Goal: Task Accomplishment & Management: Manage account settings

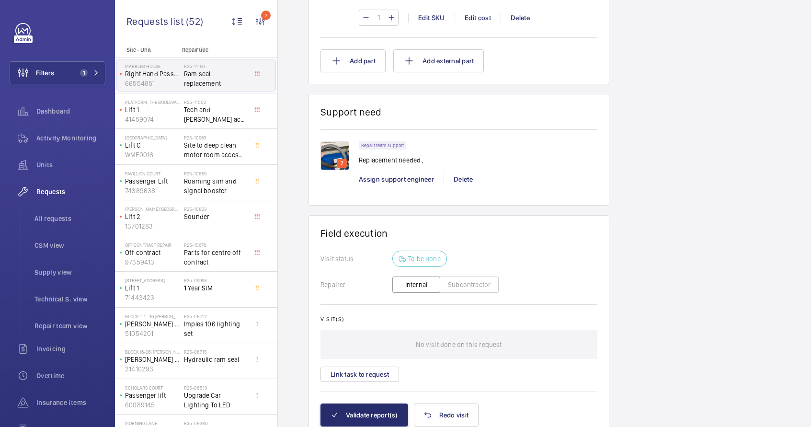
scroll to position [779, 0]
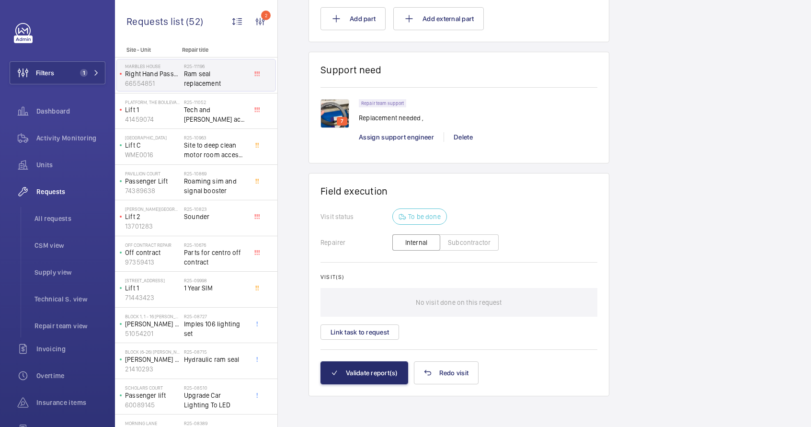
click at [333, 116] on img at bounding box center [334, 113] width 29 height 29
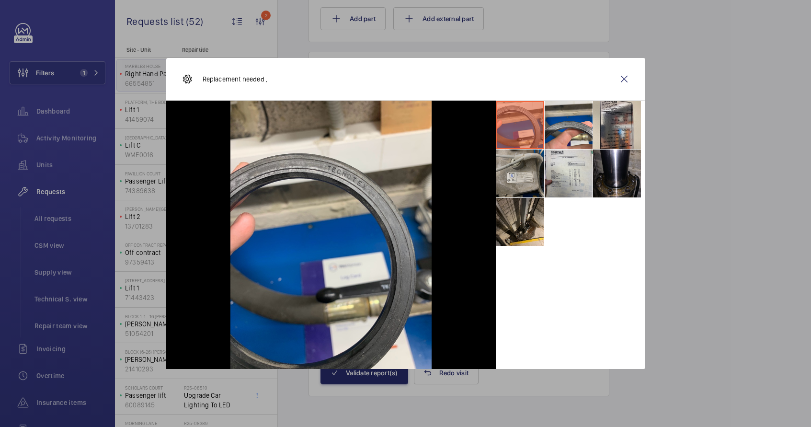
click at [516, 183] on li at bounding box center [520, 173] width 48 height 48
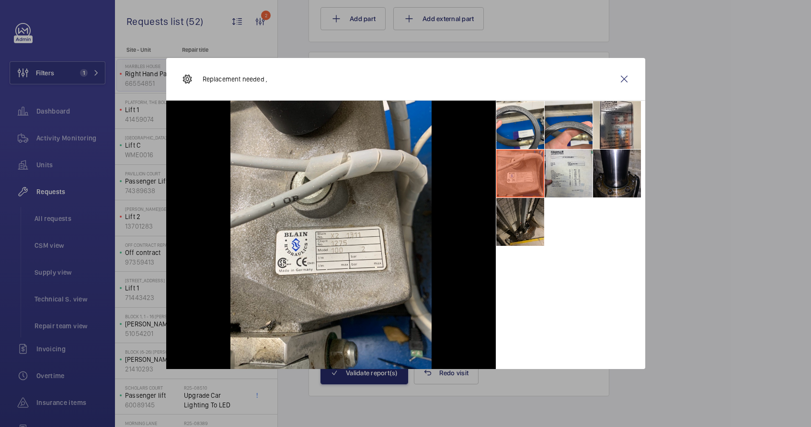
click at [518, 200] on li at bounding box center [520, 222] width 48 height 48
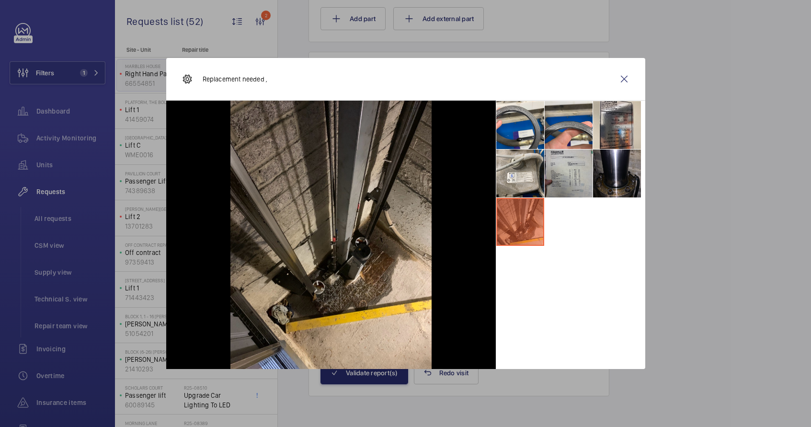
click at [579, 179] on li at bounding box center [568, 173] width 48 height 48
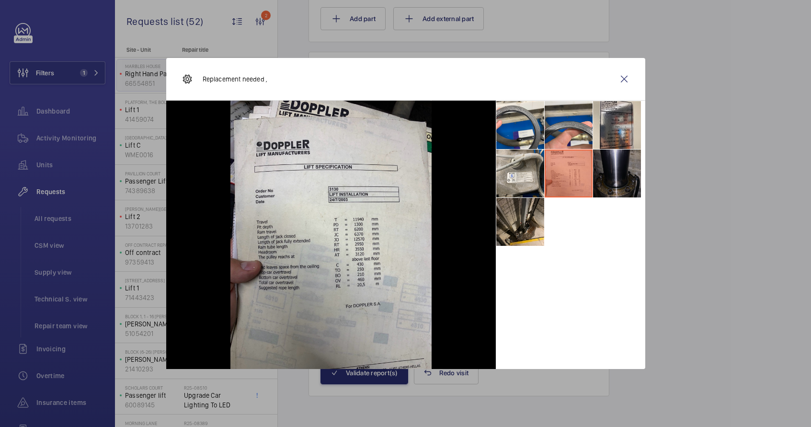
click at [607, 176] on li at bounding box center [617, 173] width 48 height 48
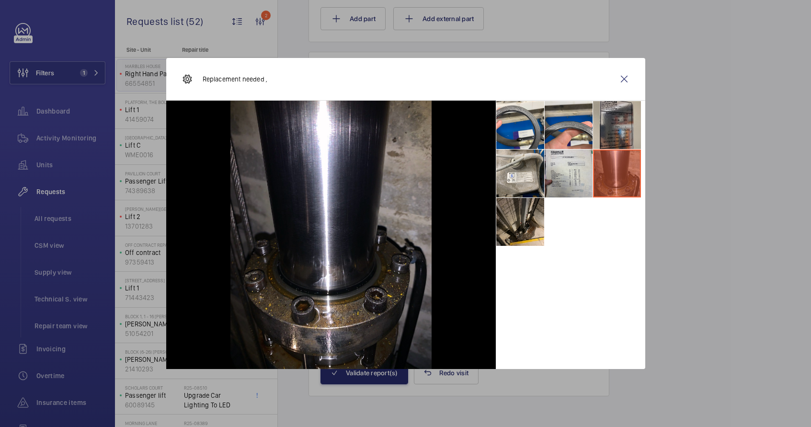
click at [616, 144] on li at bounding box center [617, 125] width 48 height 48
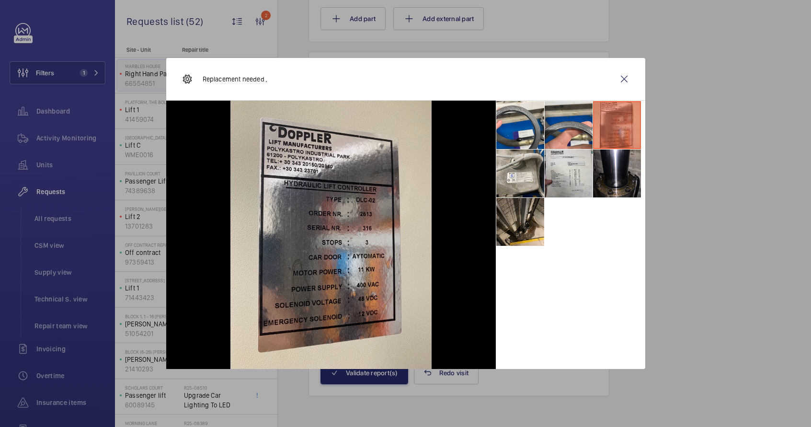
click at [600, 136] on li at bounding box center [617, 125] width 48 height 48
click at [574, 132] on li at bounding box center [568, 125] width 48 height 48
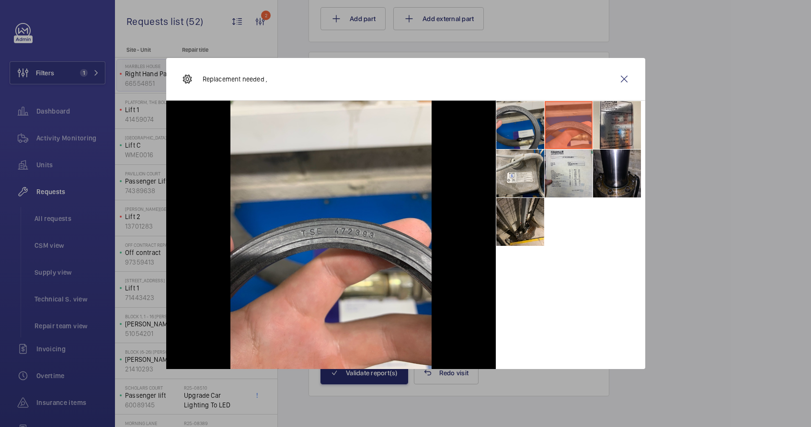
click at [539, 134] on li at bounding box center [520, 125] width 48 height 48
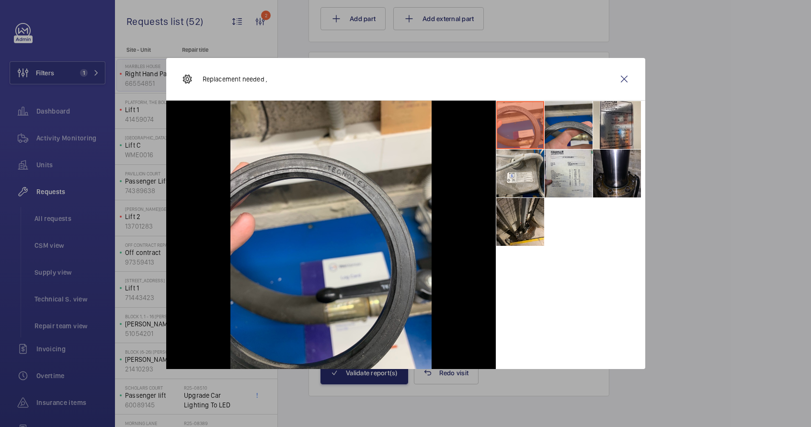
click at [559, 128] on li at bounding box center [568, 125] width 48 height 48
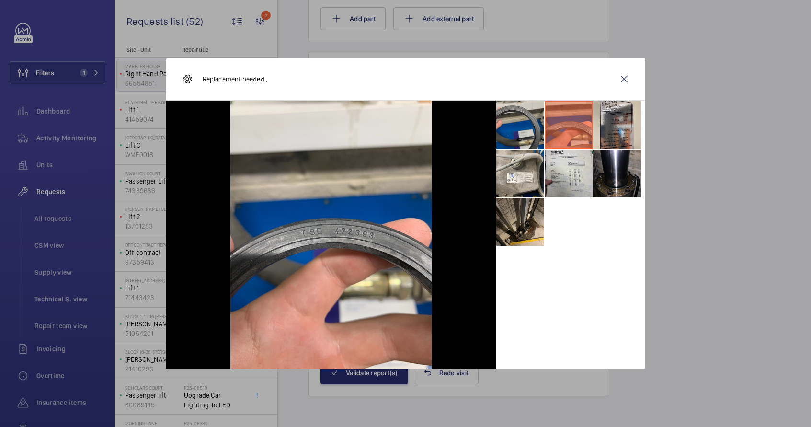
click at [532, 130] on li at bounding box center [520, 125] width 48 height 48
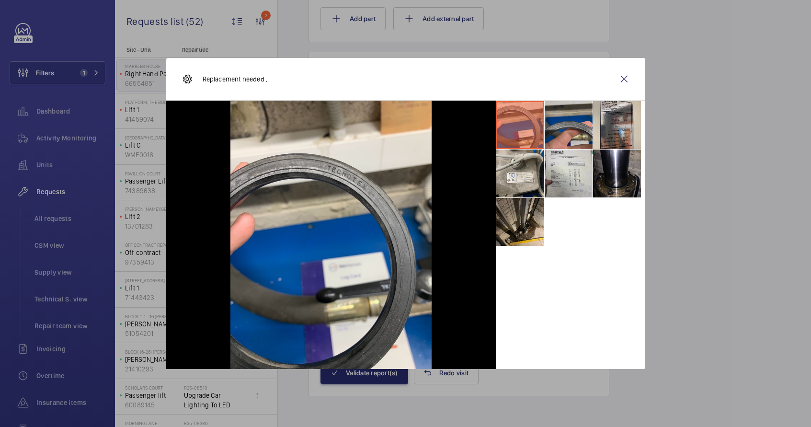
click at [563, 128] on li at bounding box center [568, 125] width 48 height 48
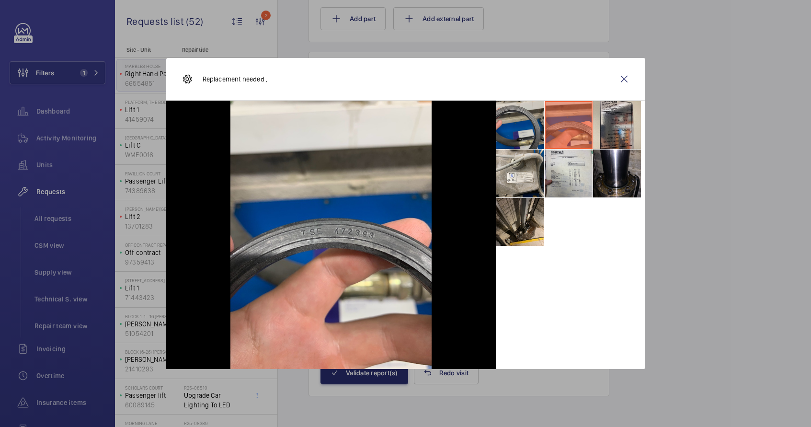
click at [518, 132] on li at bounding box center [520, 125] width 48 height 48
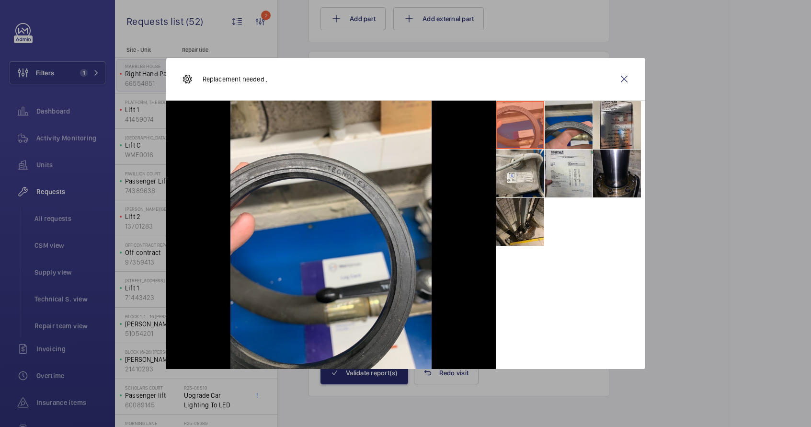
click at [562, 128] on li at bounding box center [568, 125] width 48 height 48
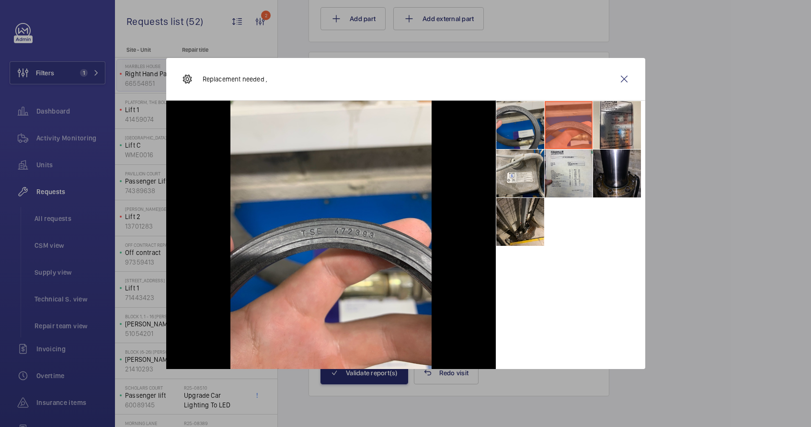
click at [528, 131] on li at bounding box center [520, 125] width 48 height 48
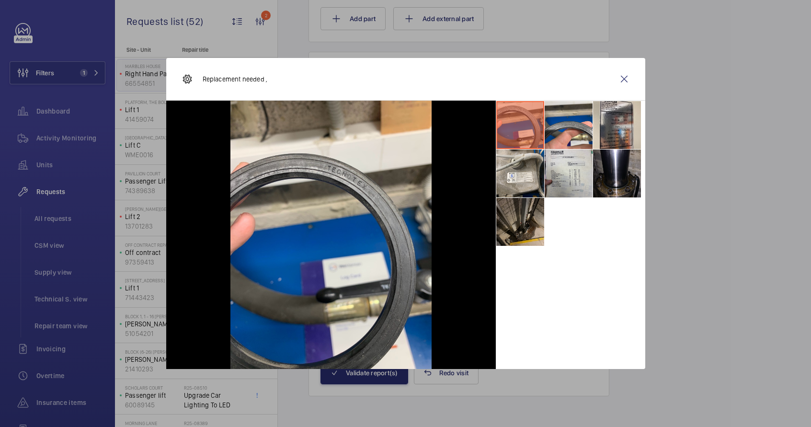
click at [510, 226] on li at bounding box center [520, 222] width 48 height 48
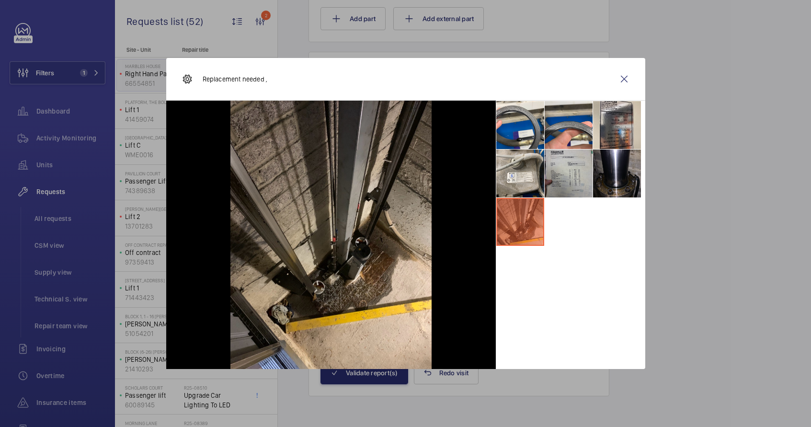
click at [573, 184] on li at bounding box center [568, 173] width 48 height 48
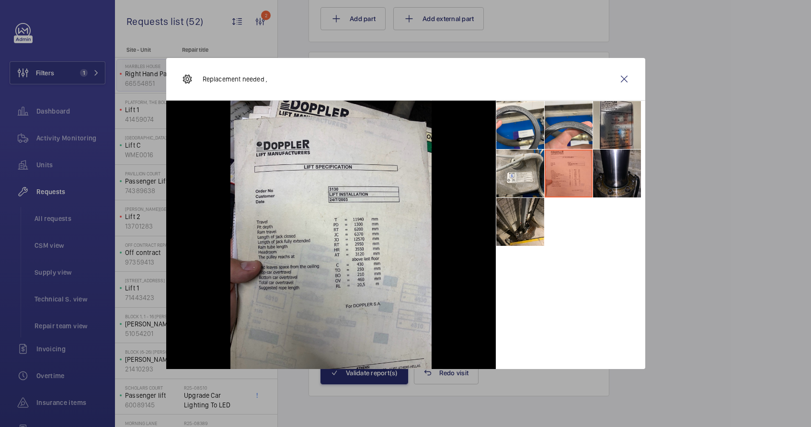
click at [615, 133] on li at bounding box center [617, 125] width 48 height 48
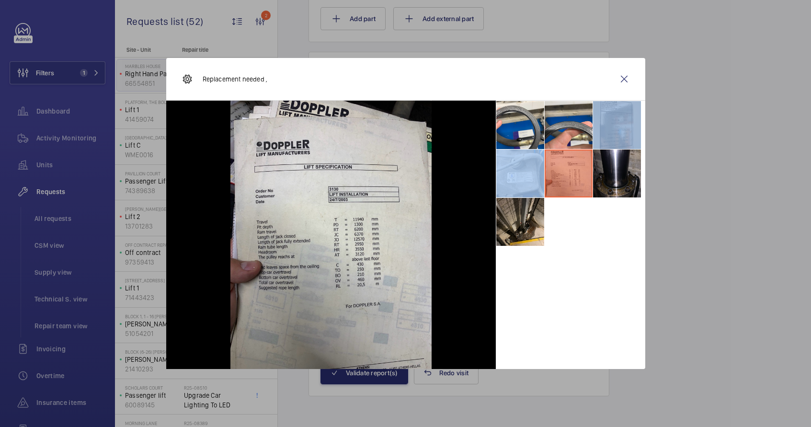
click at [615, 133] on li at bounding box center [617, 125] width 48 height 48
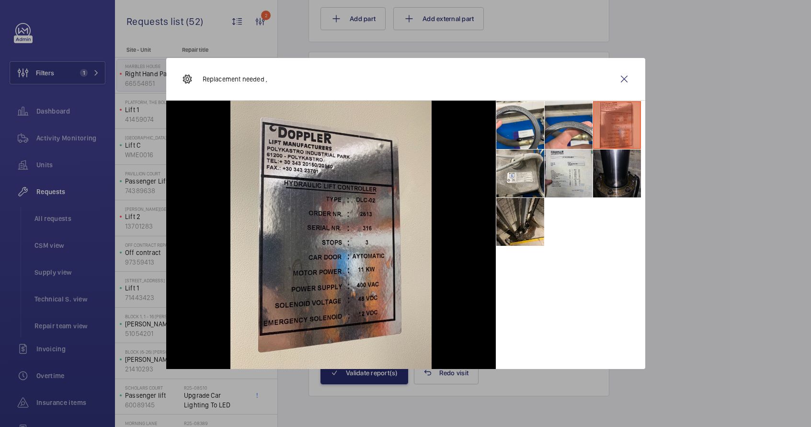
drag, startPoint x: 622, startPoint y: 186, endPoint x: 614, endPoint y: 169, distance: 19.1
click at [614, 169] on li at bounding box center [617, 173] width 48 height 48
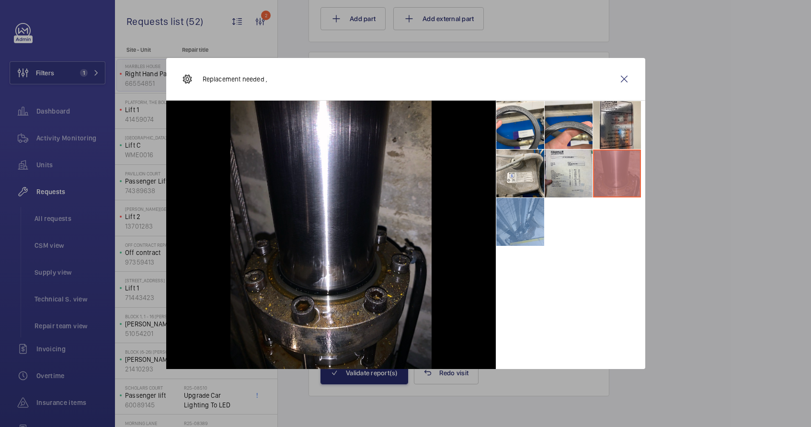
click at [614, 169] on li at bounding box center [617, 173] width 48 height 48
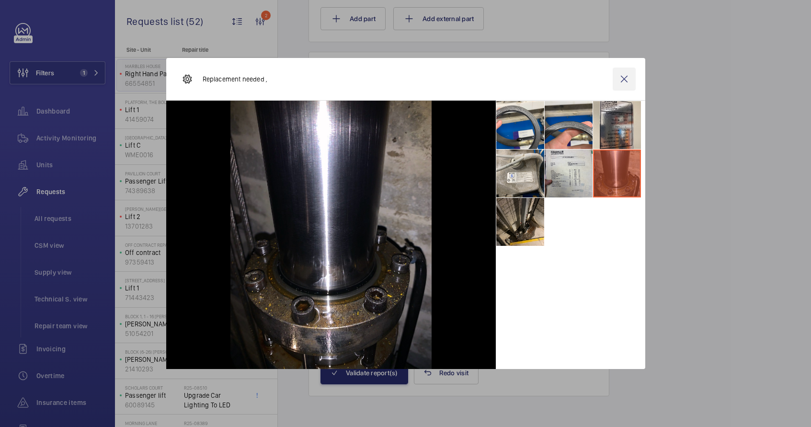
click at [624, 79] on wm-front-icon-button at bounding box center [623, 79] width 23 height 23
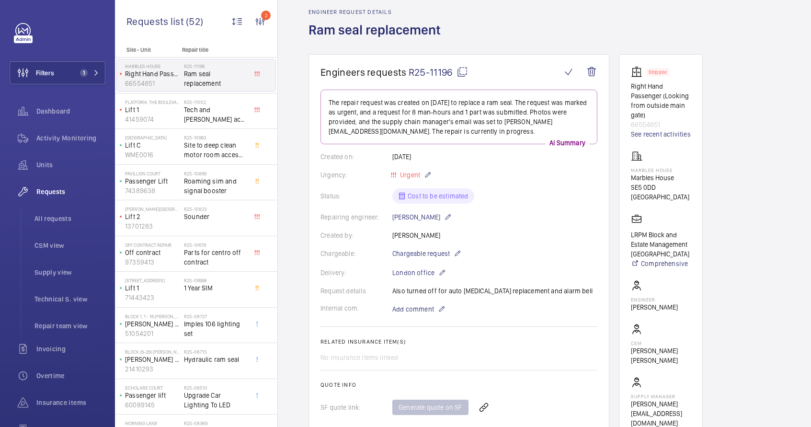
scroll to position [98, 0]
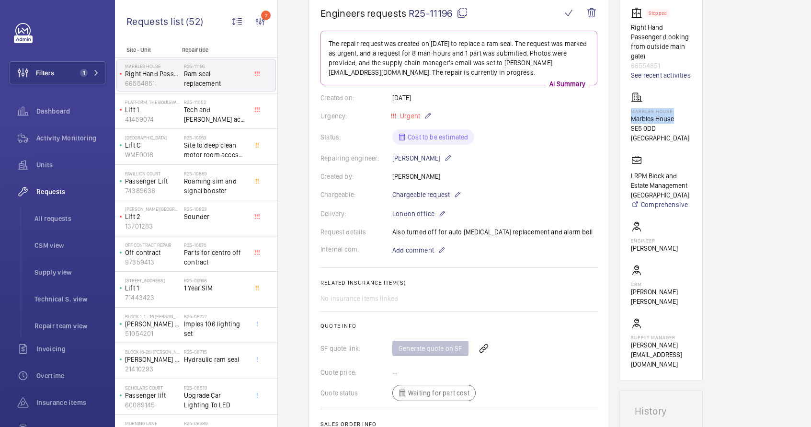
drag, startPoint x: 631, startPoint y: 110, endPoint x: 680, endPoint y: 119, distance: 49.8
click at [680, 119] on div "[GEOGRAPHIC_DATA] [GEOGRAPHIC_DATA]" at bounding box center [661, 116] width 60 height 51
click at [680, 119] on p "Marbles House" at bounding box center [661, 119] width 60 height 10
drag, startPoint x: 630, startPoint y: 119, endPoint x: 659, endPoint y: 124, distance: 29.2
click at [659, 124] on div "[GEOGRAPHIC_DATA] [GEOGRAPHIC_DATA]" at bounding box center [661, 116] width 60 height 51
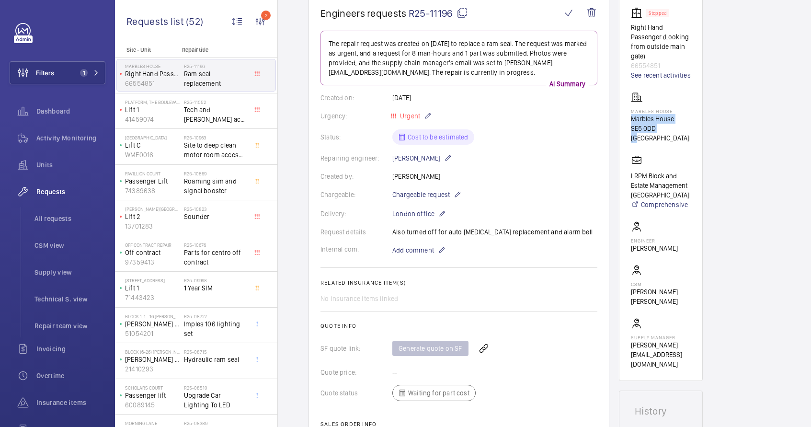
copy div "Marbles House SE5 0DD L"
click at [463, 13] on mat-icon at bounding box center [461, 12] width 11 height 11
copy div "Marbles House SE5 0DD L"
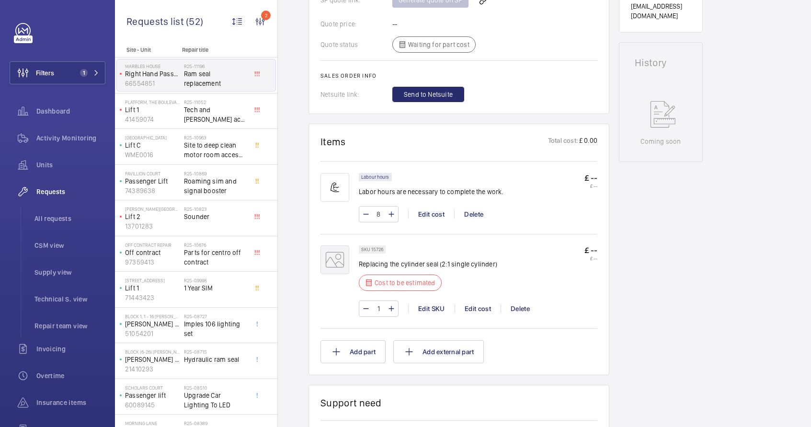
scroll to position [451, 0]
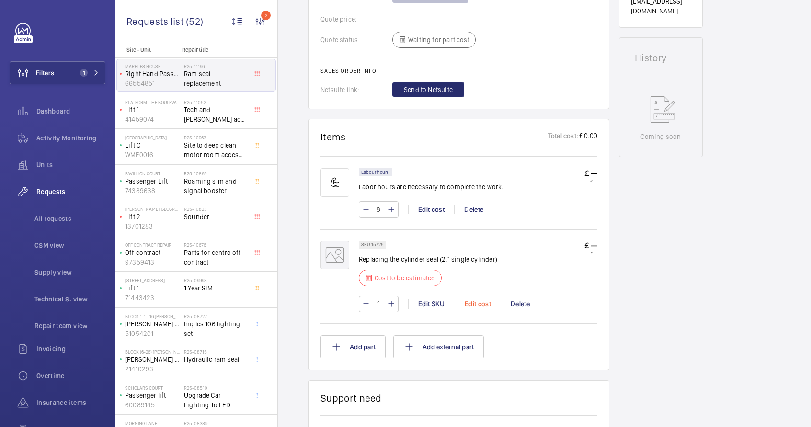
click at [479, 304] on div "Edit cost" at bounding box center [477, 304] width 46 height 10
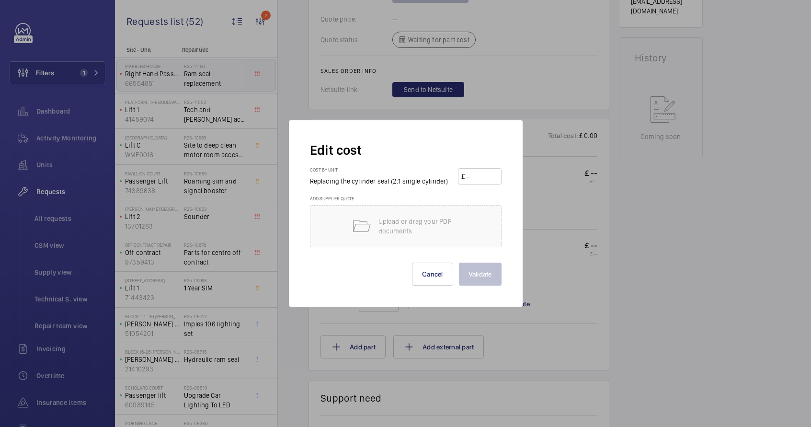
click at [483, 182] on input "number" at bounding box center [481, 176] width 34 height 15
type input "2300"
click at [480, 277] on button "Validate" at bounding box center [480, 273] width 43 height 23
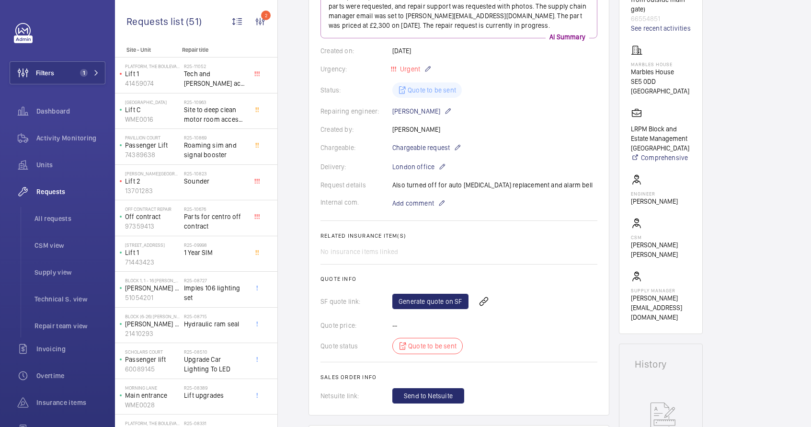
scroll to position [33, 0]
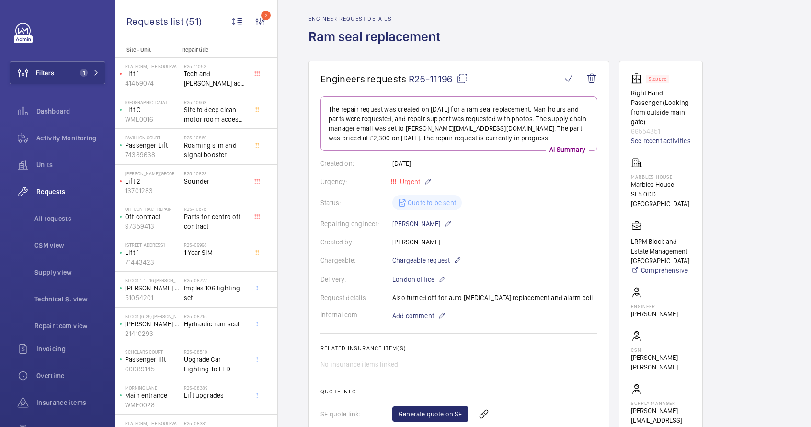
click at [654, 185] on p "Marbles House" at bounding box center [661, 185] width 60 height 10
copy p "Marbles House"
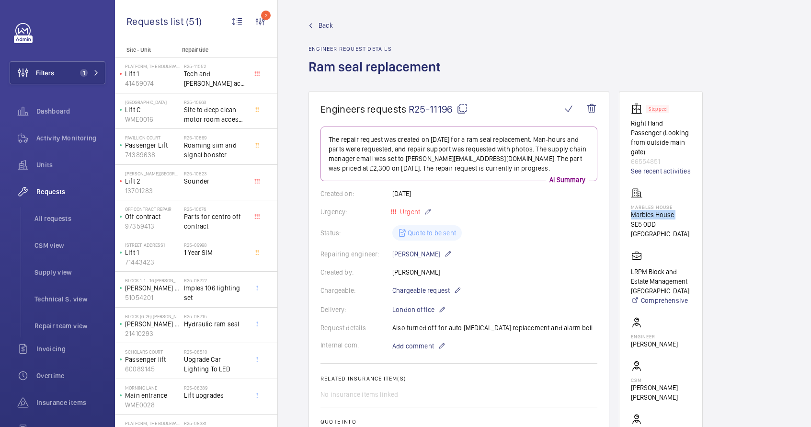
scroll to position [0, 0]
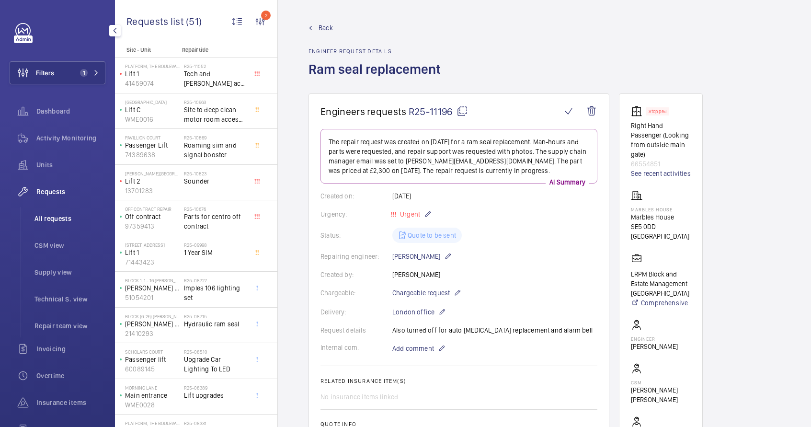
click at [49, 221] on span "All requests" at bounding box center [69, 219] width 71 height 10
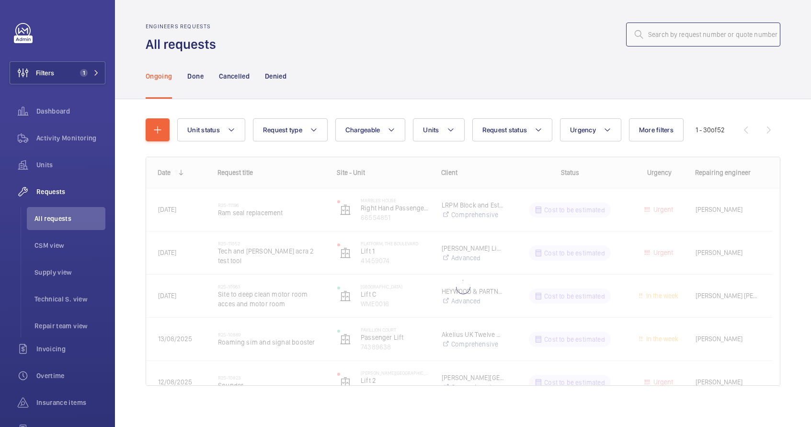
click at [701, 38] on input "text" at bounding box center [703, 35] width 154 height 24
type input "Marbles House"
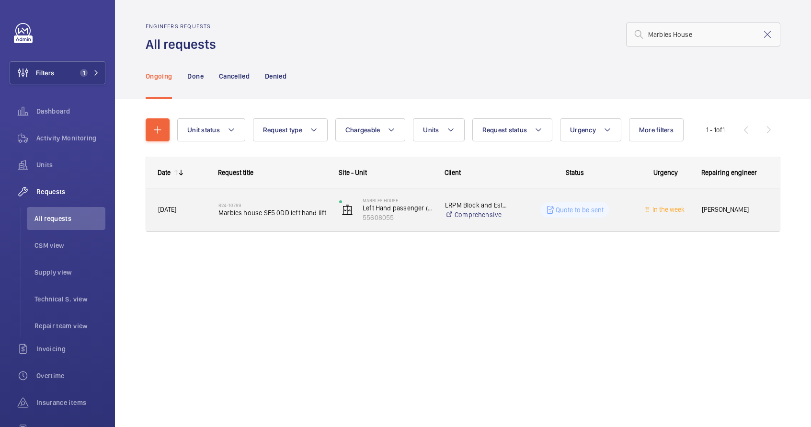
click at [510, 216] on div "Quote to be sent" at bounding box center [569, 209] width 120 height 34
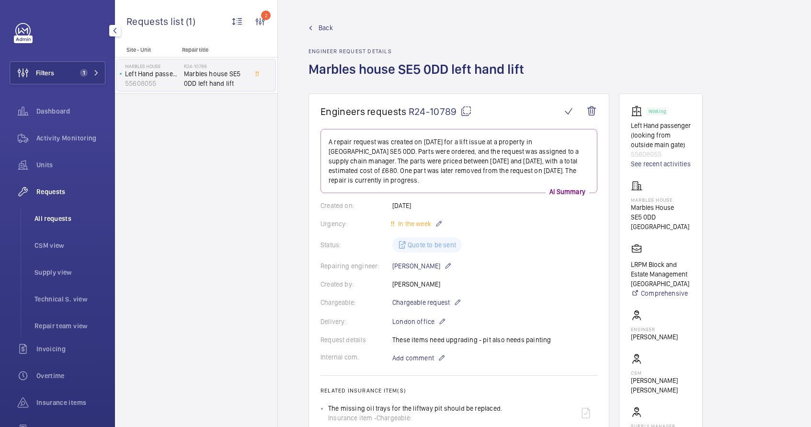
click at [61, 221] on span "All requests" at bounding box center [69, 219] width 71 height 10
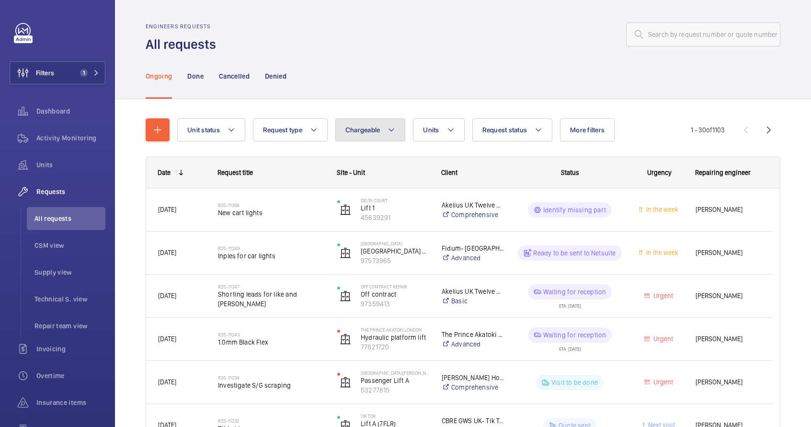
click at [396, 123] on button "Chargeable" at bounding box center [370, 129] width 70 height 23
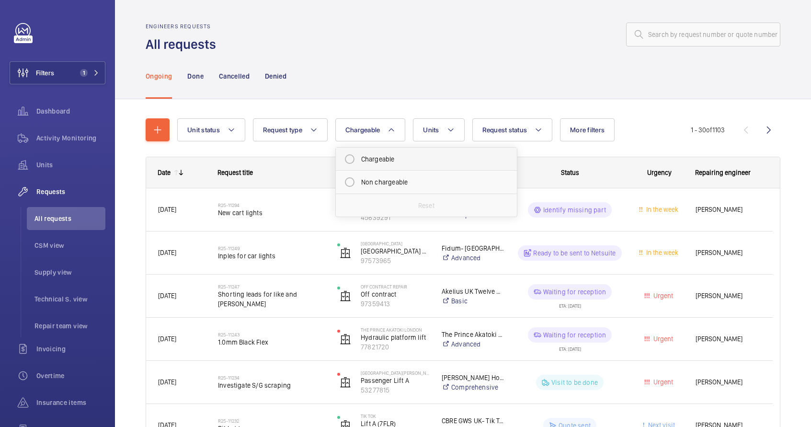
click at [393, 157] on mat-radio-button "Chargeable" at bounding box center [426, 158] width 172 height 19
radio input "true"
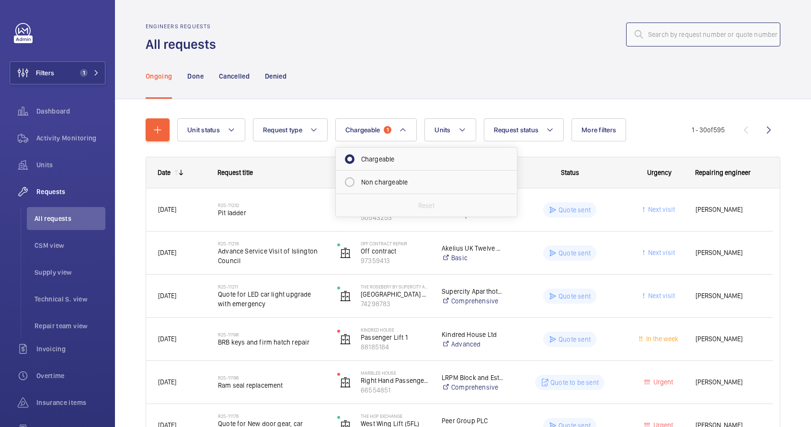
click at [646, 40] on input "text" at bounding box center [703, 35] width 154 height 24
paste input "Marbles House"
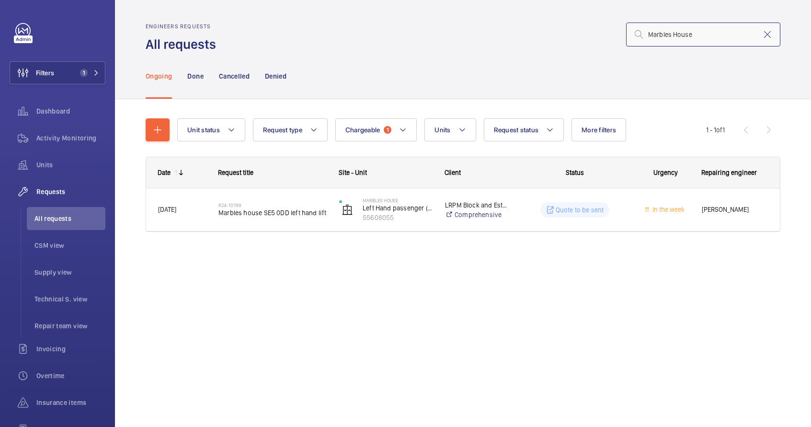
type input "Marbles House"
click at [529, 135] on button "Request status" at bounding box center [524, 129] width 80 height 23
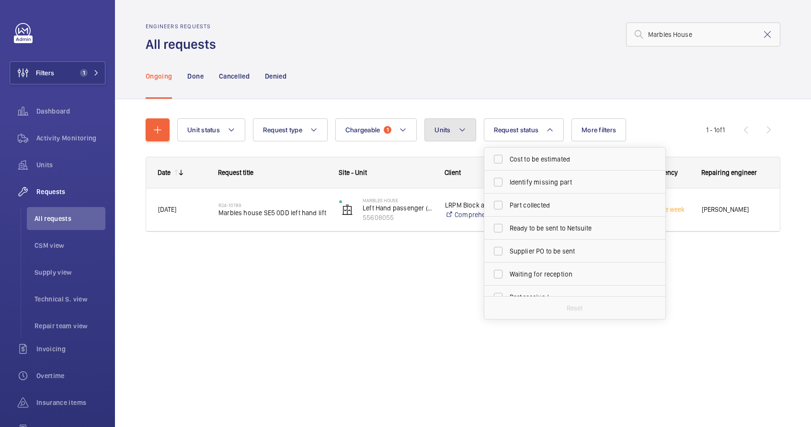
click at [459, 138] on button "Units" at bounding box center [449, 129] width 51 height 23
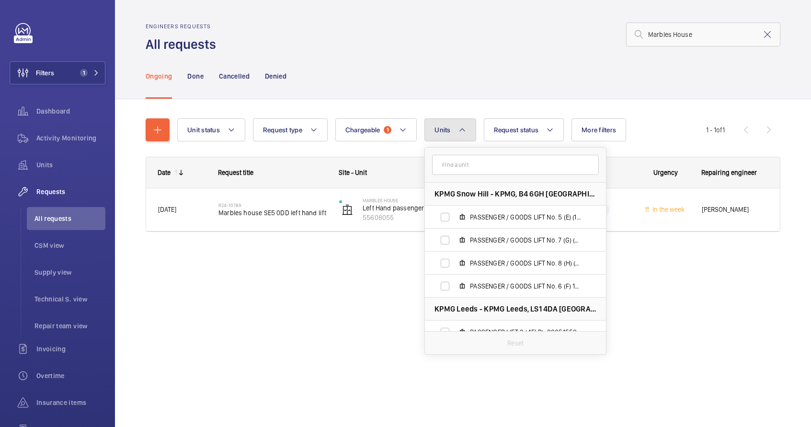
click at [460, 137] on button "Units" at bounding box center [449, 129] width 51 height 23
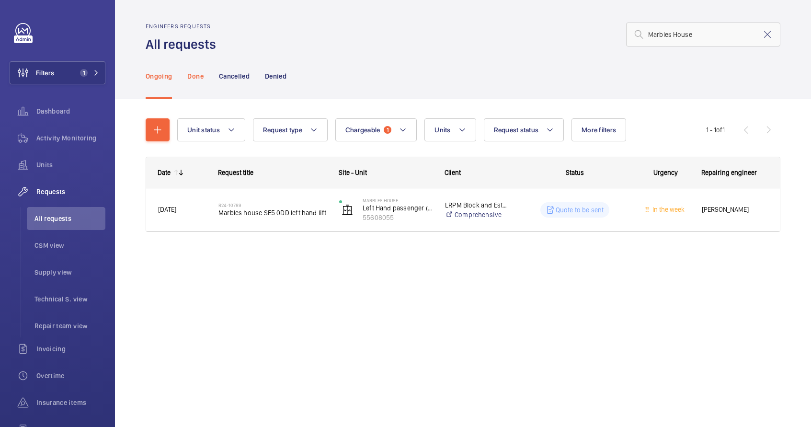
click at [200, 81] on div "Done" at bounding box center [195, 75] width 16 height 45
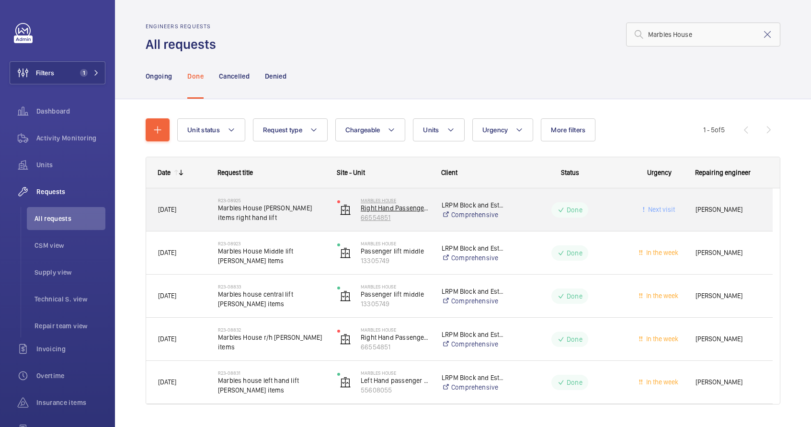
click at [399, 217] on p "66554851" at bounding box center [395, 218] width 68 height 10
click at [263, 224] on div "R23-08925 Marbles House [PERSON_NAME] items right hand lift" at bounding box center [265, 209] width 118 height 43
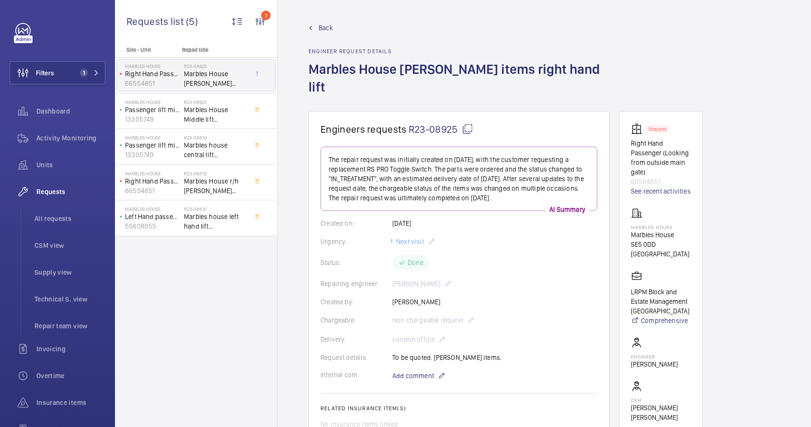
click at [321, 29] on span "Back" at bounding box center [325, 28] width 14 height 10
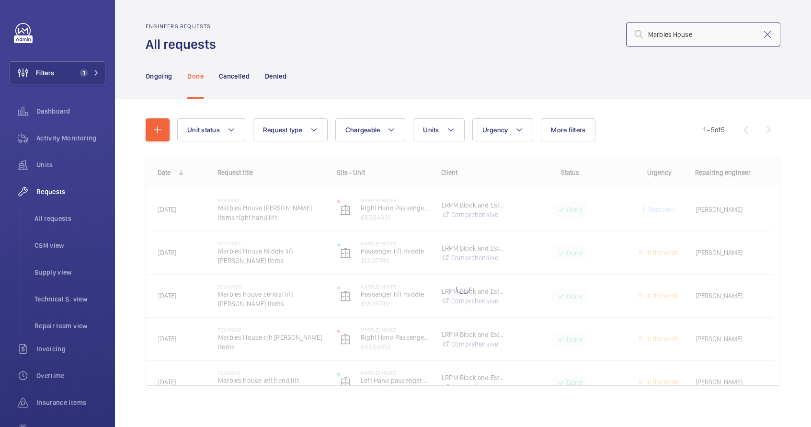
click at [660, 33] on input "Marbles House" at bounding box center [703, 35] width 154 height 24
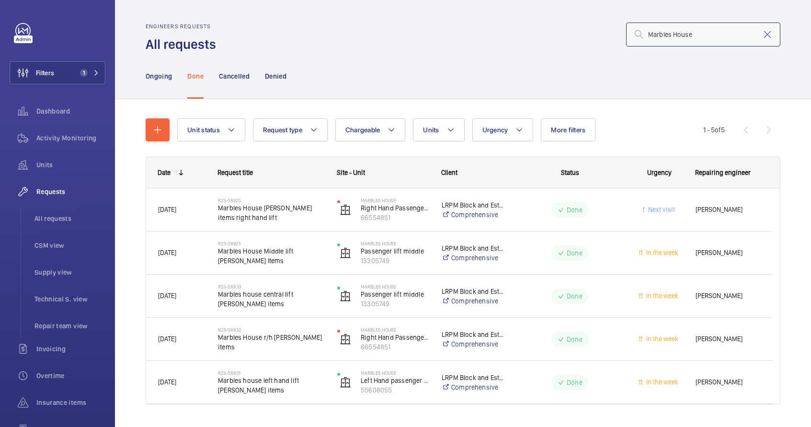
click at [660, 33] on input "Marbles House" at bounding box center [703, 35] width 154 height 24
paste input "R25-11196"
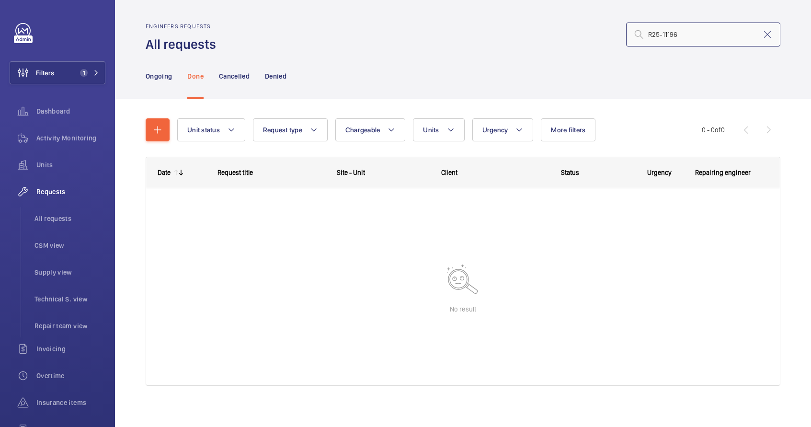
type input "R25-11196"
click at [162, 76] on p "Ongoing" at bounding box center [159, 76] width 26 height 10
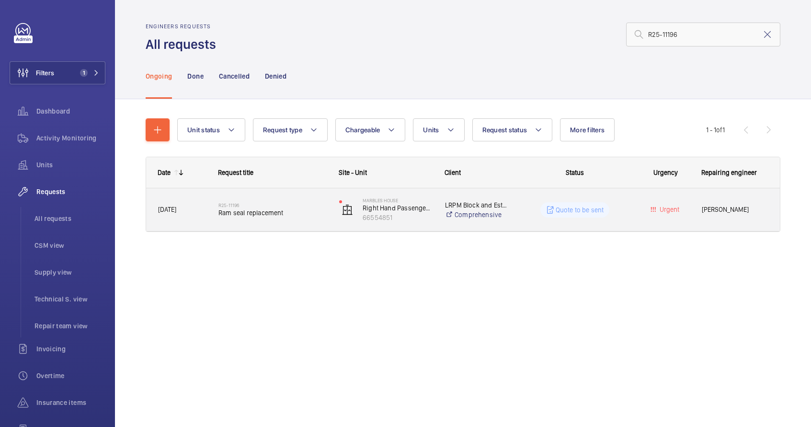
click at [300, 208] on span "Ram seal replacement" at bounding box center [272, 213] width 108 height 10
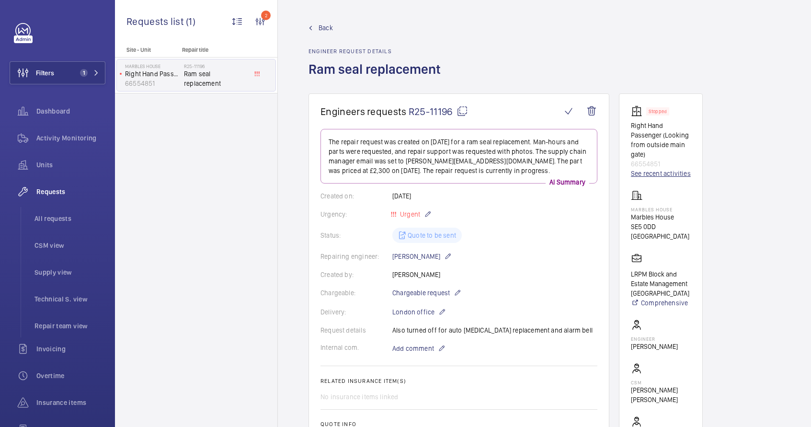
click at [666, 177] on link "See recent activities" at bounding box center [661, 174] width 60 height 10
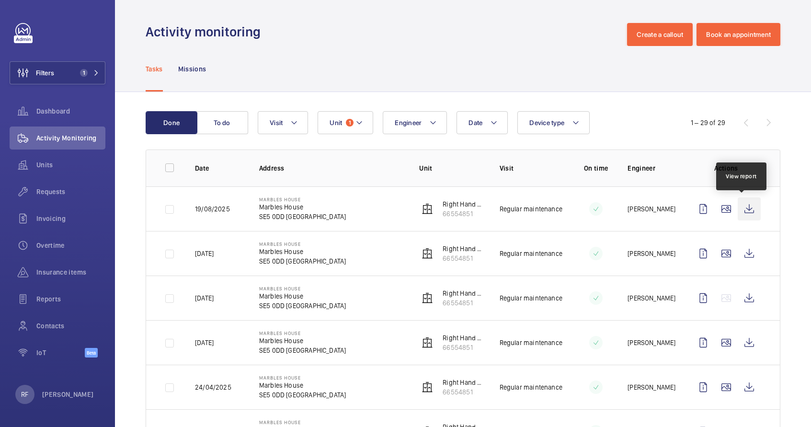
click at [744, 207] on wm-front-icon-button at bounding box center [748, 208] width 23 height 23
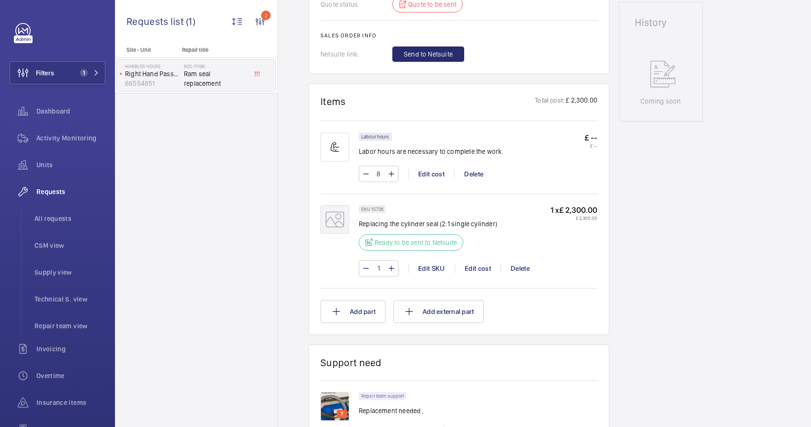
scroll to position [487, 0]
click at [471, 267] on div "Edit cost" at bounding box center [477, 267] width 46 height 10
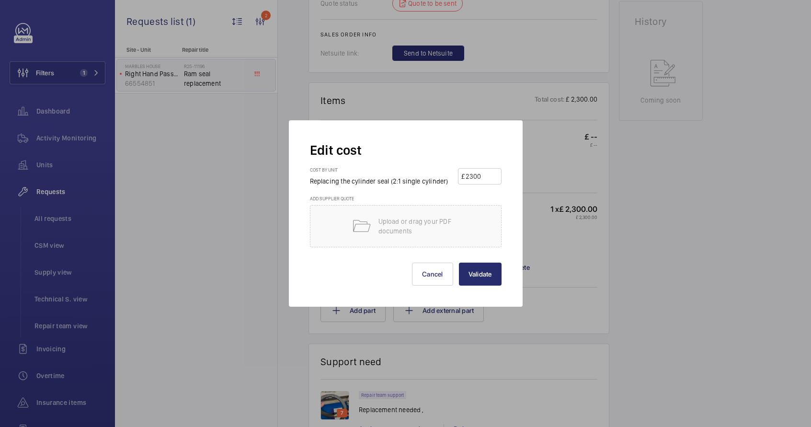
click at [473, 179] on input "2300" at bounding box center [481, 176] width 34 height 15
type input "1200"
click at [473, 279] on button "Validate" at bounding box center [480, 273] width 43 height 23
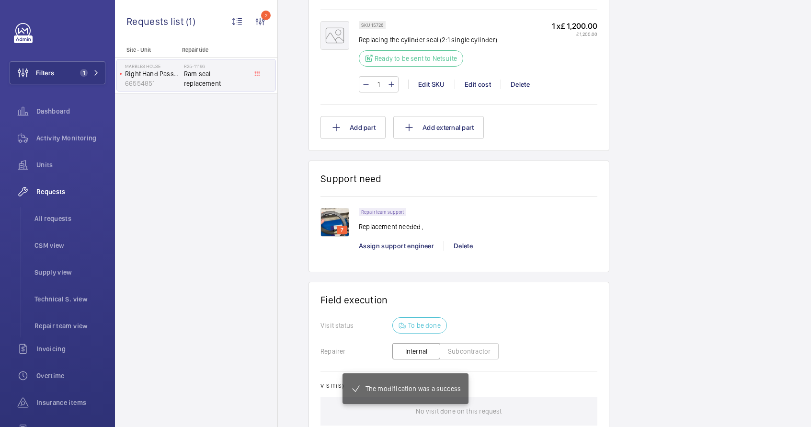
scroll to position [586, 0]
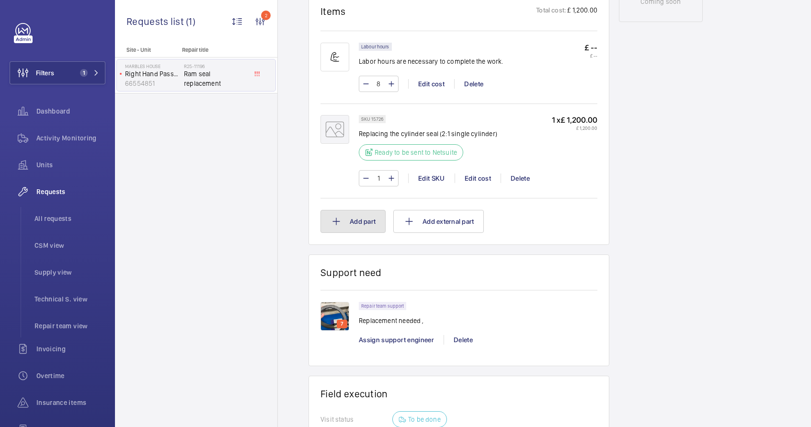
click at [360, 228] on button "Add part" at bounding box center [352, 221] width 65 height 23
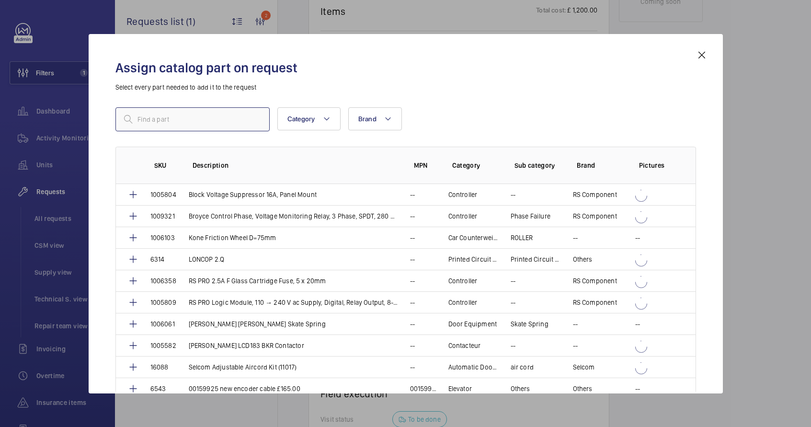
click at [222, 120] on input "text" at bounding box center [192, 119] width 154 height 24
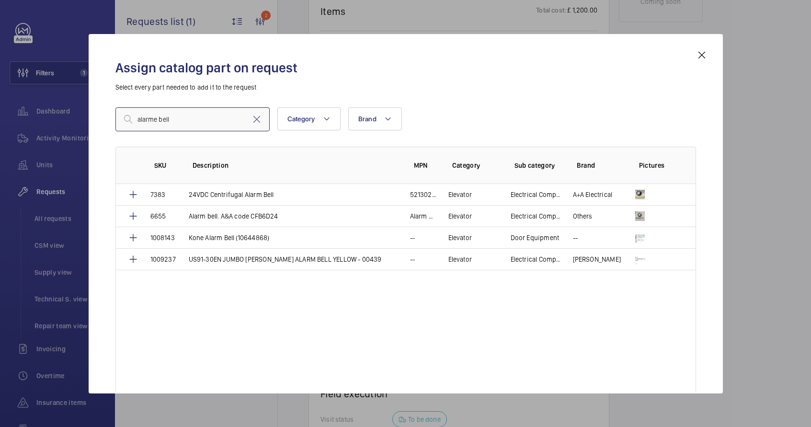
click at [186, 113] on input "alarme bell" at bounding box center [192, 119] width 154 height 24
click at [183, 119] on input "alarme bell" at bounding box center [192, 119] width 154 height 24
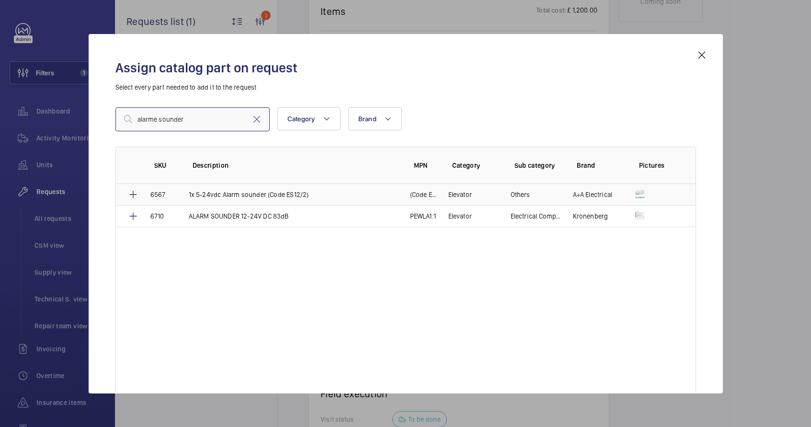
type input "alarme sounder"
click at [243, 198] on p "1x 5-24vdc Alarm sounder (Code ES12/2)" at bounding box center [249, 195] width 120 height 10
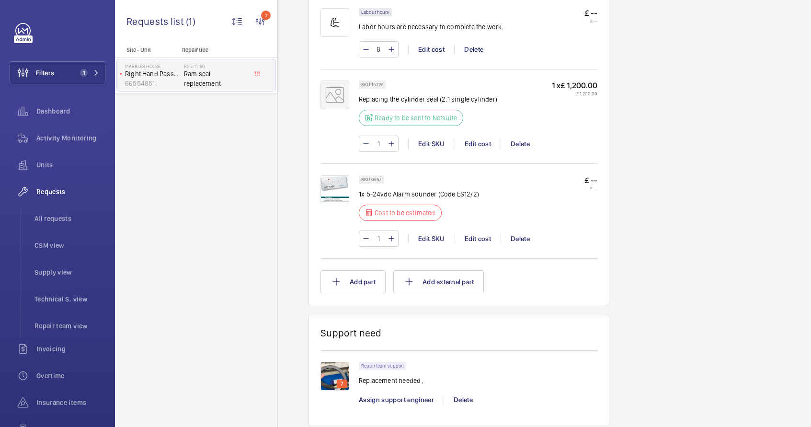
scroll to position [638, 0]
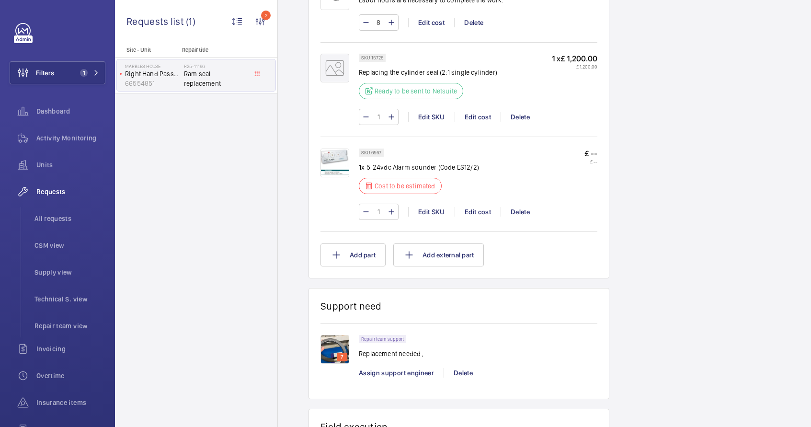
click at [462, 172] on p "1x 5-24vdc Alarm sounder (Code ES12/2)" at bounding box center [419, 167] width 120 height 10
drag, startPoint x: 474, startPoint y: 178, endPoint x: 440, endPoint y: 177, distance: 34.5
click at [440, 172] on p "1x 5-24vdc Alarm sounder (Code ES12/2)" at bounding box center [419, 167] width 120 height 10
copy p "Code ES12/2"
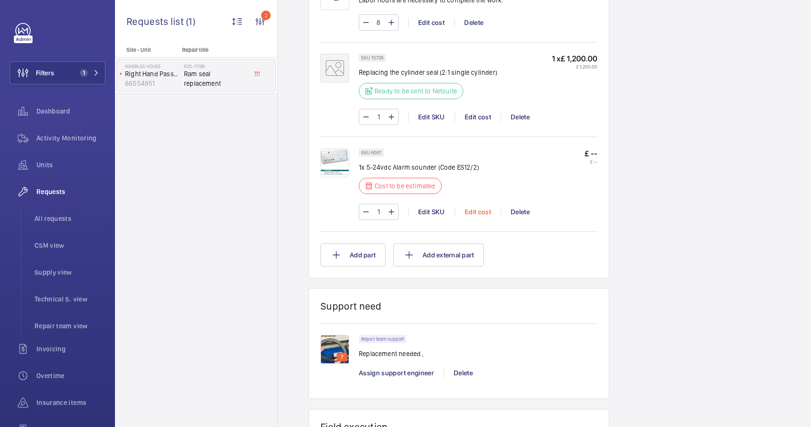
click at [469, 216] on div "Edit cost" at bounding box center [477, 212] width 46 height 10
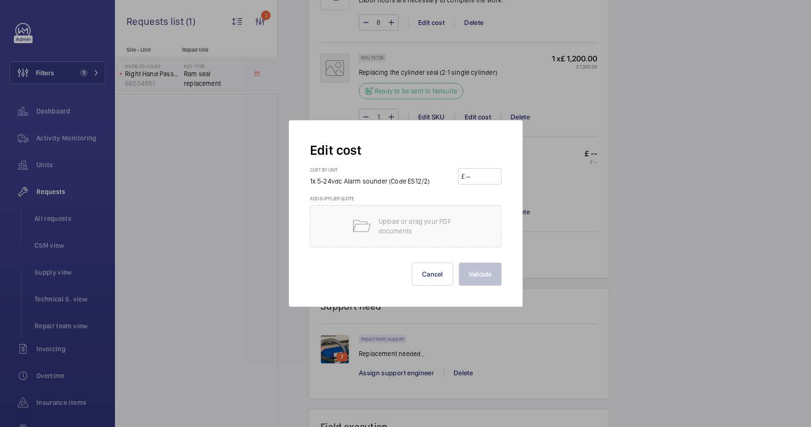
click at [481, 179] on input "number" at bounding box center [481, 176] width 34 height 15
paste input "23.33"
type input "23.33"
click at [488, 268] on button "Validate" at bounding box center [480, 273] width 43 height 23
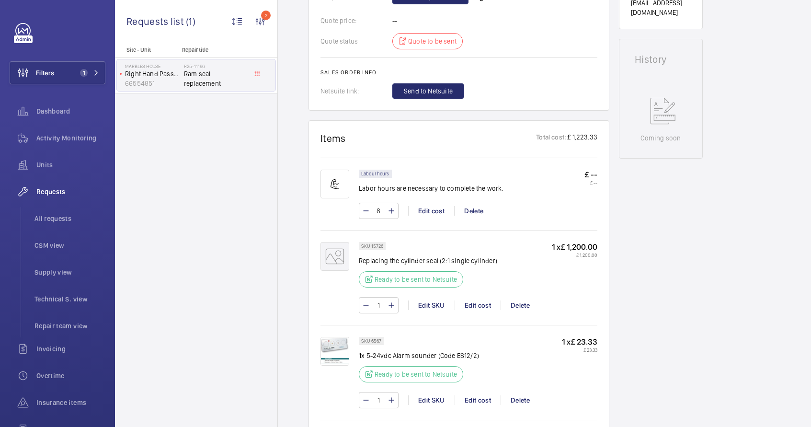
scroll to position [675, 0]
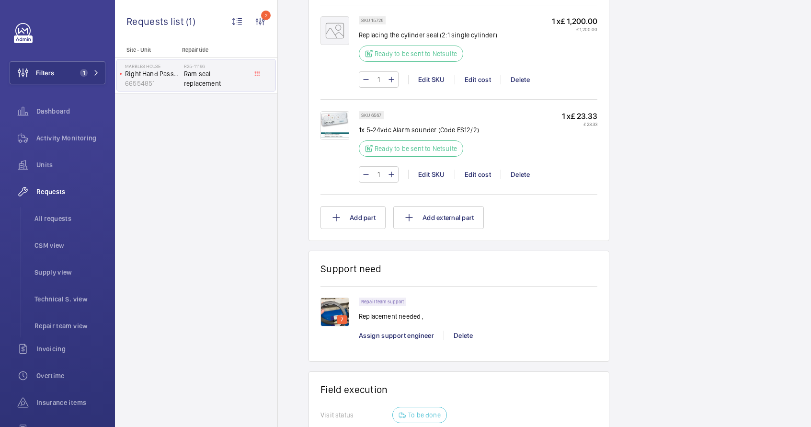
click at [342, 306] on img at bounding box center [334, 311] width 29 height 29
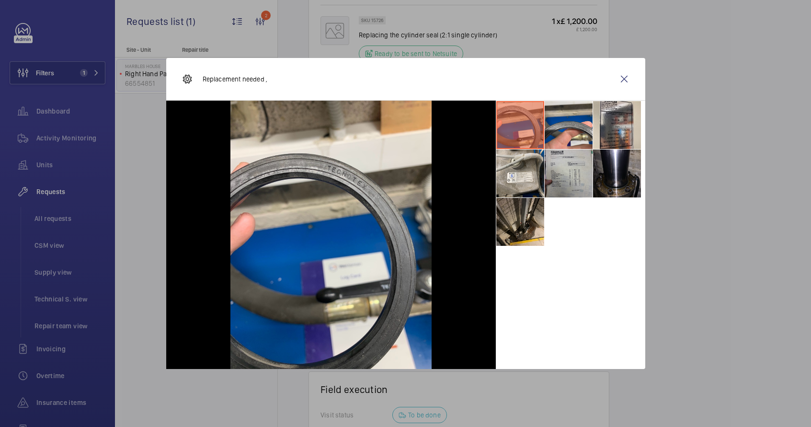
click at [562, 172] on li at bounding box center [568, 173] width 48 height 48
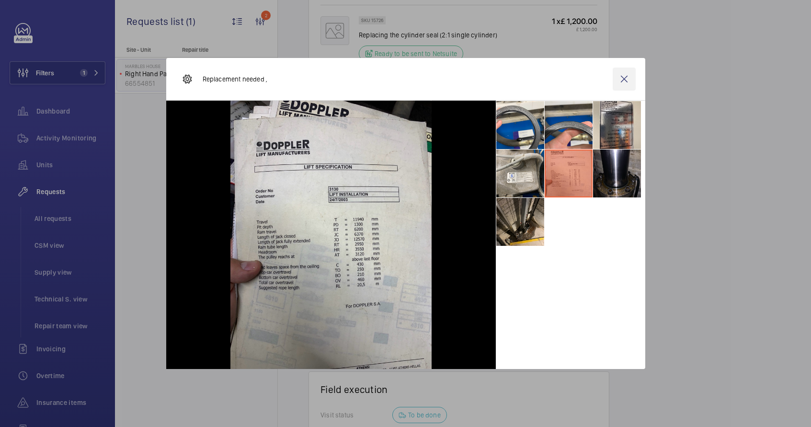
click at [631, 78] on wm-front-icon-button at bounding box center [623, 79] width 23 height 23
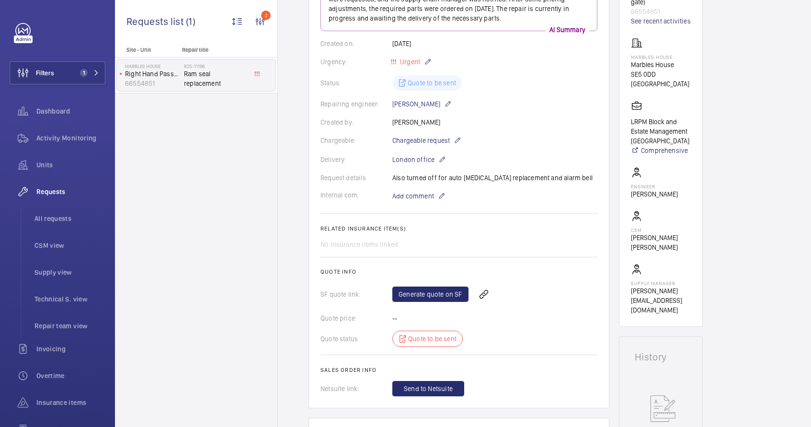
scroll to position [108, 0]
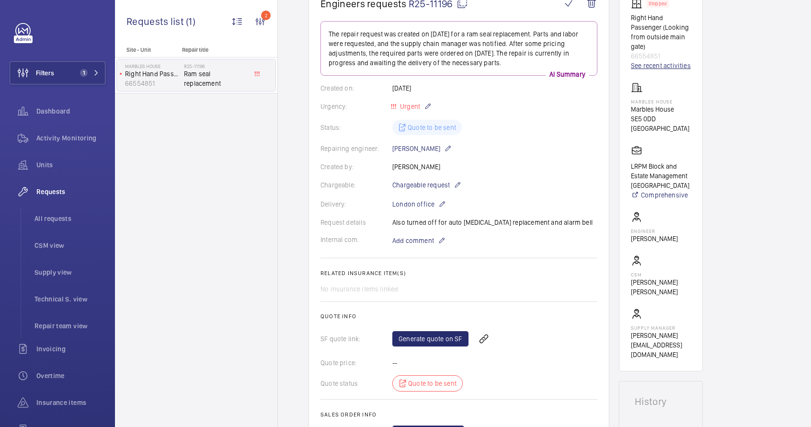
click at [646, 68] on link "See recent activities" at bounding box center [661, 66] width 60 height 10
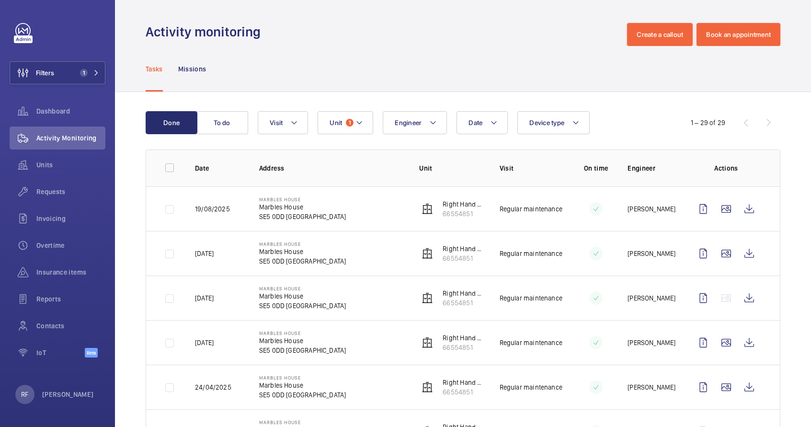
click at [761, 123] on div "1 – 29 of 29" at bounding box center [722, 122] width 115 height 11
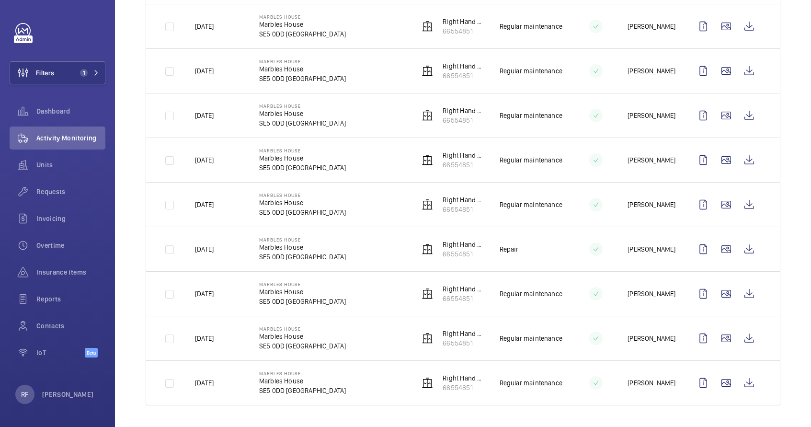
scroll to position [1074, 0]
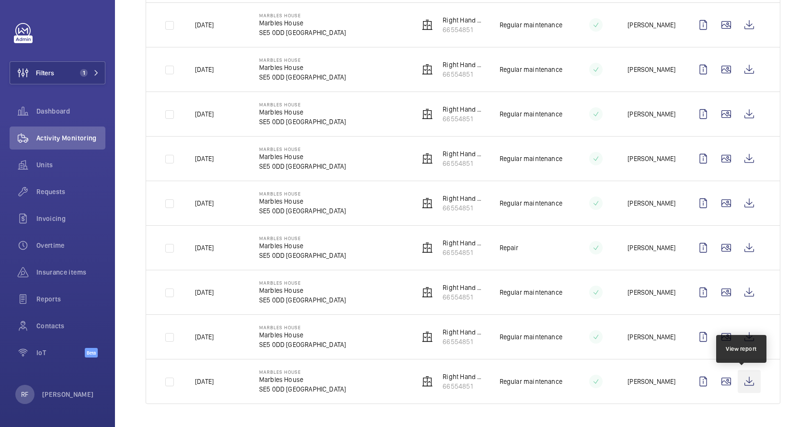
click at [738, 384] on wm-front-icon-button at bounding box center [748, 381] width 23 height 23
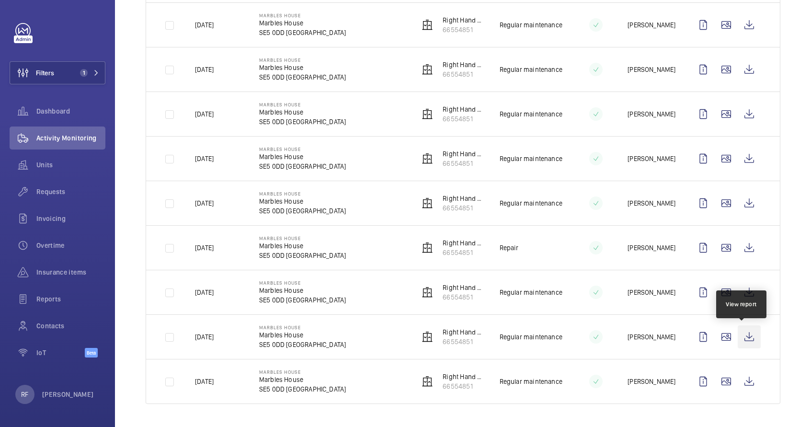
click at [746, 340] on wm-front-icon-button at bounding box center [748, 336] width 23 height 23
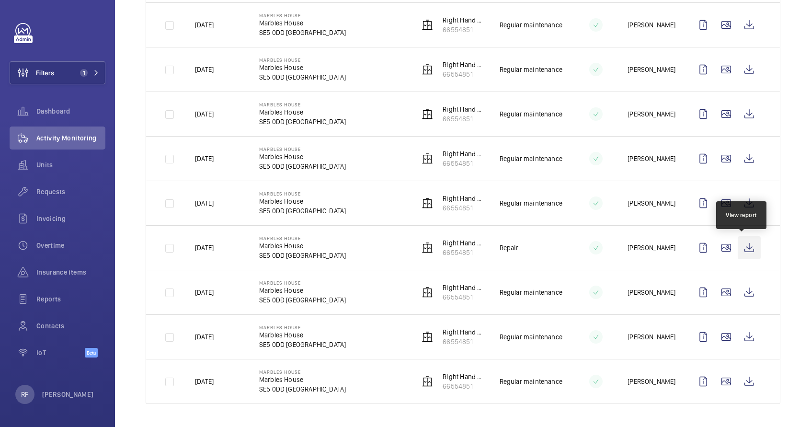
click at [739, 250] on wm-front-icon-button at bounding box center [748, 247] width 23 height 23
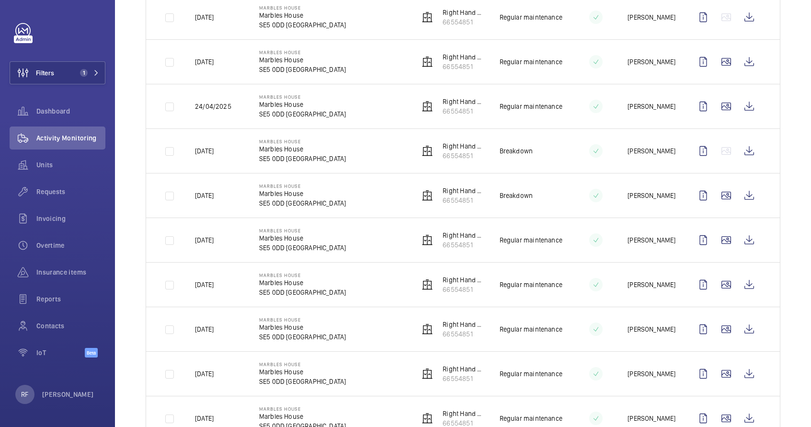
scroll to position [279, 0]
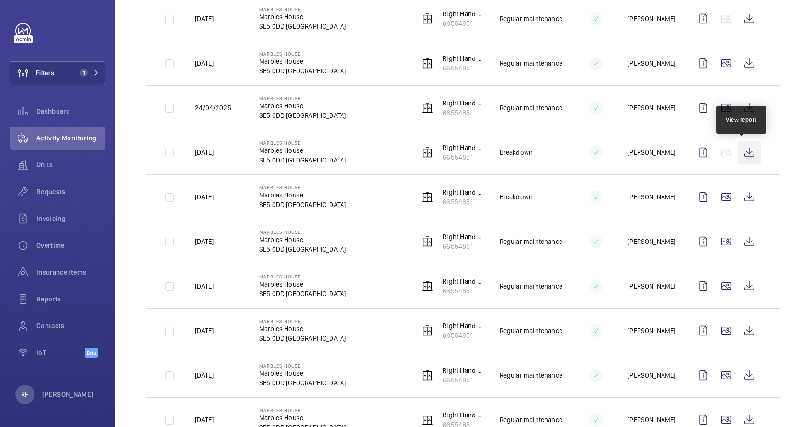
click at [746, 154] on wm-front-icon-button at bounding box center [748, 152] width 23 height 23
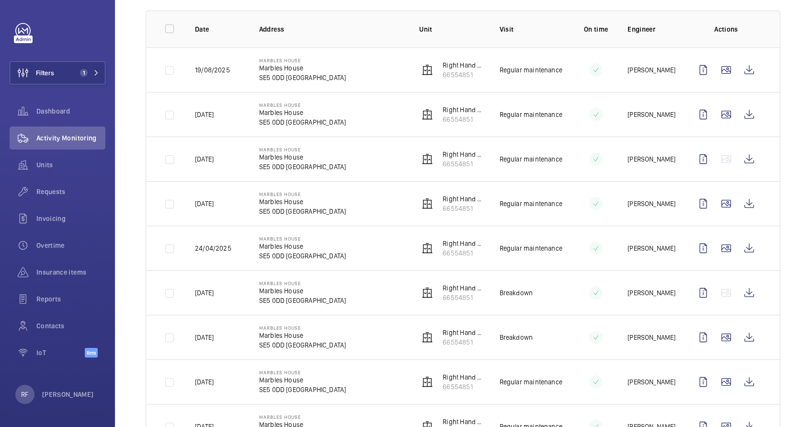
scroll to position [71, 0]
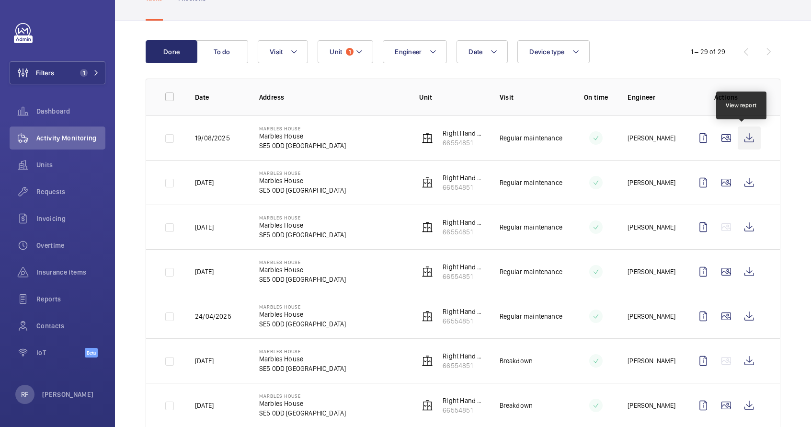
click at [738, 141] on wm-front-icon-button at bounding box center [748, 137] width 23 height 23
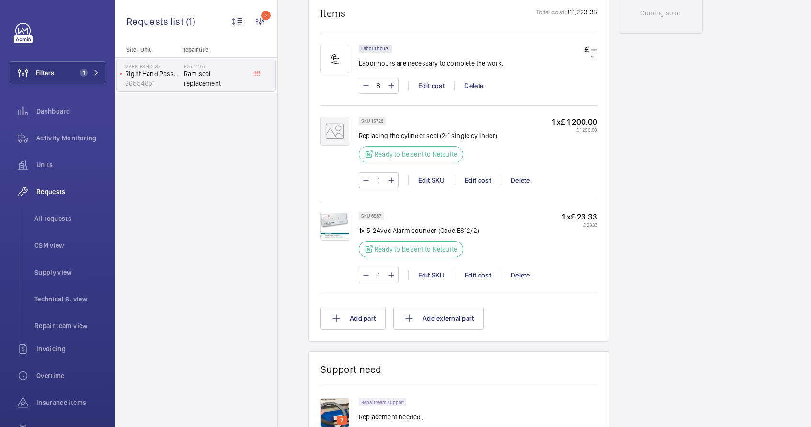
scroll to position [577, 0]
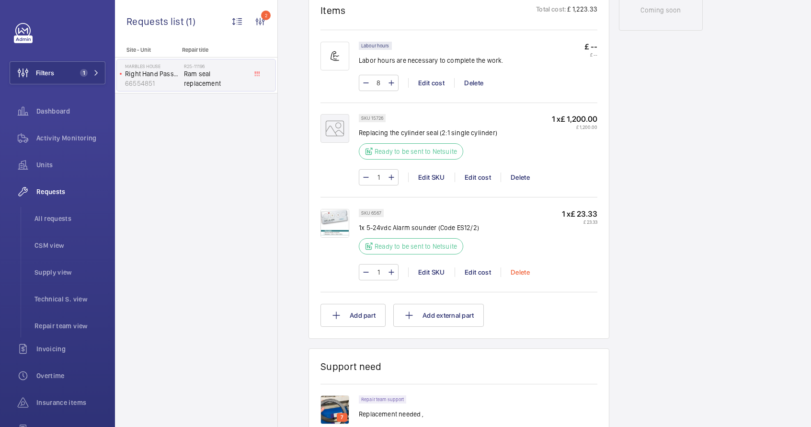
click at [516, 272] on div "Delete" at bounding box center [519, 272] width 39 height 10
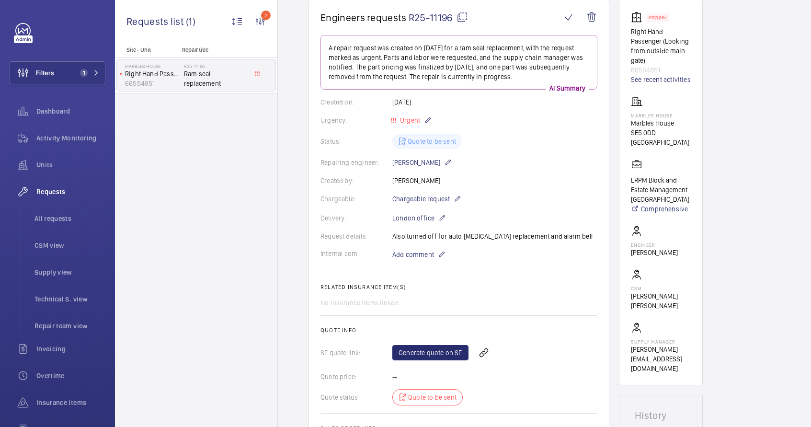
scroll to position [97, 0]
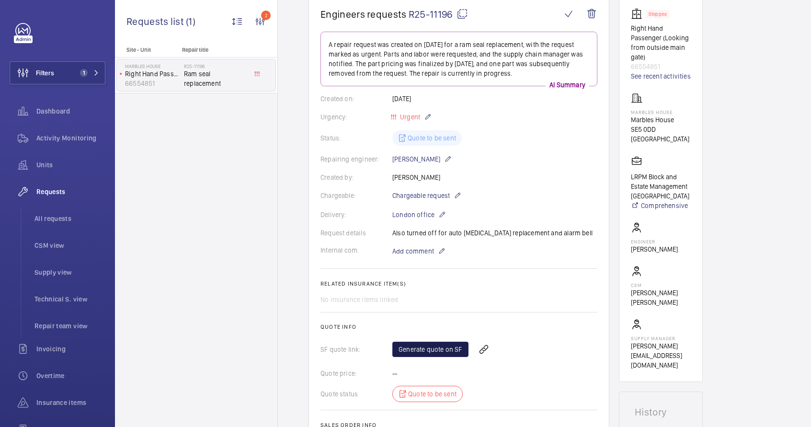
click at [447, 350] on link "Generate quote on SF" at bounding box center [430, 348] width 76 height 15
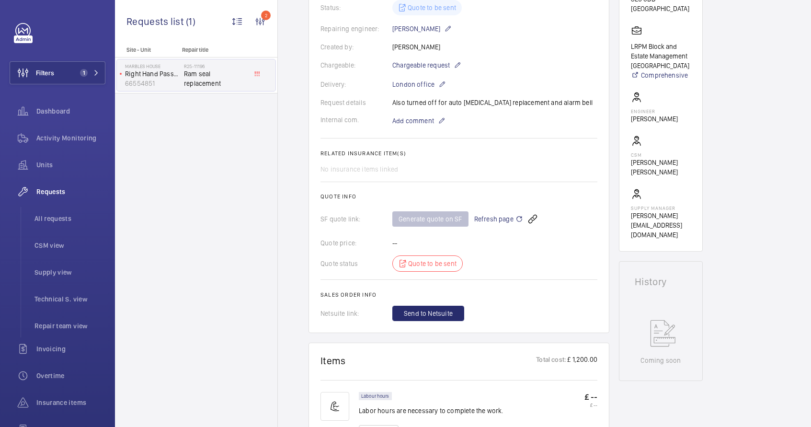
scroll to position [404, 0]
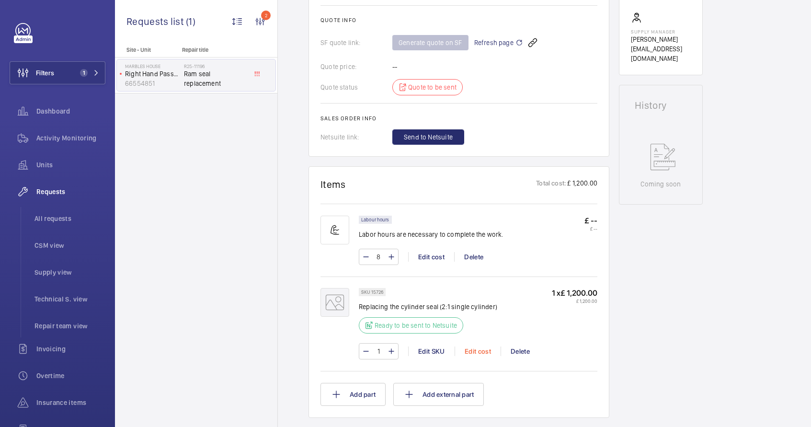
click at [483, 350] on div "Edit cost" at bounding box center [477, 351] width 46 height 10
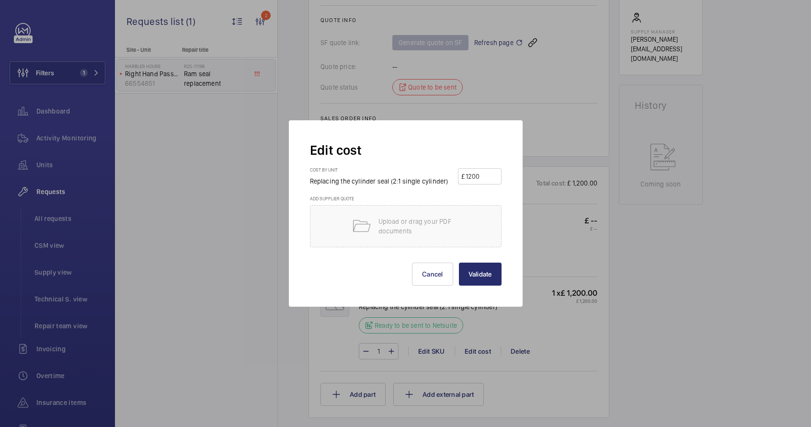
click at [475, 168] on wm-front-input-price "£ 1200" at bounding box center [480, 176] width 44 height 16
click at [475, 176] on input "1200" at bounding box center [481, 176] width 34 height 15
paste input "5.28701"
click at [470, 181] on input "5.28701" at bounding box center [481, 176] width 34 height 15
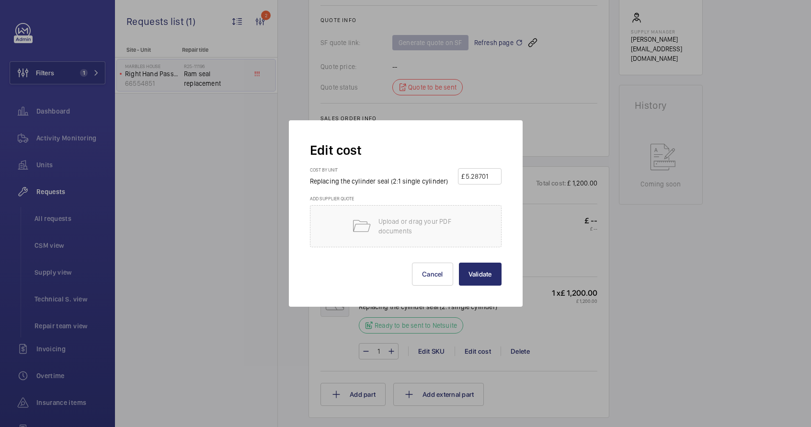
click at [471, 180] on input "5.28701" at bounding box center [481, 176] width 34 height 15
click at [471, 179] on input "5.28701" at bounding box center [481, 176] width 34 height 15
click at [479, 179] on input "528701" at bounding box center [481, 176] width 34 height 15
type input "5287.01"
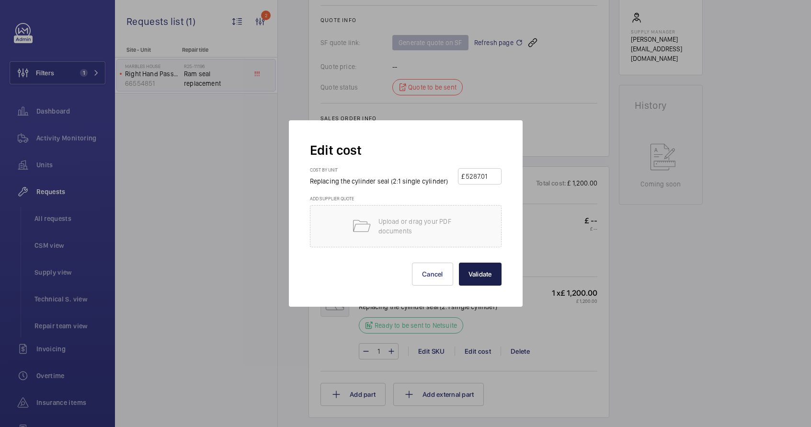
click at [480, 274] on button "Validate" at bounding box center [480, 273] width 43 height 23
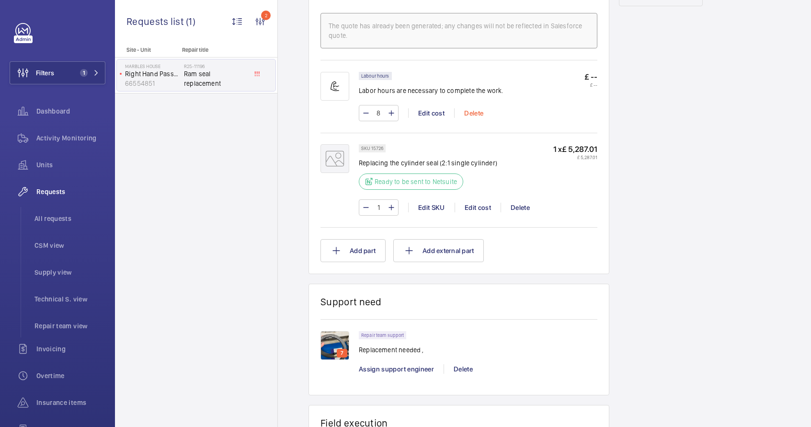
scroll to position [596, 0]
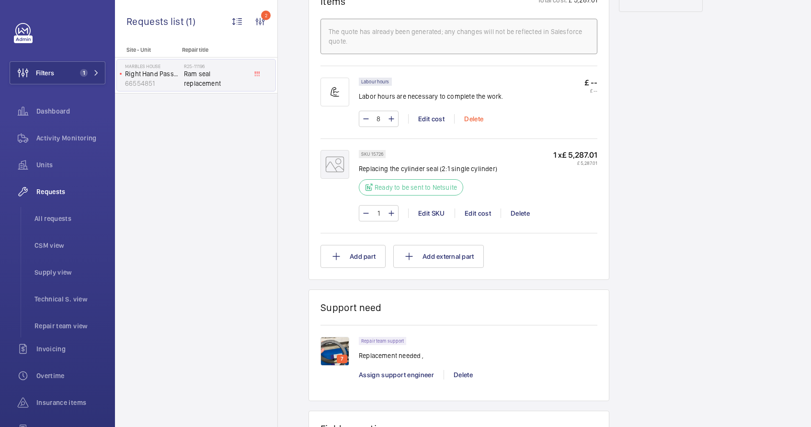
click at [480, 117] on div "Delete" at bounding box center [473, 119] width 39 height 10
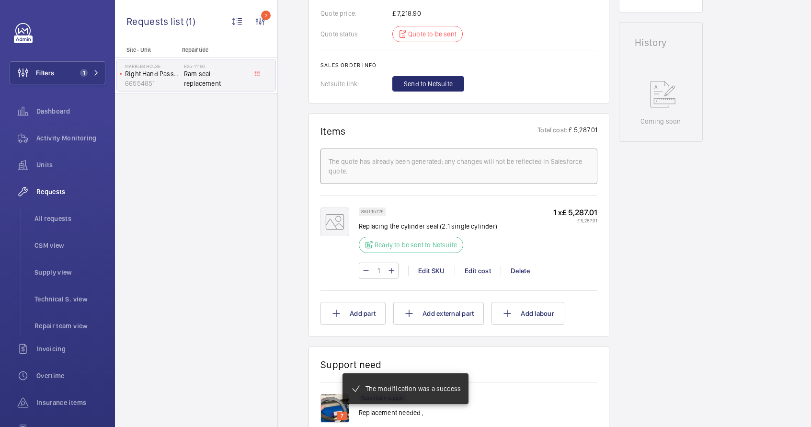
scroll to position [520, 0]
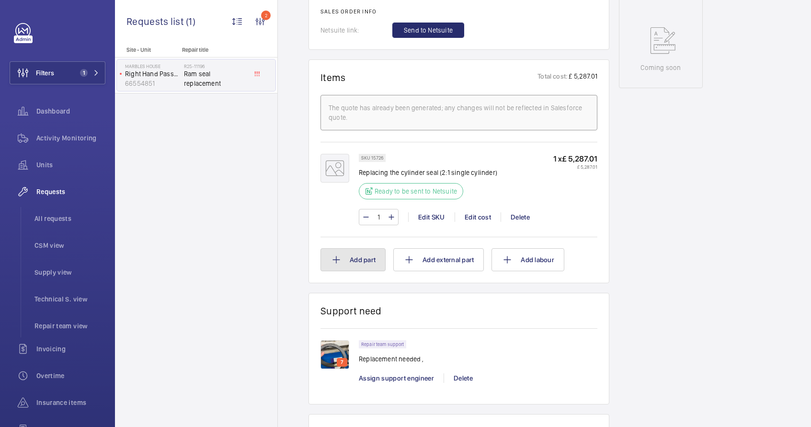
click at [376, 253] on button "Add part" at bounding box center [352, 259] width 65 height 23
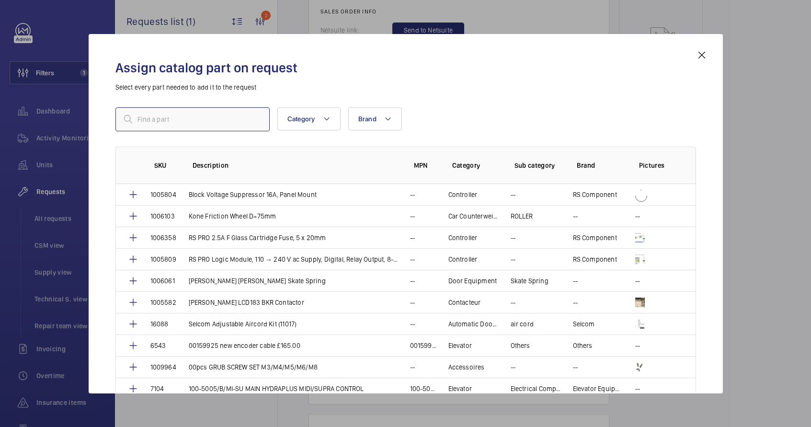
click at [166, 125] on input "text" at bounding box center [192, 119] width 154 height 24
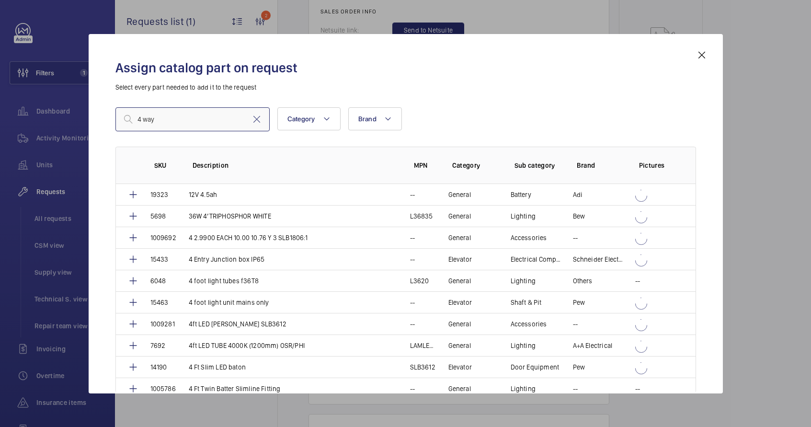
type input "4 way"
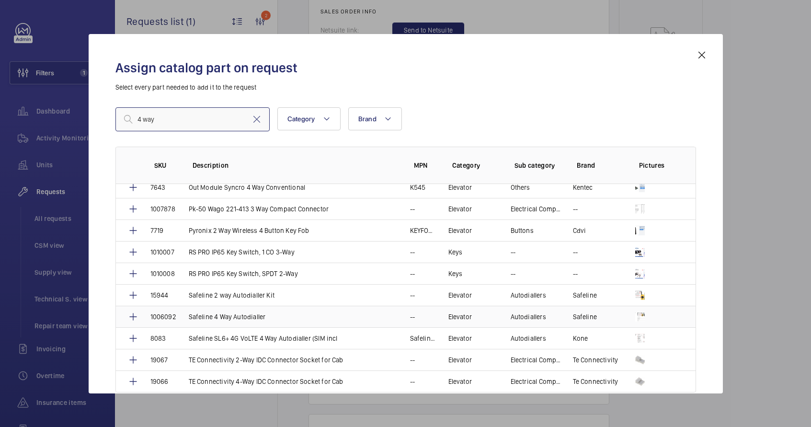
scroll to position [330, 0]
click at [167, 337] on td "8083" at bounding box center [158, 338] width 38 height 22
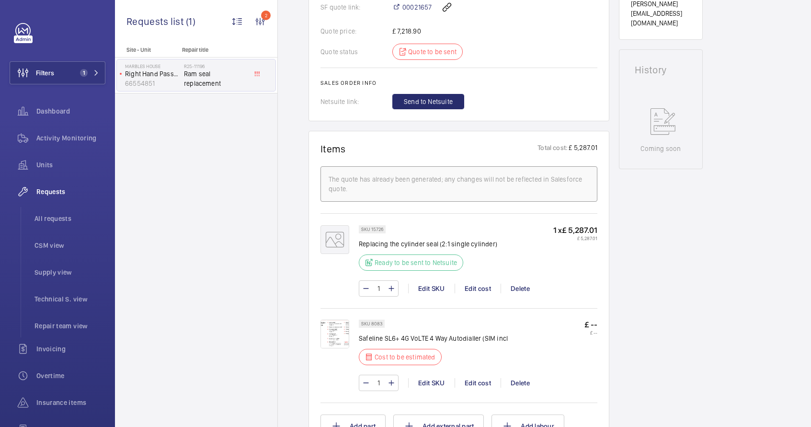
scroll to position [467, 0]
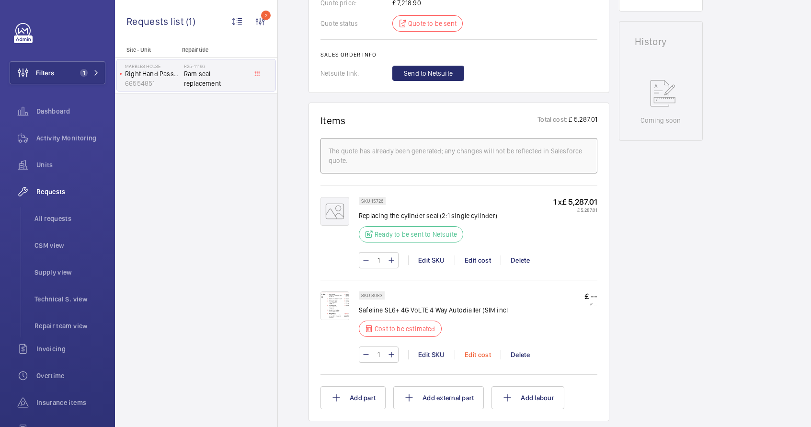
click at [473, 349] on div "Edit cost" at bounding box center [477, 354] width 46 height 10
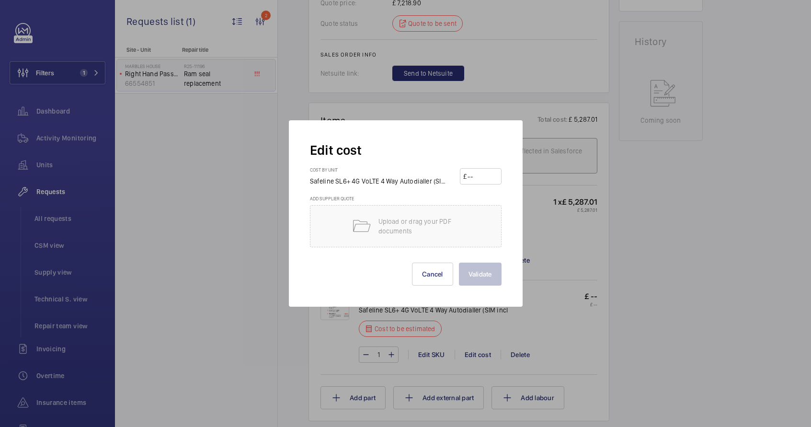
scroll to position [517, 0]
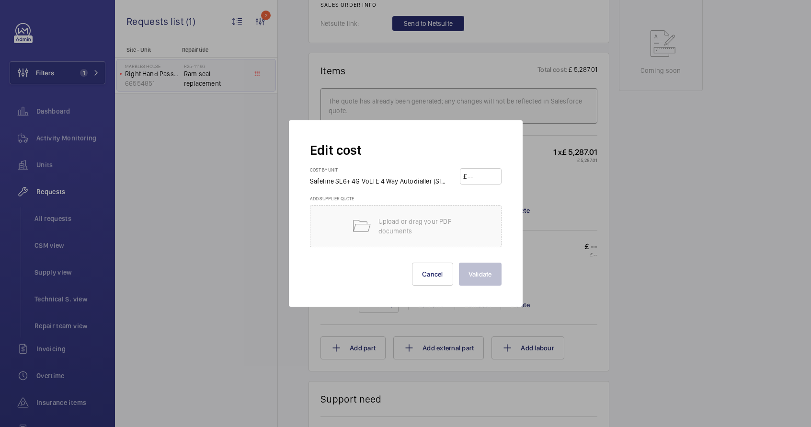
click at [492, 180] on input "number" at bounding box center [481, 176] width 31 height 15
paste input "1.93189"
click at [472, 177] on input "1.93189" at bounding box center [481, 176] width 31 height 15
click at [482, 177] on input "193189" at bounding box center [481, 176] width 31 height 15
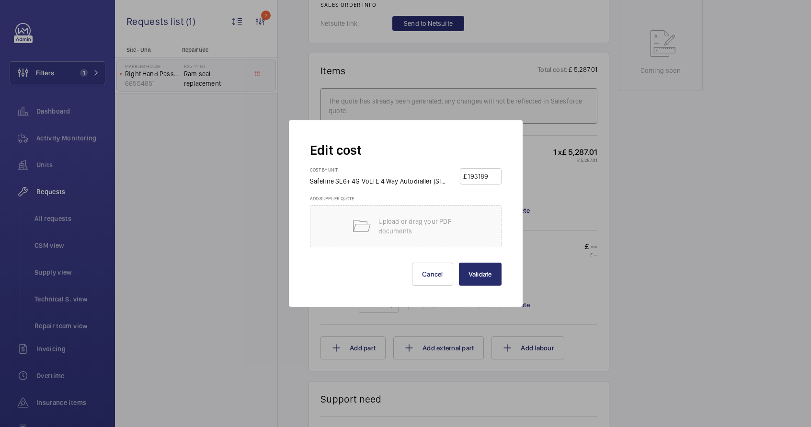
click at [480, 174] on input "193189" at bounding box center [481, 176] width 31 height 15
type input "1931.89"
click at [479, 282] on button "Validate" at bounding box center [480, 273] width 43 height 23
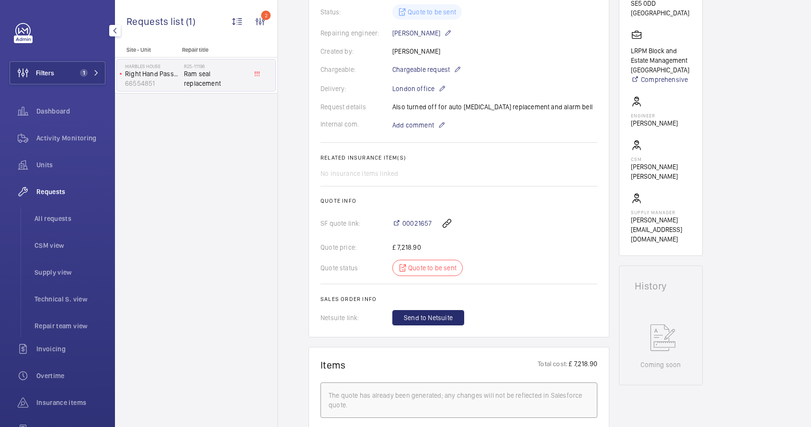
scroll to position [0, 0]
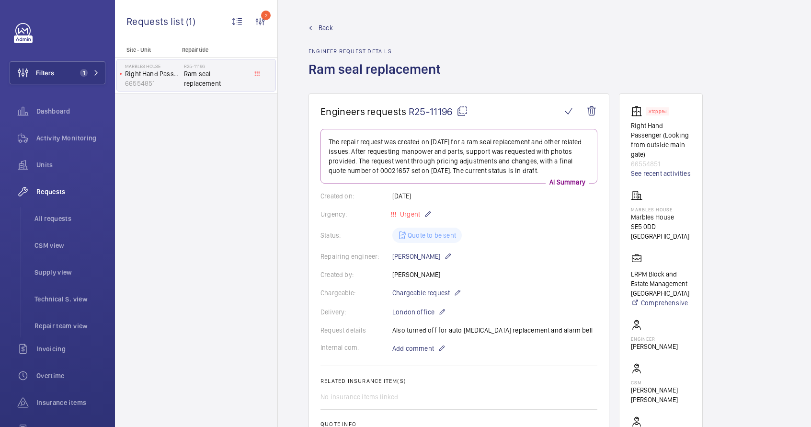
click at [463, 113] on mat-icon at bounding box center [461, 110] width 11 height 11
click at [55, 220] on span "All requests" at bounding box center [69, 219] width 71 height 10
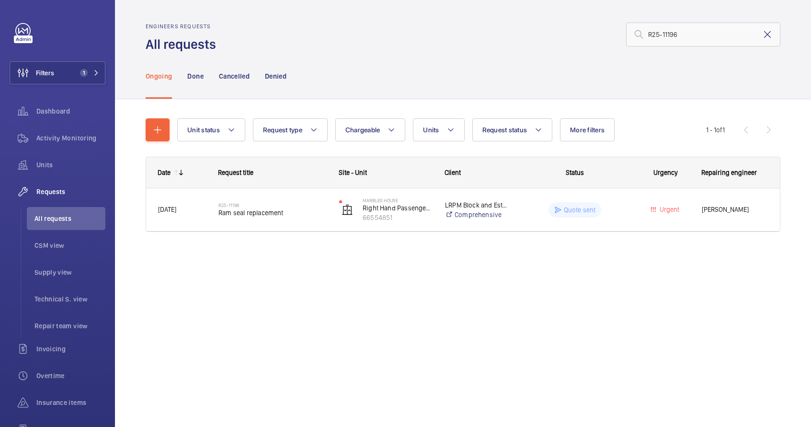
click at [768, 34] on mat-icon at bounding box center [766, 34] width 11 height 11
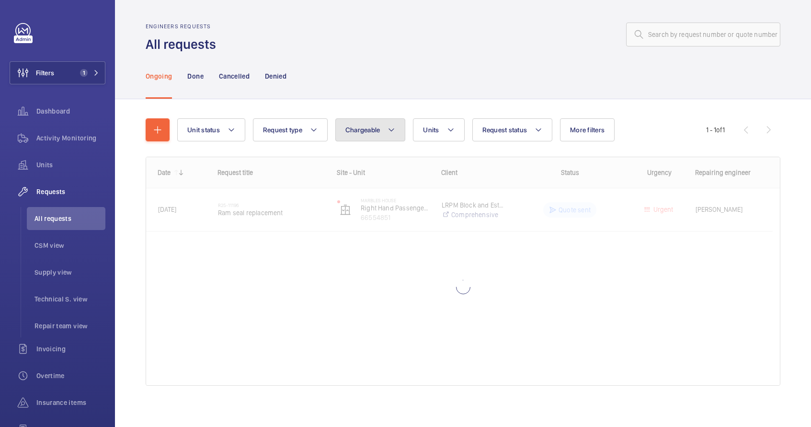
click at [371, 139] on button "Chargeable" at bounding box center [370, 129] width 70 height 23
click at [370, 162] on mat-radio-button "Chargeable" at bounding box center [426, 158] width 172 height 19
radio input "true"
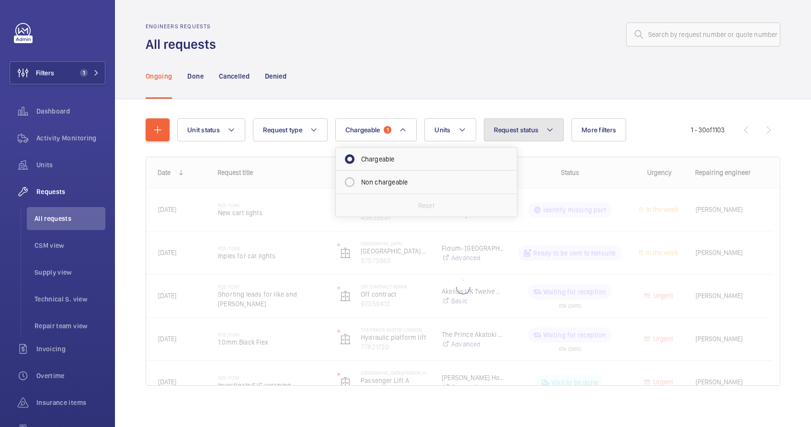
click at [518, 135] on button "Request status" at bounding box center [524, 129] width 80 height 23
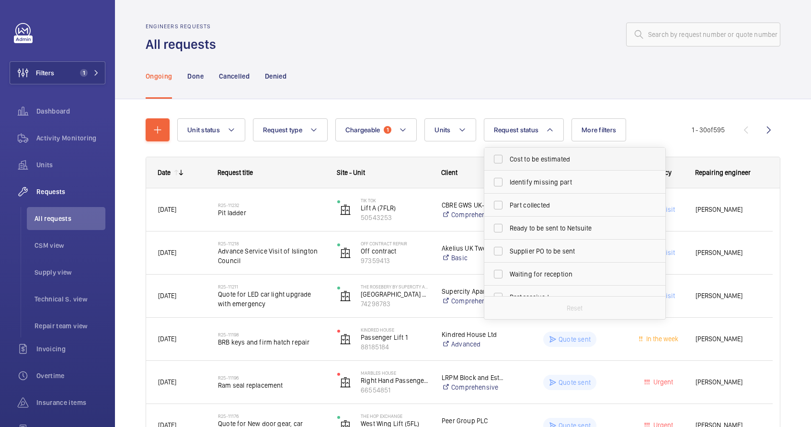
click at [532, 157] on span "Cost to be estimated" at bounding box center [575, 159] width 132 height 10
click at [507, 157] on input "Cost to be estimated" at bounding box center [497, 158] width 19 height 19
checkbox input "true"
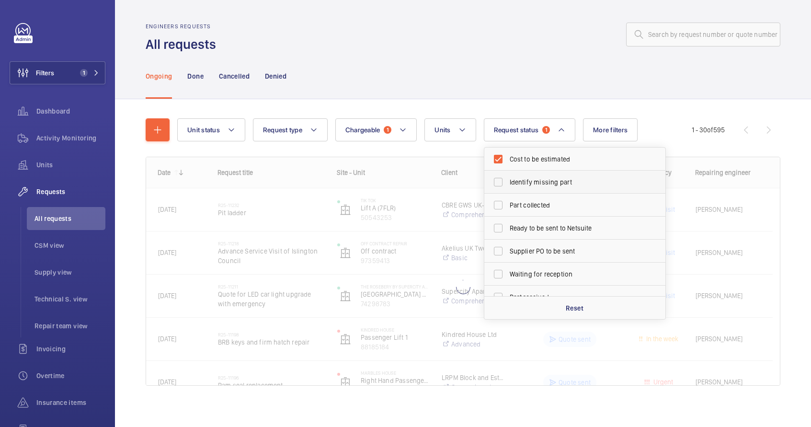
click at [532, 178] on span "Identify missing part" at bounding box center [575, 182] width 132 height 10
click at [507, 178] on input "Identify missing part" at bounding box center [497, 181] width 19 height 19
checkbox input "true"
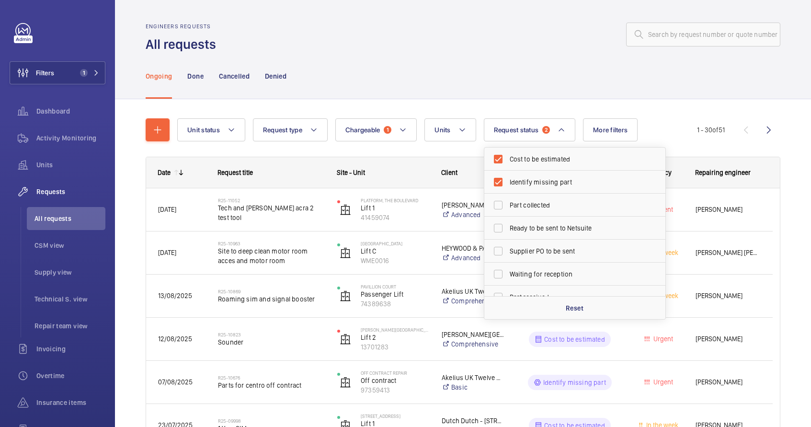
click at [518, 63] on div "Ongoing Done Cancelled Denied" at bounding box center [463, 75] width 634 height 45
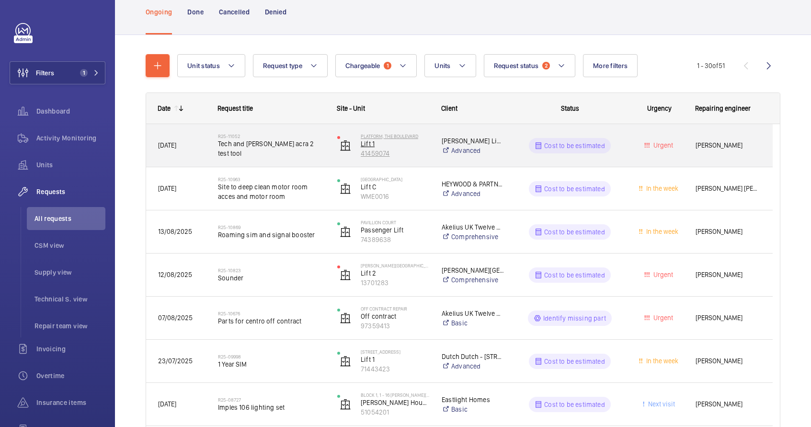
scroll to position [113, 0]
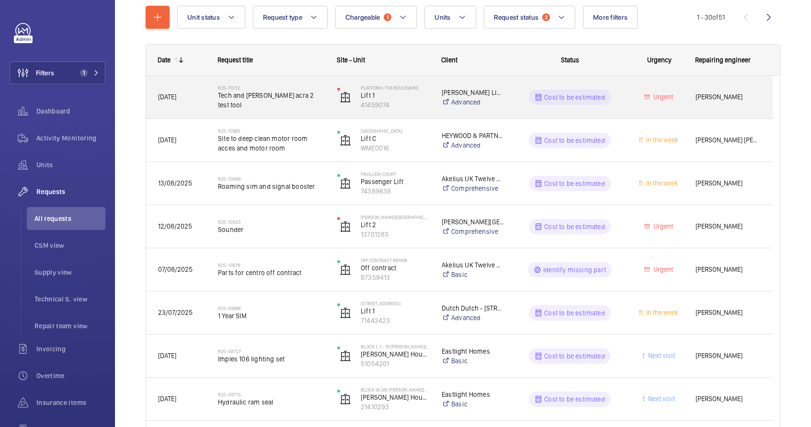
click at [289, 114] on div "R25-11052 Tech and [PERSON_NAME] acra 2 test tool" at bounding box center [265, 97] width 118 height 43
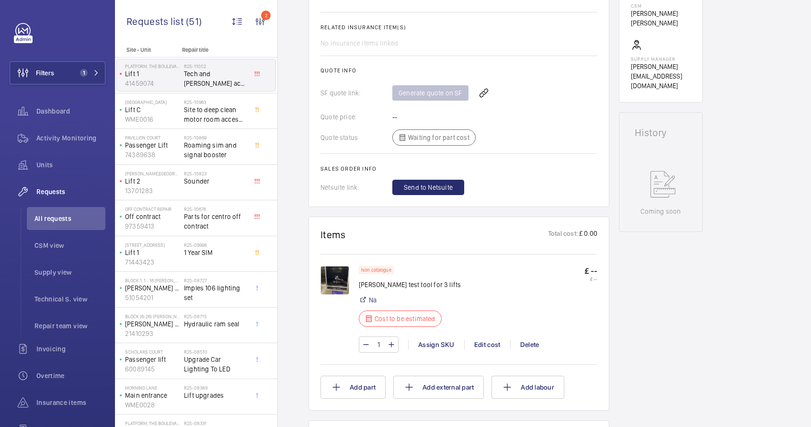
scroll to position [600, 0]
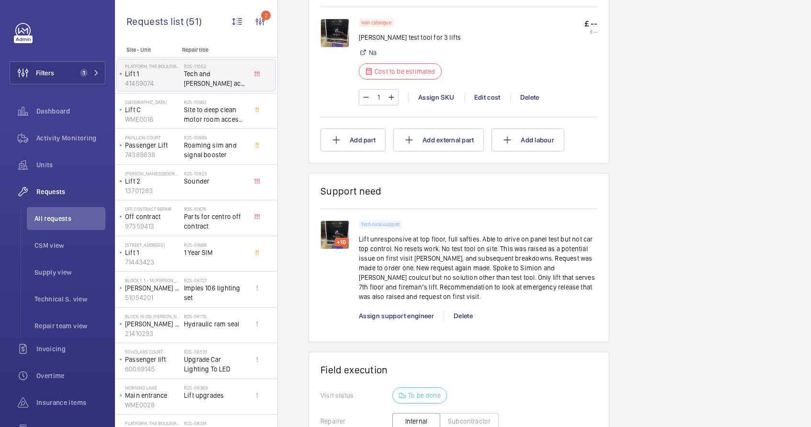
drag, startPoint x: 358, startPoint y: 239, endPoint x: 433, endPoint y: 278, distance: 84.4
click at [433, 278] on p "Lift unresponsive at top floor, full safties. Able to drive on panel test but n…" at bounding box center [478, 267] width 238 height 67
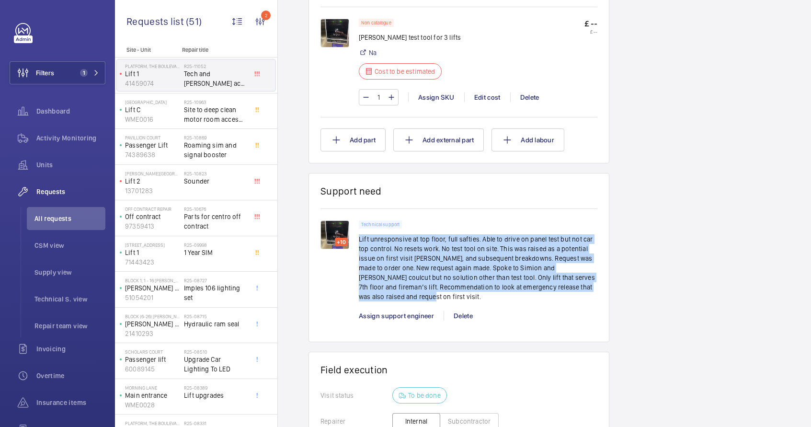
drag, startPoint x: 395, startPoint y: 297, endPoint x: 359, endPoint y: 242, distance: 65.6
click at [359, 242] on p "Lift unresponsive at top floor, full safties. Able to drive on panel test but n…" at bounding box center [478, 267] width 238 height 67
copy p "Lift unresponsive at top floor, full safties. Able to drive on panel test but n…"
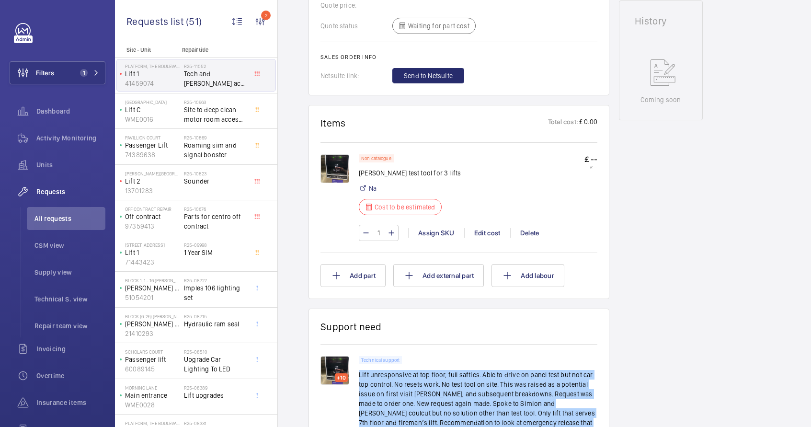
scroll to position [412, 0]
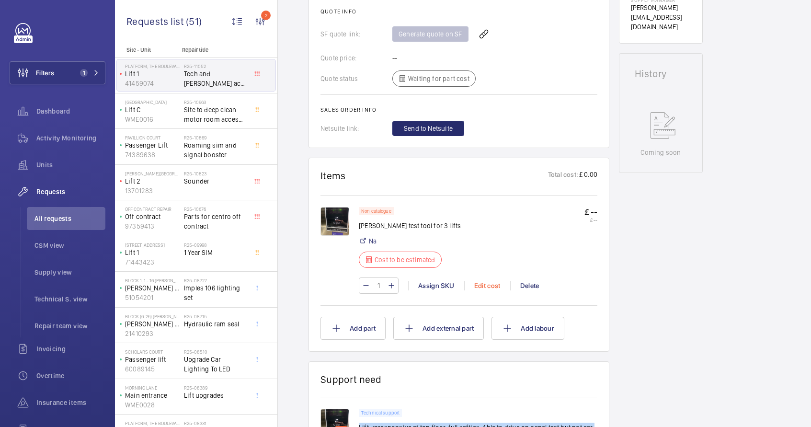
click at [495, 285] on div "Edit cost" at bounding box center [487, 286] width 46 height 10
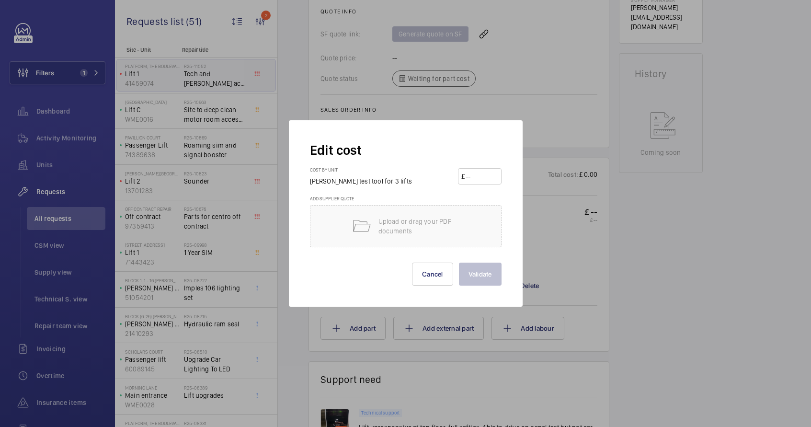
click at [474, 180] on input "number" at bounding box center [481, 176] width 34 height 15
type input "3750"
click at [474, 275] on button "Validate" at bounding box center [480, 273] width 43 height 23
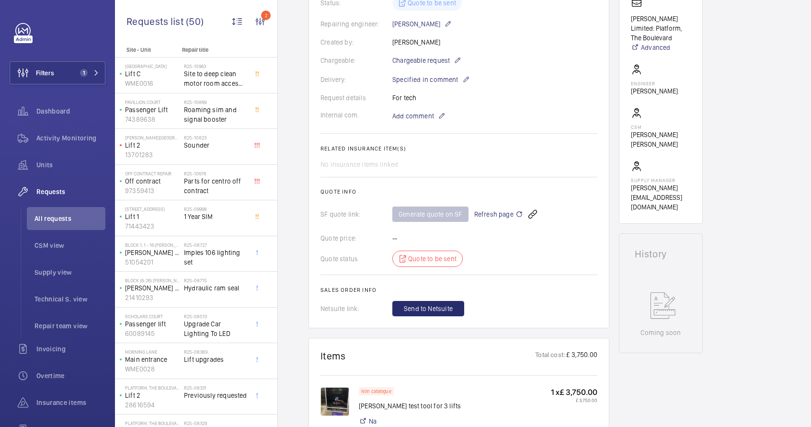
scroll to position [0, 0]
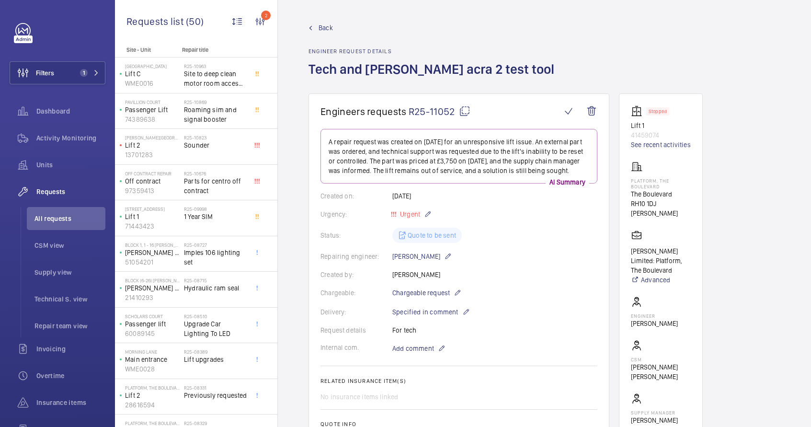
drag, startPoint x: 465, startPoint y: 111, endPoint x: 462, endPoint y: 135, distance: 24.5
click at [465, 111] on mat-icon at bounding box center [464, 110] width 11 height 11
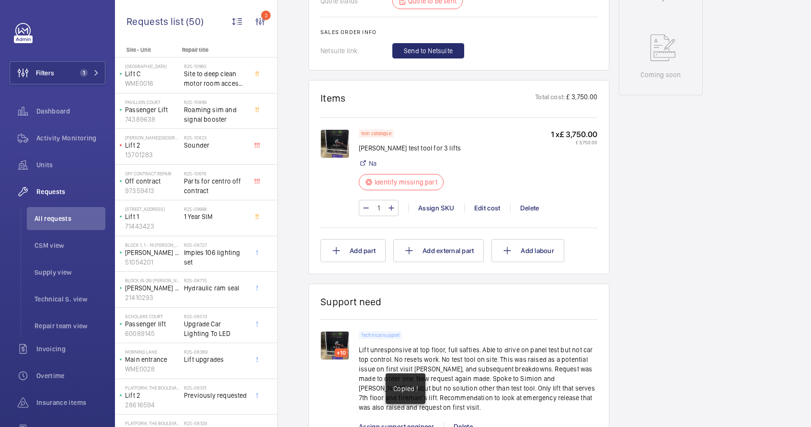
scroll to position [534, 0]
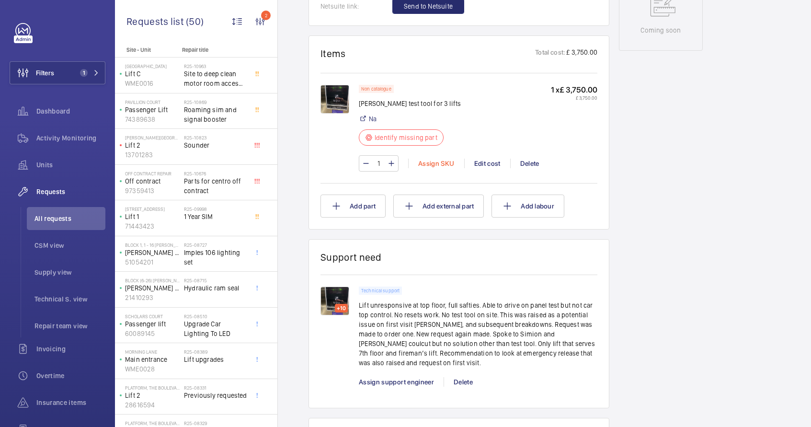
click at [432, 168] on div "Assign SKU" at bounding box center [436, 163] width 56 height 10
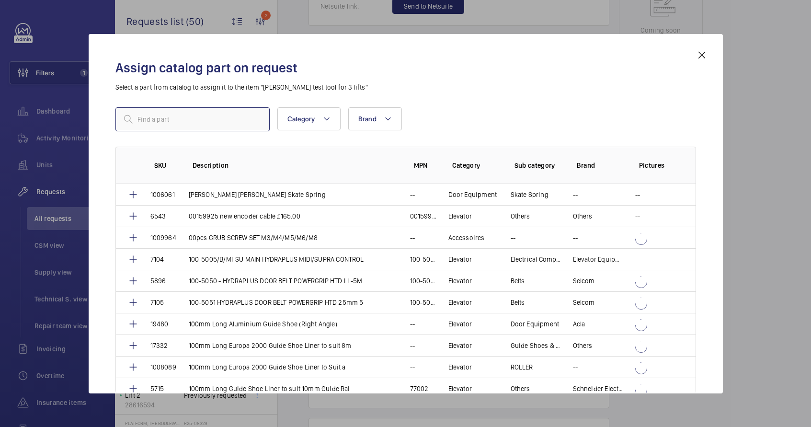
click at [220, 124] on input "text" at bounding box center [192, 119] width 154 height 24
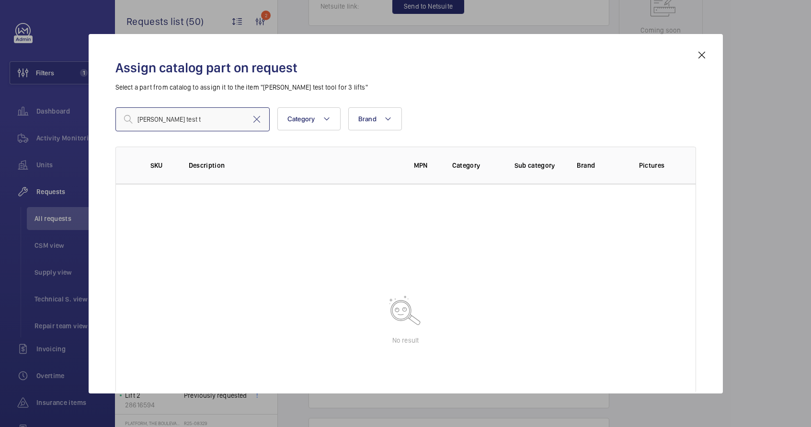
type input "[PERSON_NAME] test t"
click at [698, 64] on div "Assign catalog part on request Select a part from catalog to assign it to the i…" at bounding box center [405, 221] width 603 height 344
click at [699, 59] on mat-icon at bounding box center [701, 54] width 11 height 11
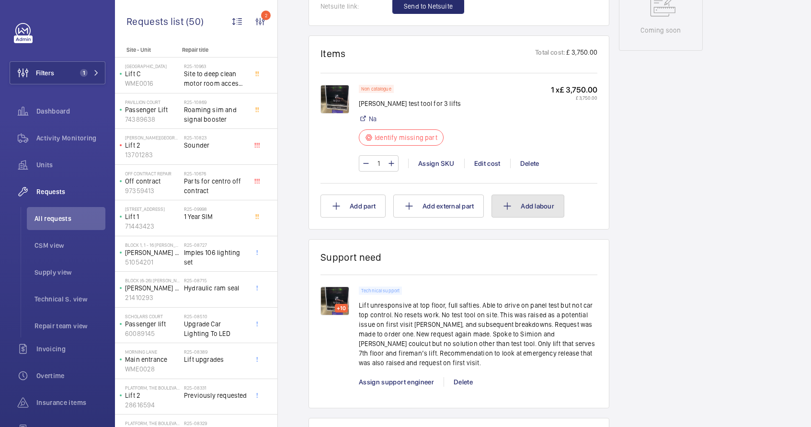
click at [508, 212] on mat-icon at bounding box center [506, 205] width 11 height 11
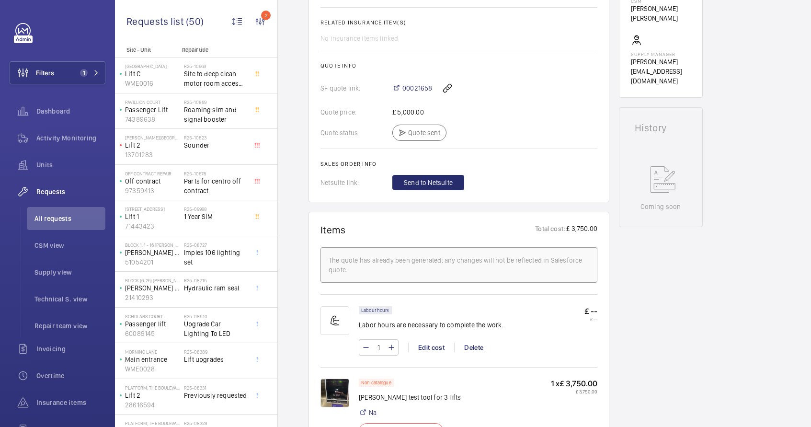
scroll to position [487, 0]
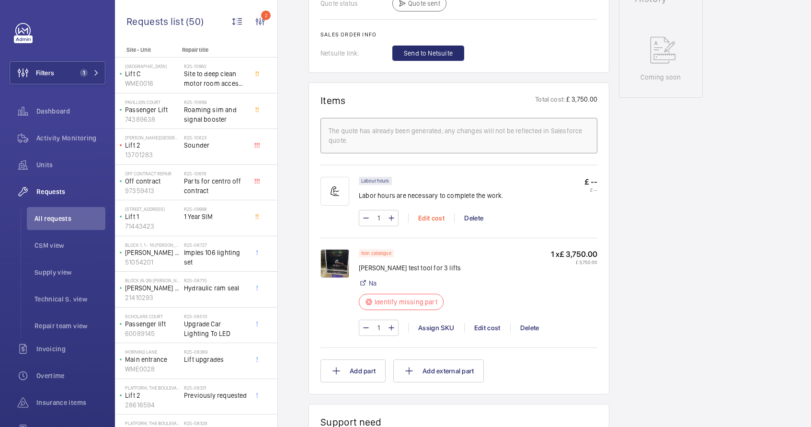
click at [434, 214] on div "Edit cost" at bounding box center [431, 218] width 46 height 10
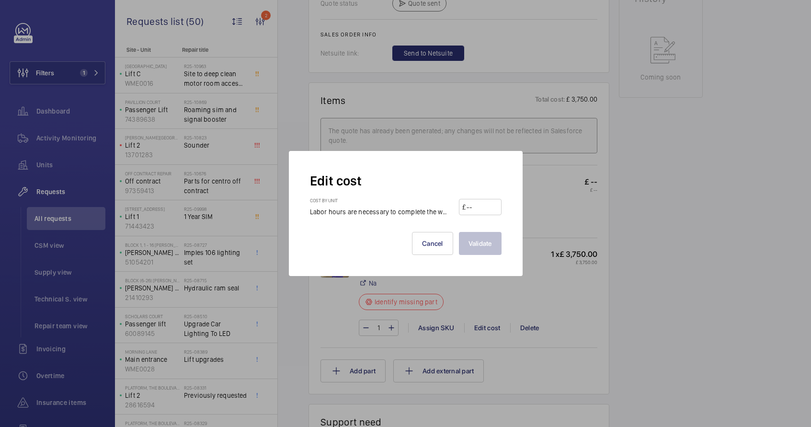
click at [498, 207] on wm-front-input-price "£" at bounding box center [480, 207] width 42 height 16
click at [492, 209] on input "number" at bounding box center [481, 206] width 32 height 15
type input "1250"
click at [487, 240] on button "Validate" at bounding box center [480, 243] width 43 height 23
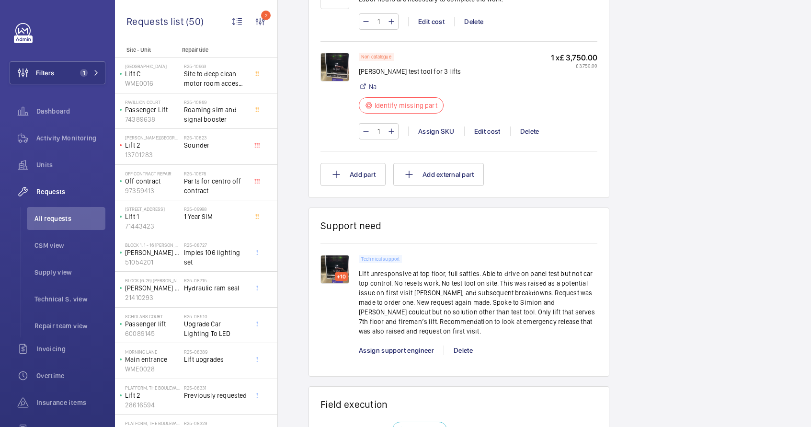
scroll to position [0, 0]
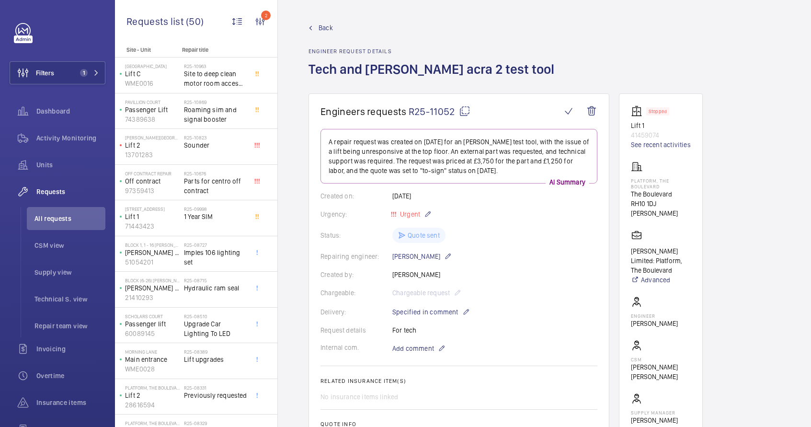
click at [466, 113] on mat-icon at bounding box center [464, 110] width 11 height 11
click at [208, 80] on span "Site to deep clean motor room acces and motor room" at bounding box center [215, 78] width 63 height 19
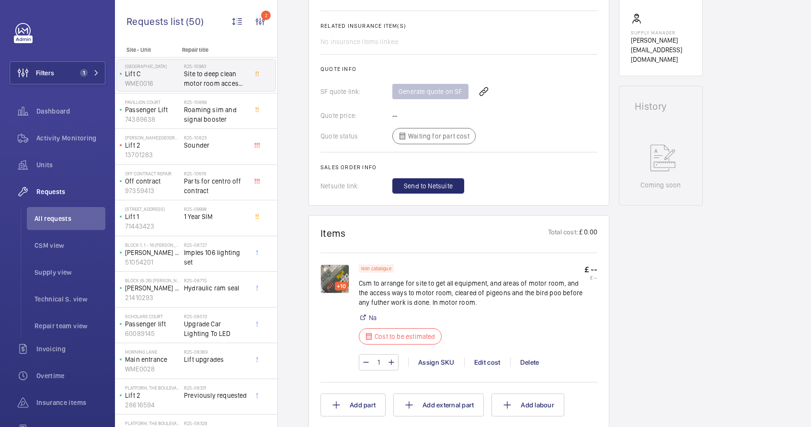
scroll to position [384, 0]
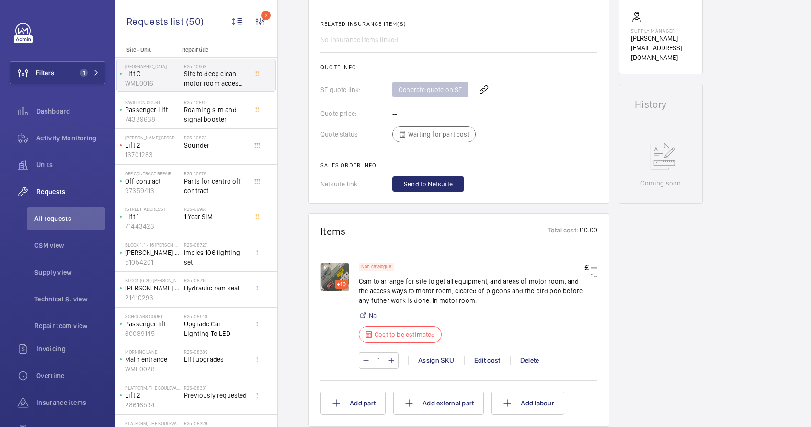
click at [336, 280] on div "+10" at bounding box center [341, 284] width 13 height 9
click at [338, 280] on div "+10" at bounding box center [341, 284] width 13 height 9
click at [340, 280] on div "+10" at bounding box center [341, 284] width 13 height 9
click at [336, 264] on img at bounding box center [334, 276] width 29 height 29
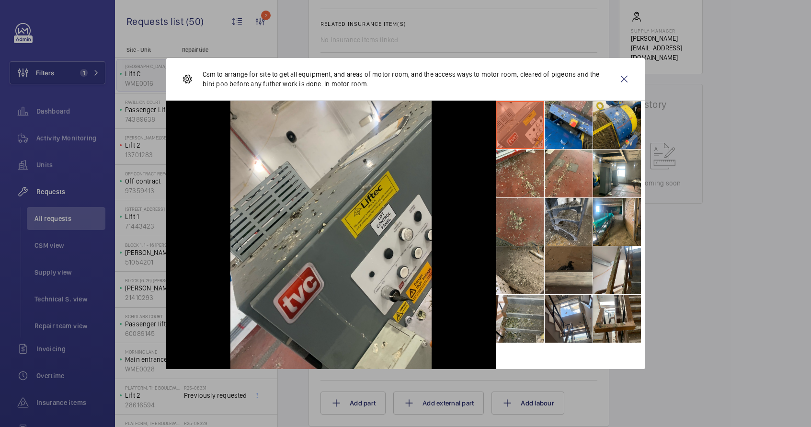
click at [523, 229] on li at bounding box center [520, 222] width 48 height 48
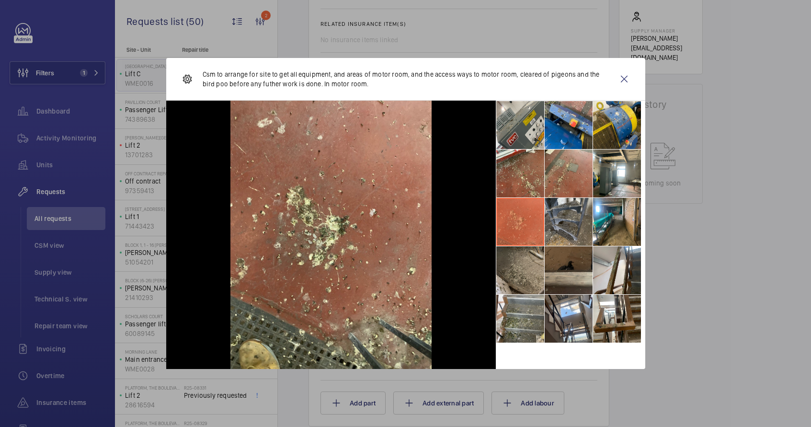
click at [515, 257] on li at bounding box center [520, 270] width 48 height 48
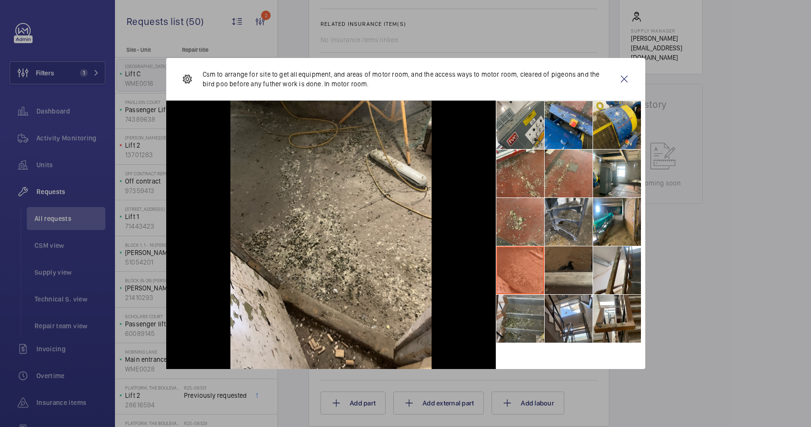
click at [524, 304] on li at bounding box center [520, 318] width 48 height 48
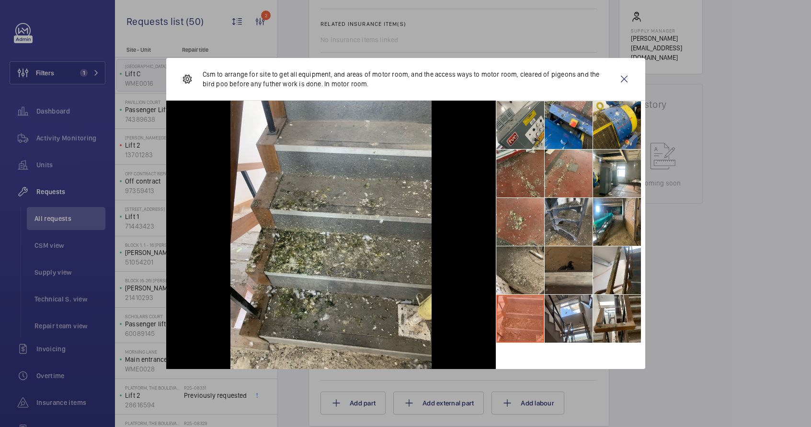
click at [526, 173] on li at bounding box center [520, 173] width 48 height 48
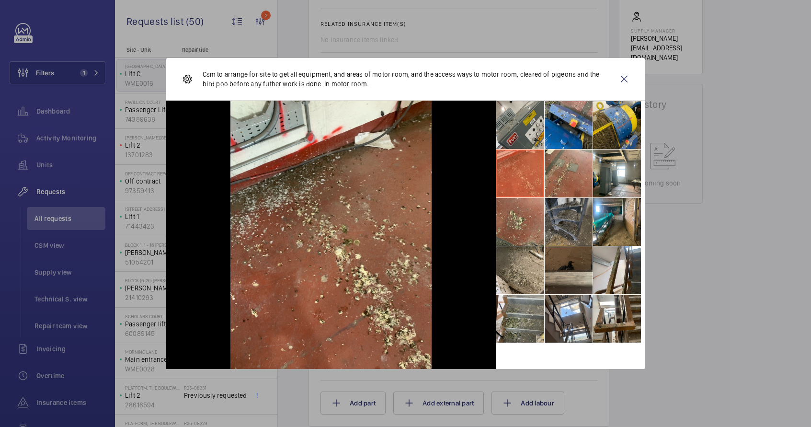
click at [569, 225] on li at bounding box center [568, 222] width 48 height 48
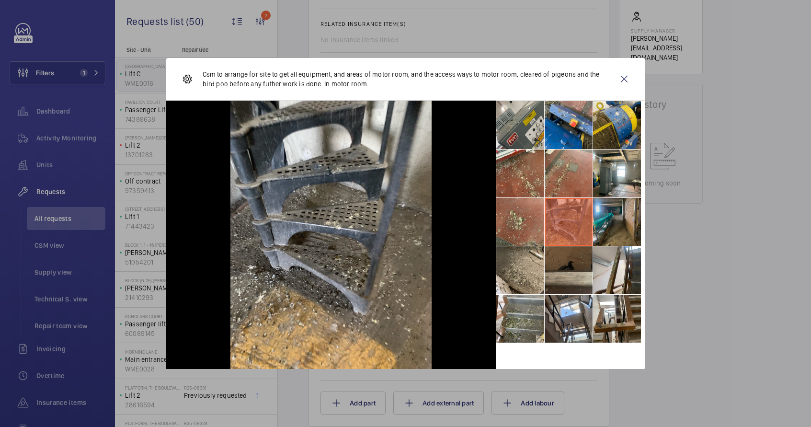
click at [599, 223] on li at bounding box center [617, 222] width 48 height 48
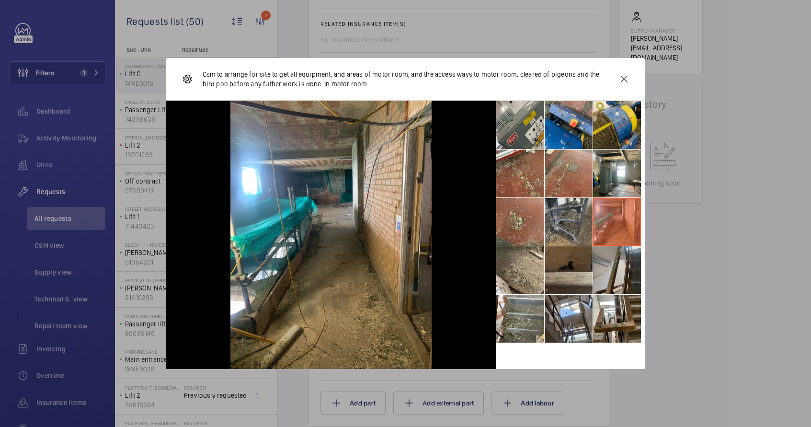
click at [612, 272] on li at bounding box center [617, 270] width 48 height 48
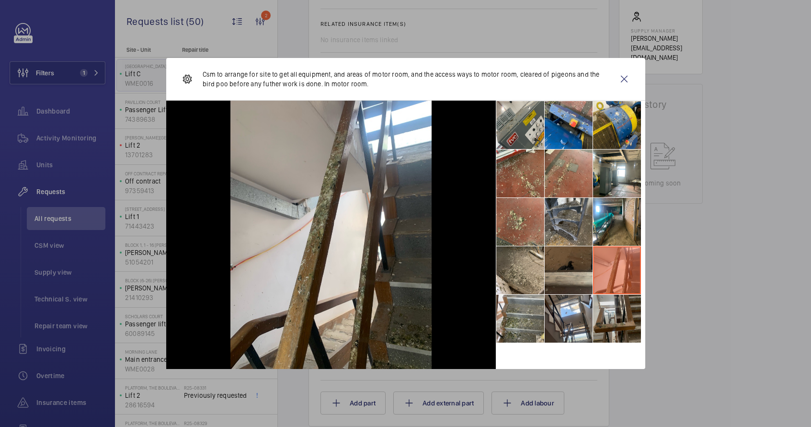
click at [609, 323] on li at bounding box center [617, 318] width 48 height 48
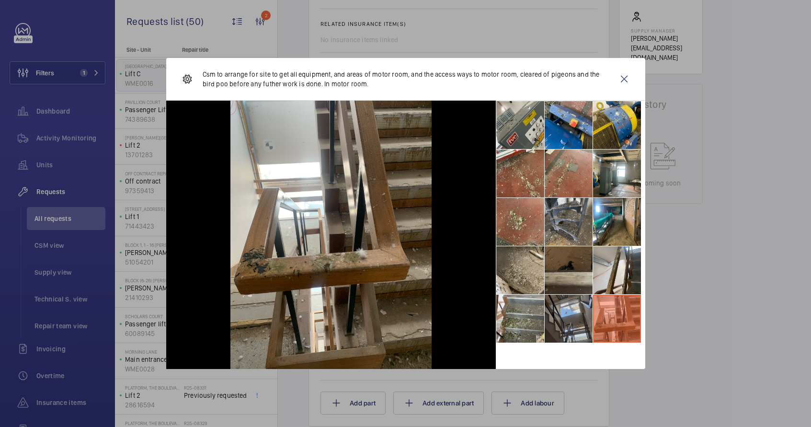
click at [582, 327] on li at bounding box center [568, 318] width 48 height 48
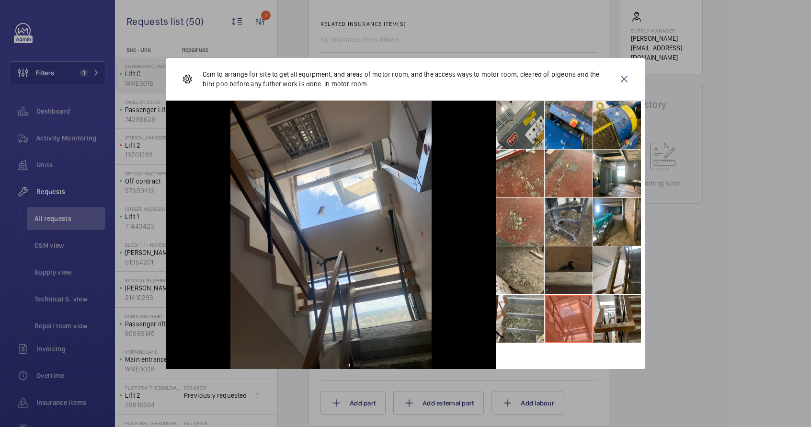
click at [561, 278] on li at bounding box center [568, 270] width 48 height 48
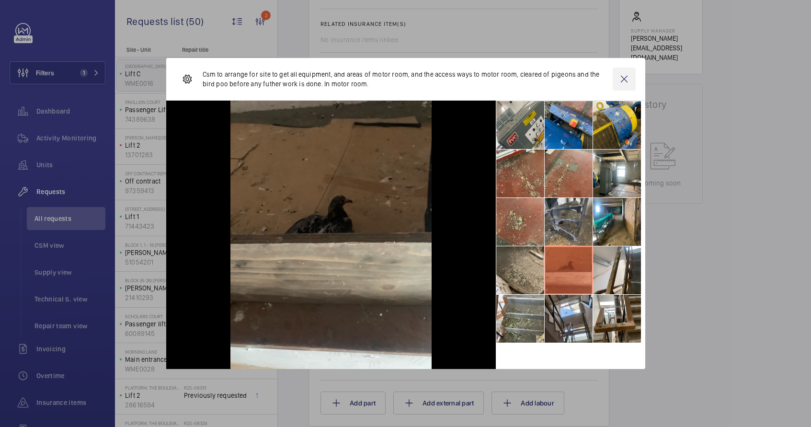
click at [621, 85] on wm-front-icon-button at bounding box center [623, 79] width 23 height 23
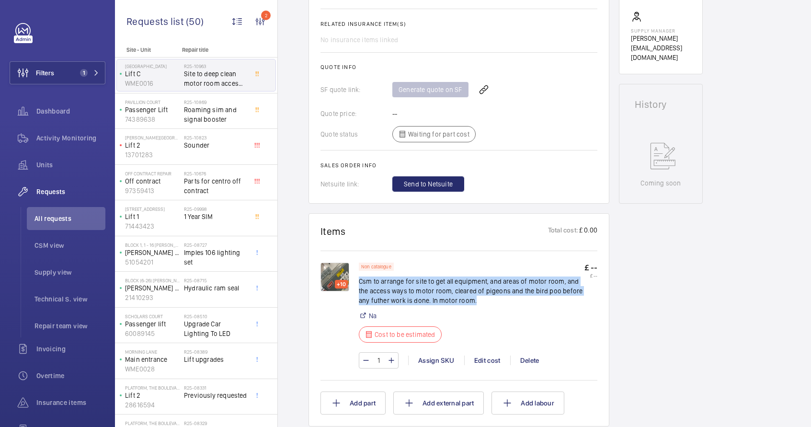
drag, startPoint x: 480, startPoint y: 293, endPoint x: 360, endPoint y: 270, distance: 121.8
click at [360, 276] on p "Csm to arrange for site to get all equipment, and areas of motor room, and the …" at bounding box center [471, 290] width 225 height 29
copy p "Csm to arrange for site to get all equipment, and areas of motor room, and the …"
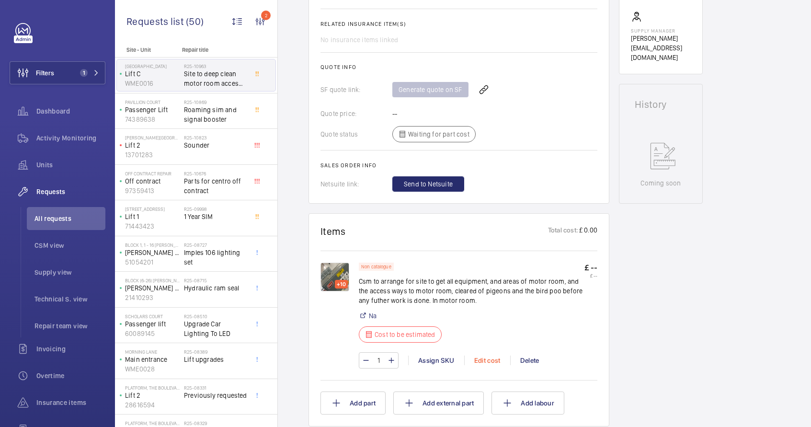
click at [495, 355] on div "Edit cost" at bounding box center [487, 360] width 46 height 10
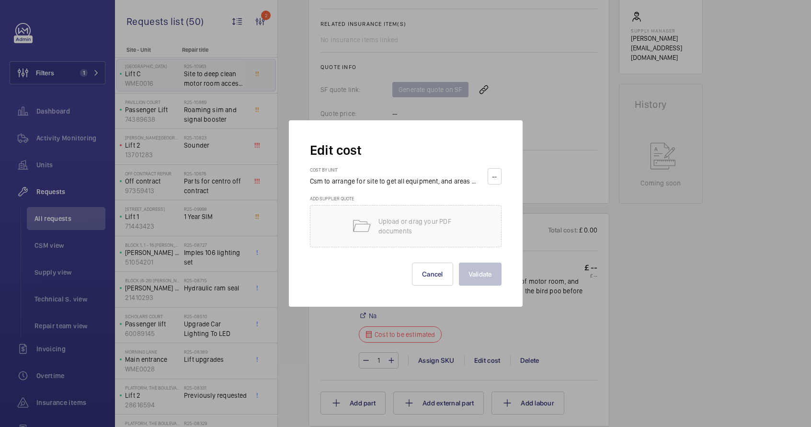
click at [496, 179] on input "number" at bounding box center [494, 176] width 7 height 15
type input "300"
click at [459, 262] on button "Validate" at bounding box center [480, 273] width 43 height 23
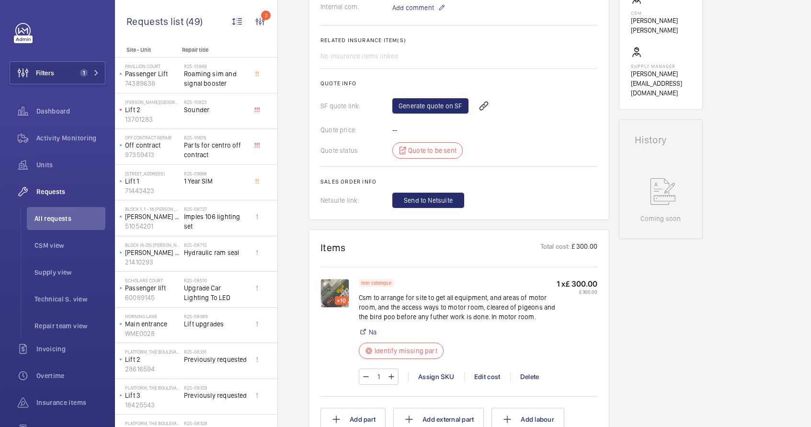
scroll to position [471, 0]
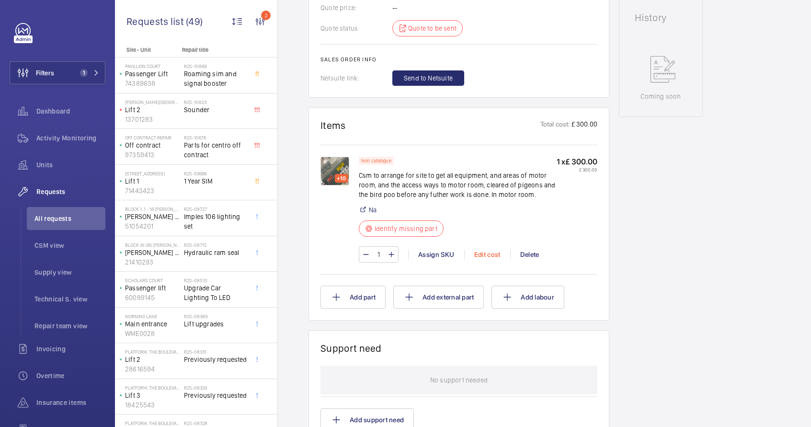
click at [489, 256] on div "Edit cost" at bounding box center [487, 254] width 46 height 10
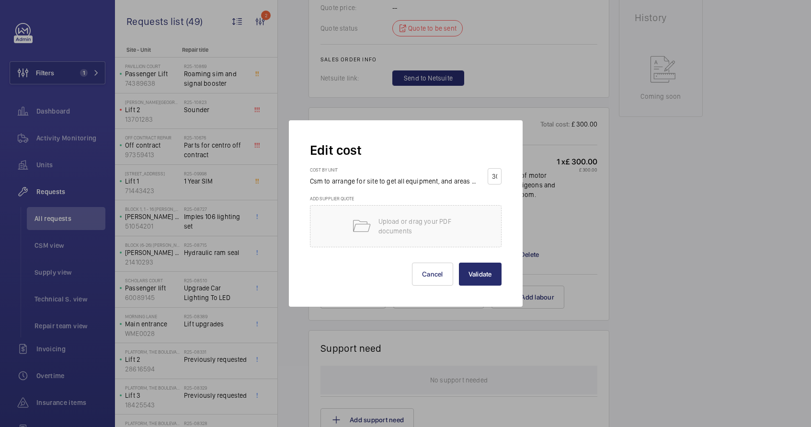
click at [489, 255] on div "Edit cost Cost by unit Csm to arrange for site to get all equipment, and areas …" at bounding box center [406, 213] width 234 height 186
click at [496, 182] on input "300" at bounding box center [494, 176] width 7 height 15
click at [496, 179] on input "300" at bounding box center [494, 176] width 7 height 15
type input "3000"
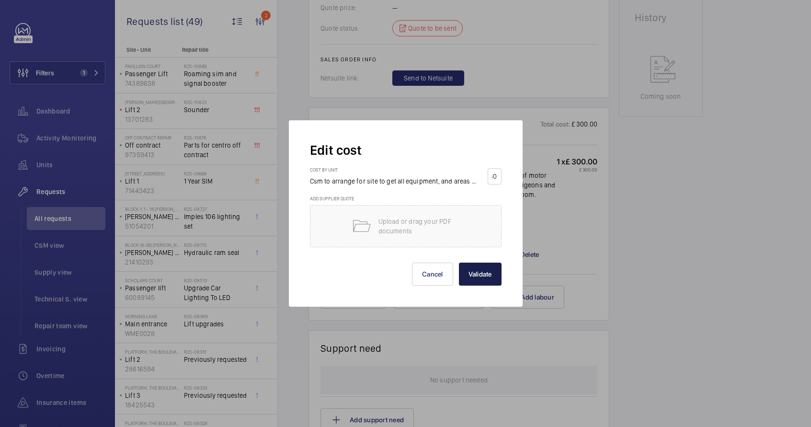
scroll to position [0, 0]
click at [477, 275] on button "Validate" at bounding box center [480, 273] width 43 height 23
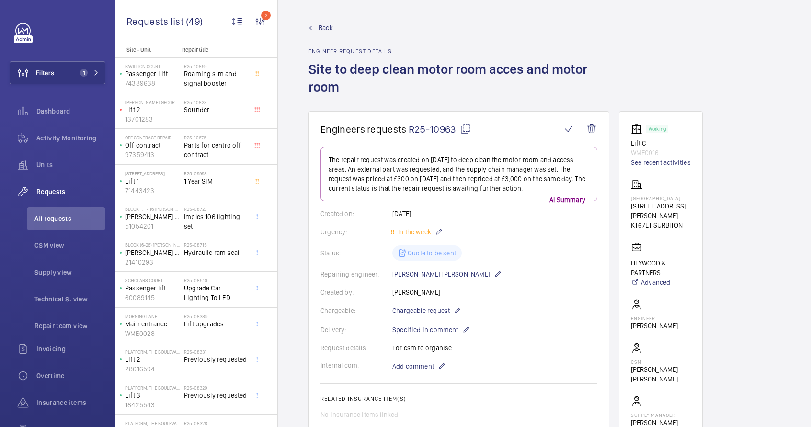
click at [465, 129] on mat-icon at bounding box center [465, 128] width 11 height 11
type textarea "R25-10963"
drag, startPoint x: 631, startPoint y: 208, endPoint x: 685, endPoint y: 217, distance: 54.5
click at [685, 217] on wm-front-card-body "Working Lift C WME0016 See recent activities [GEOGRAPHIC_DATA] [STREET_ADDRESS]…" at bounding box center [661, 284] width 60 height 323
copy div "[STREET_ADDRESS][PERSON_NAME] SURBITON"
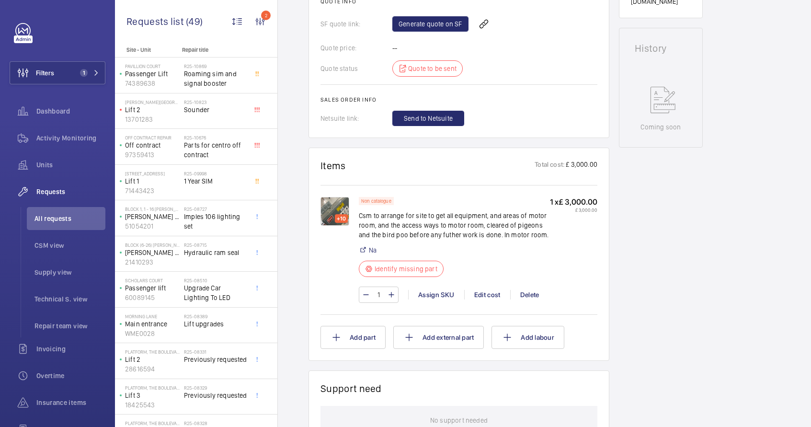
scroll to position [461, 0]
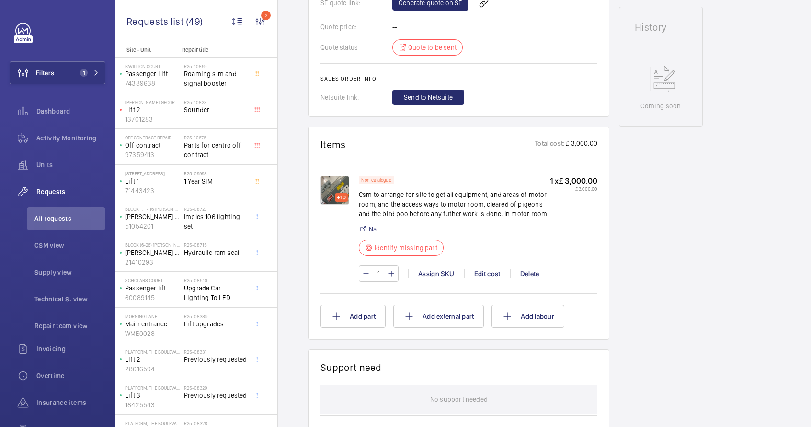
click at [337, 196] on div "+10" at bounding box center [341, 197] width 13 height 9
click at [342, 194] on div "+10" at bounding box center [341, 197] width 13 height 9
click at [337, 188] on img at bounding box center [334, 190] width 29 height 29
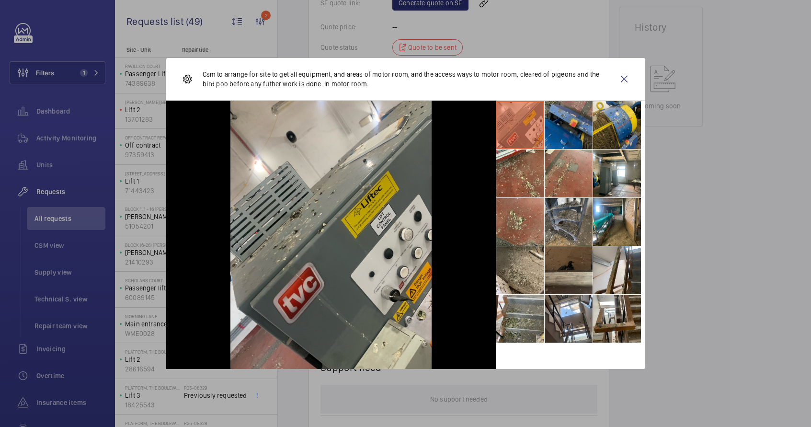
click at [558, 124] on li at bounding box center [568, 125] width 48 height 48
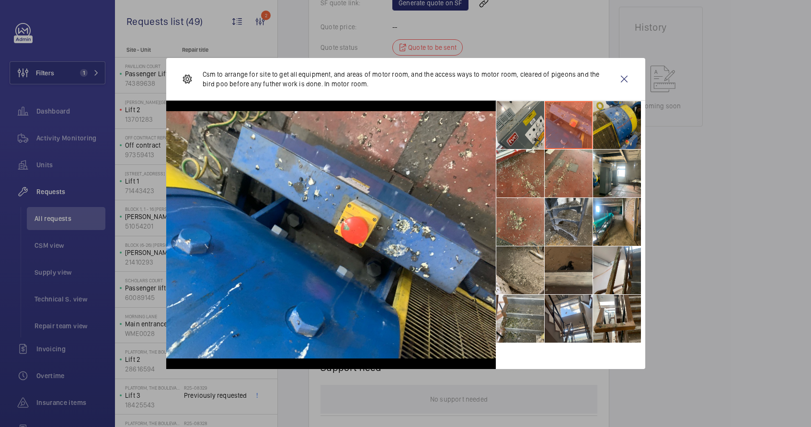
click at [619, 121] on li at bounding box center [617, 125] width 48 height 48
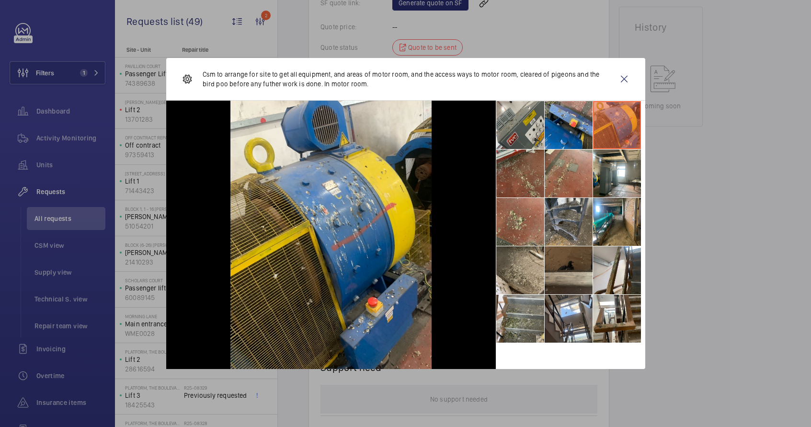
click at [508, 184] on li at bounding box center [520, 173] width 48 height 48
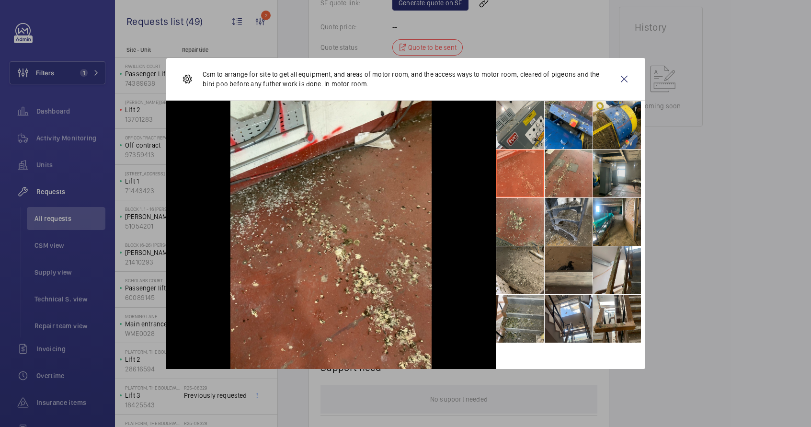
click at [610, 179] on li at bounding box center [617, 173] width 48 height 48
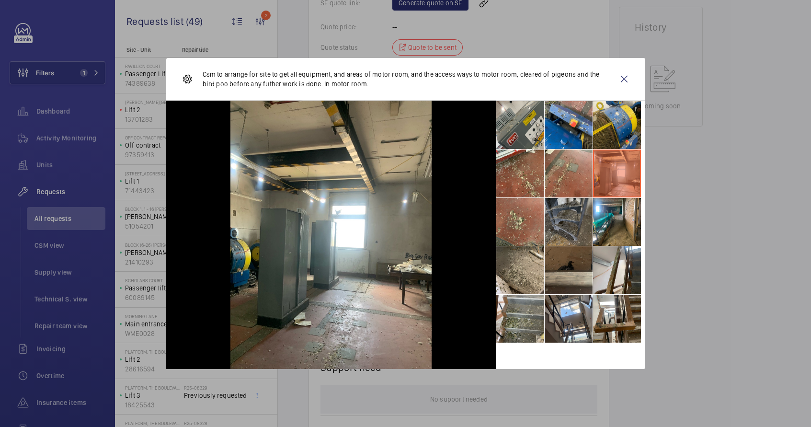
click at [561, 218] on li at bounding box center [568, 222] width 48 height 48
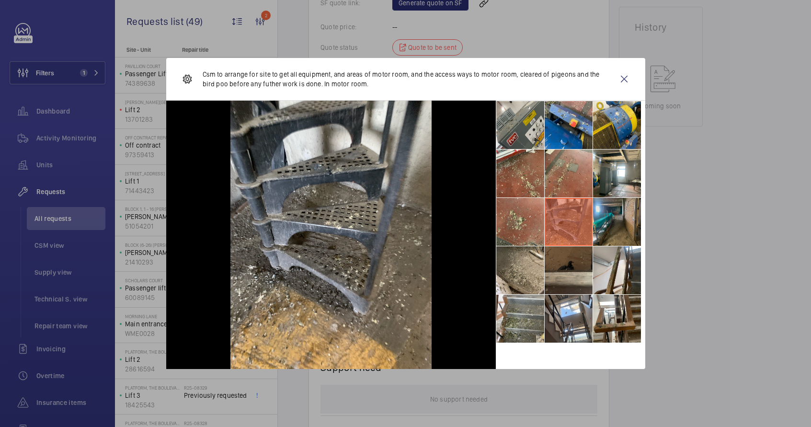
click at [616, 214] on li at bounding box center [617, 222] width 48 height 48
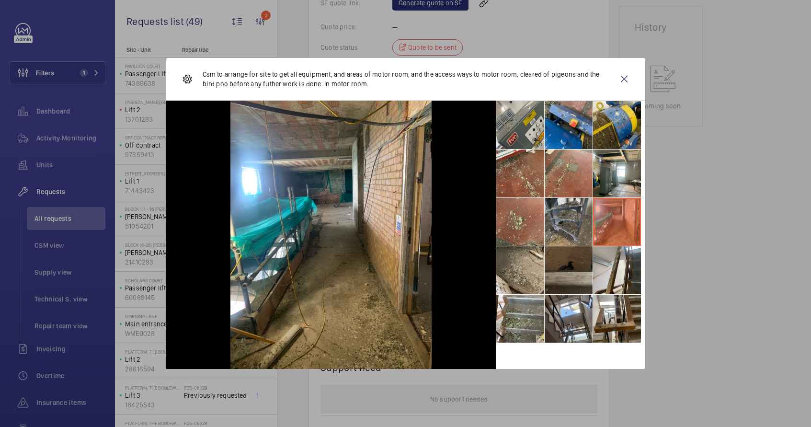
click at [567, 277] on li at bounding box center [568, 270] width 48 height 48
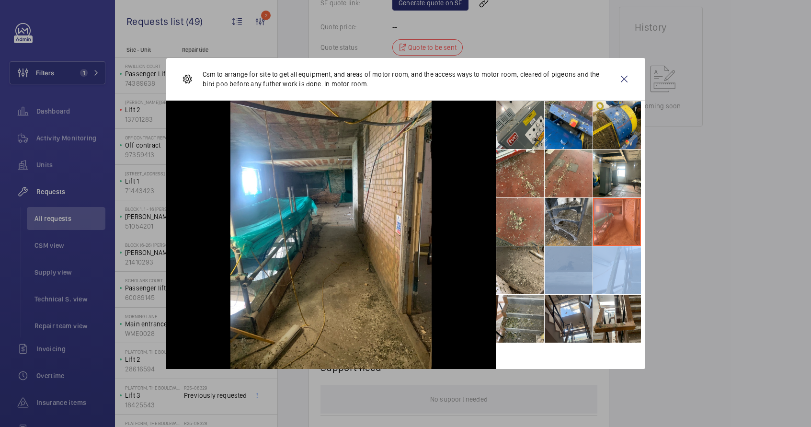
click at [567, 277] on li at bounding box center [568, 270] width 48 height 48
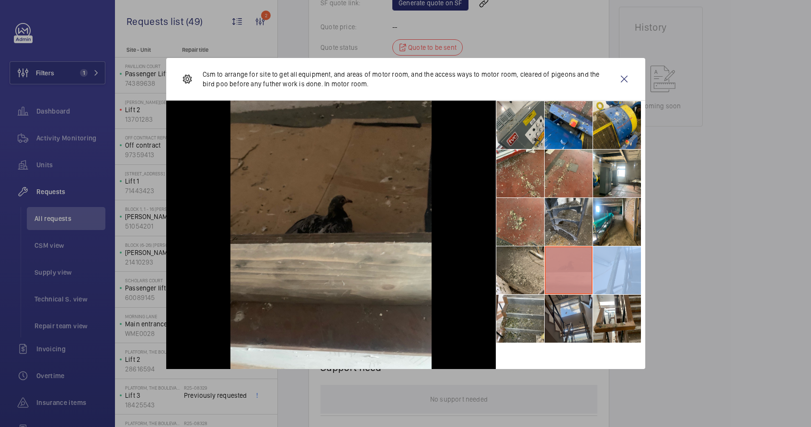
click at [569, 314] on li at bounding box center [568, 318] width 48 height 48
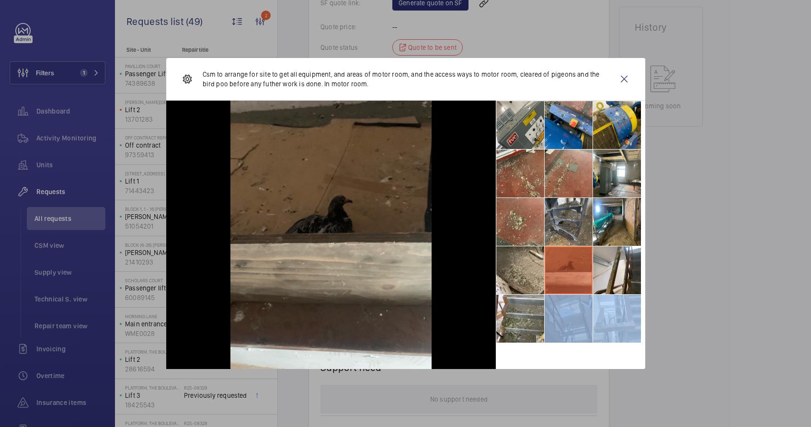
click at [569, 314] on li at bounding box center [568, 318] width 48 height 48
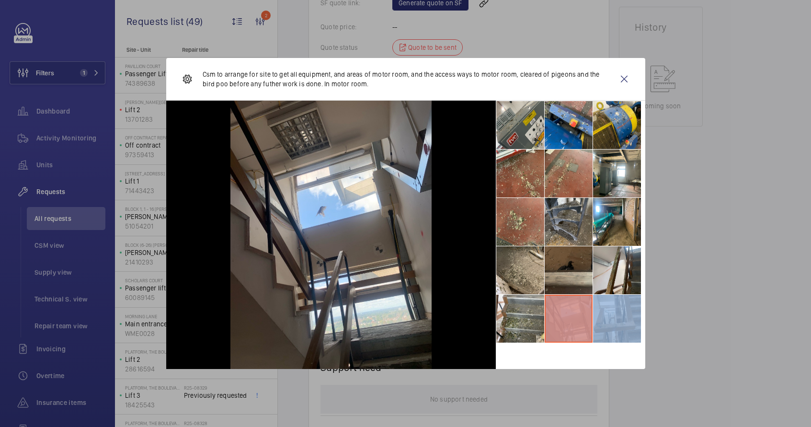
click at [620, 335] on li at bounding box center [617, 318] width 48 height 48
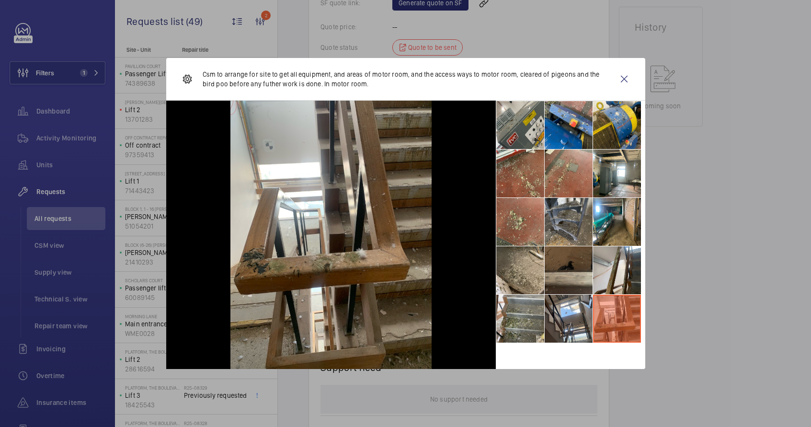
click at [289, 84] on p "Csm to arrange for site to get all equipment, and areas of motor room, and the …" at bounding box center [408, 78] width 410 height 19
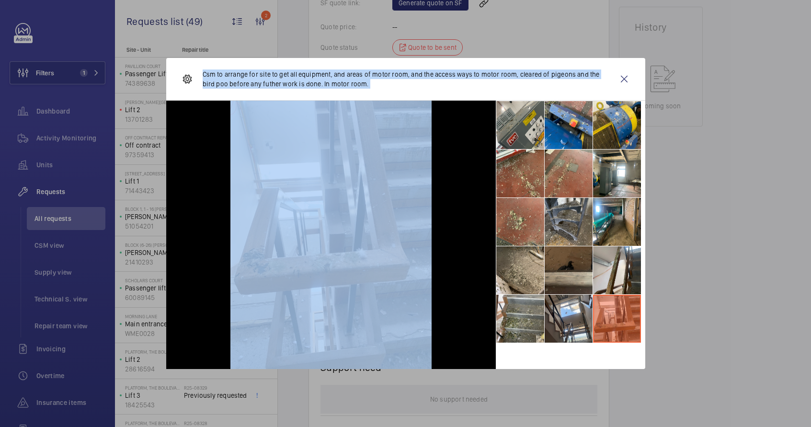
click at [289, 84] on p "Csm to arrange for site to get all equipment, and areas of motor room, and the …" at bounding box center [408, 78] width 410 height 19
copy div "Csm to arrange for site to get all equipment, and areas of motor room, and the …"
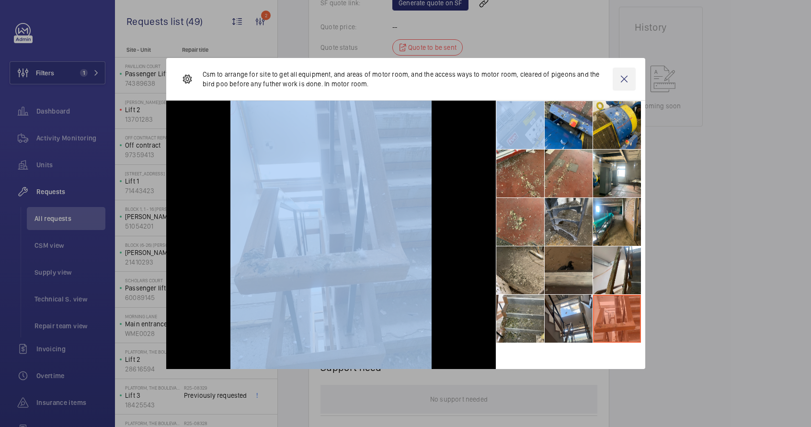
click at [623, 79] on wm-front-icon-button at bounding box center [623, 79] width 23 height 23
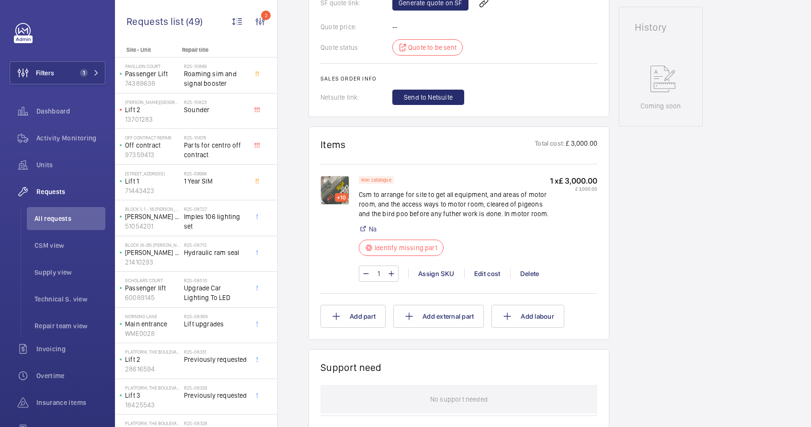
drag, startPoint x: 555, startPoint y: 213, endPoint x: 467, endPoint y: 214, distance: 88.1
click at [467, 214] on div "Non catalogue Csm to arrange for site to get all equipment, and areas of motor …" at bounding box center [478, 219] width 238 height 86
click at [520, 213] on p "Csm to arrange for site to get all equipment, and areas of motor room, and the …" at bounding box center [454, 204] width 191 height 29
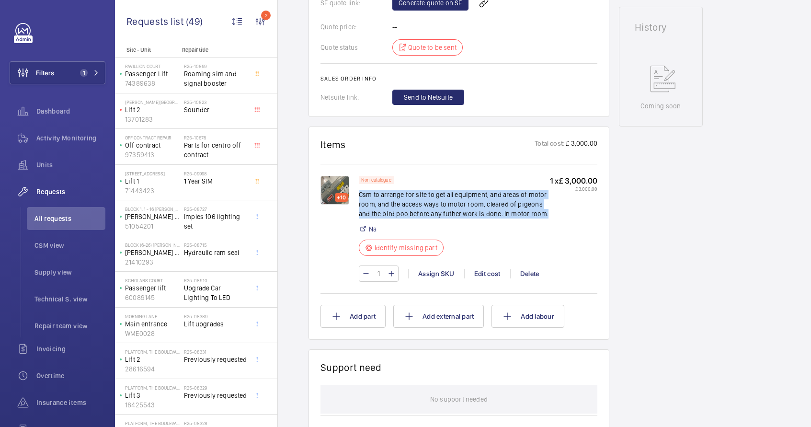
drag, startPoint x: 543, startPoint y: 214, endPoint x: 360, endPoint y: 196, distance: 184.3
click at [360, 196] on p "Csm to arrange for site to get all equipment, and areas of motor room, and the …" at bounding box center [454, 204] width 191 height 29
copy p "Csm to arrange for site to get all equipment, and areas of motor room, and the …"
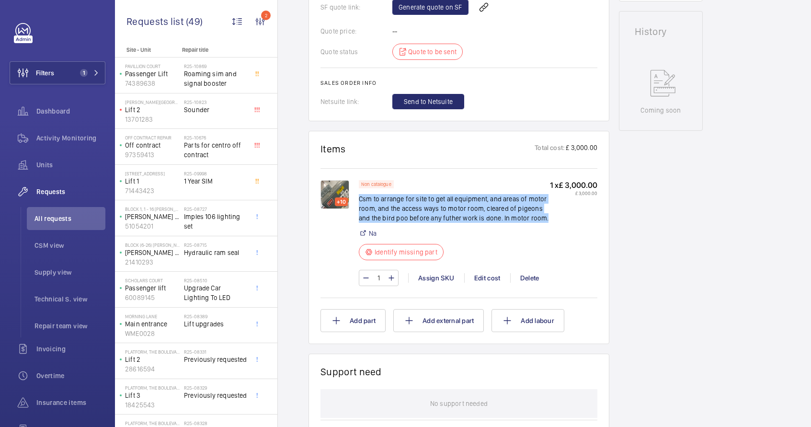
scroll to position [472, 0]
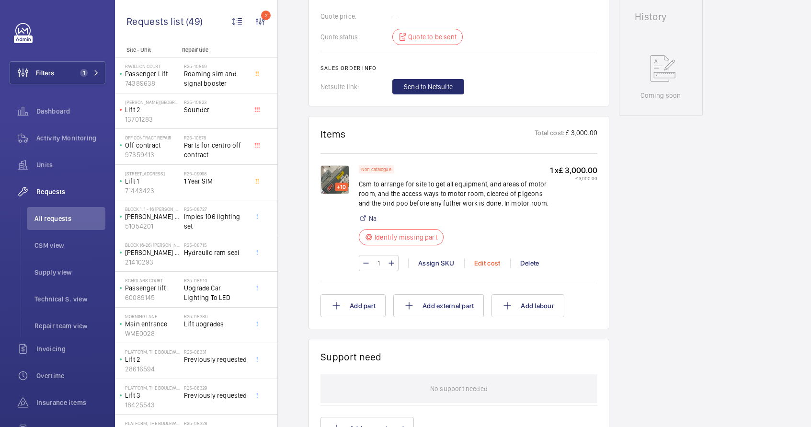
click at [484, 265] on div "Edit cost" at bounding box center [487, 263] width 46 height 10
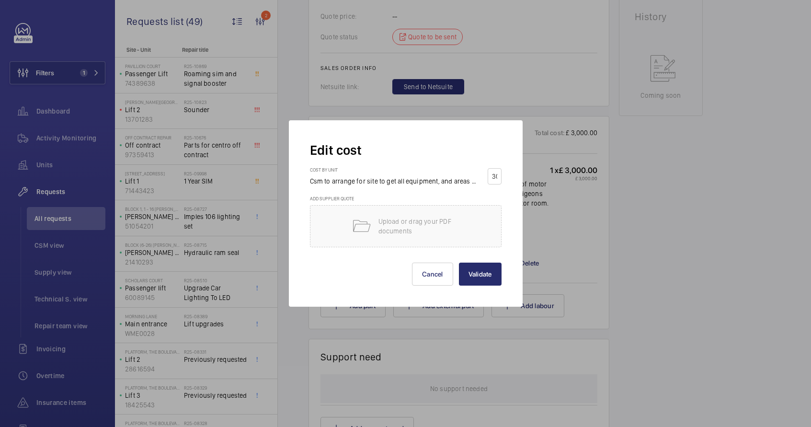
click at [496, 178] on input "3000" at bounding box center [494, 176] width 7 height 15
type input "5000"
click at [490, 281] on button "Validate" at bounding box center [480, 273] width 43 height 23
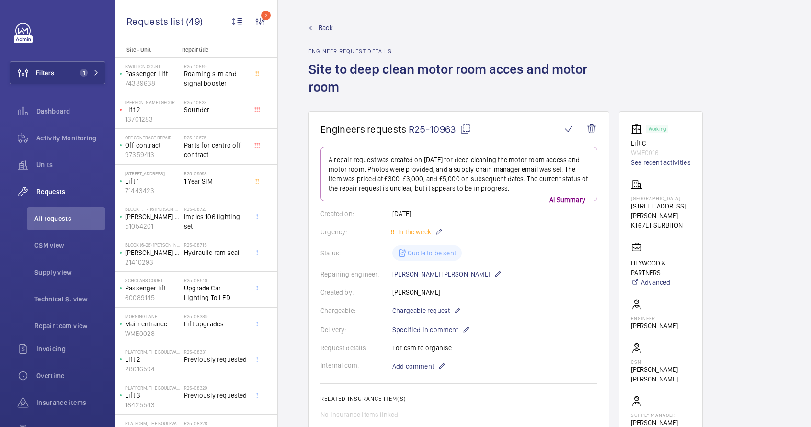
scroll to position [146, 0]
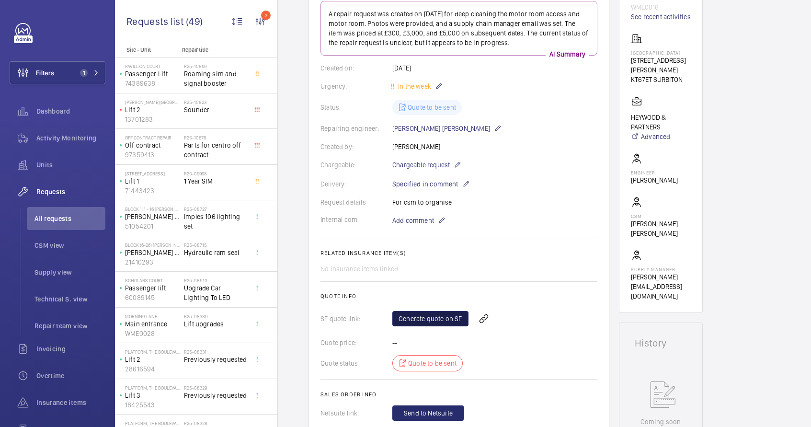
click at [438, 324] on link "Generate quote on SF" at bounding box center [430, 318] width 76 height 15
click at [438, 324] on div "Generate quote on SF" at bounding box center [494, 318] width 205 height 23
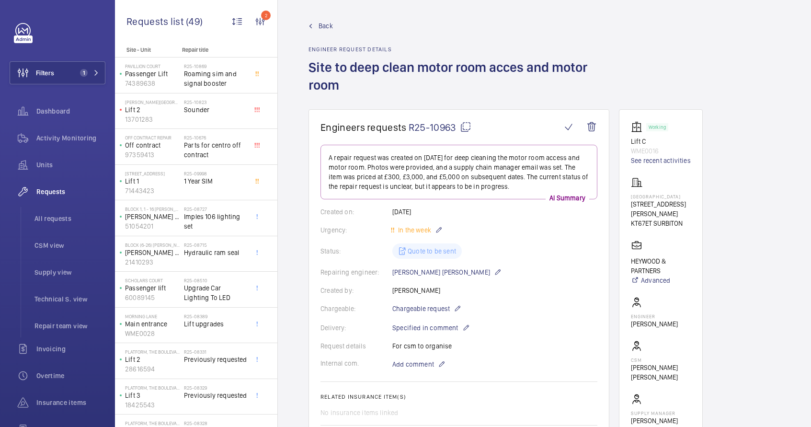
scroll to position [0, 0]
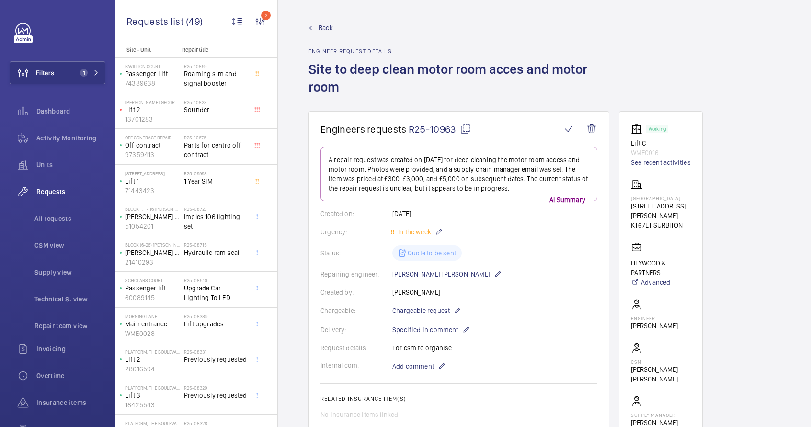
click at [465, 129] on mat-icon at bounding box center [465, 128] width 11 height 11
click at [681, 163] on link "See recent activities" at bounding box center [661, 163] width 60 height 10
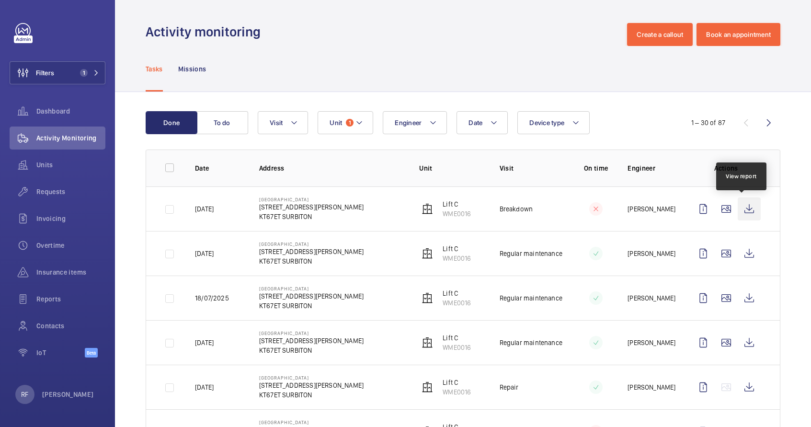
click at [739, 211] on wm-front-icon-button at bounding box center [748, 208] width 23 height 23
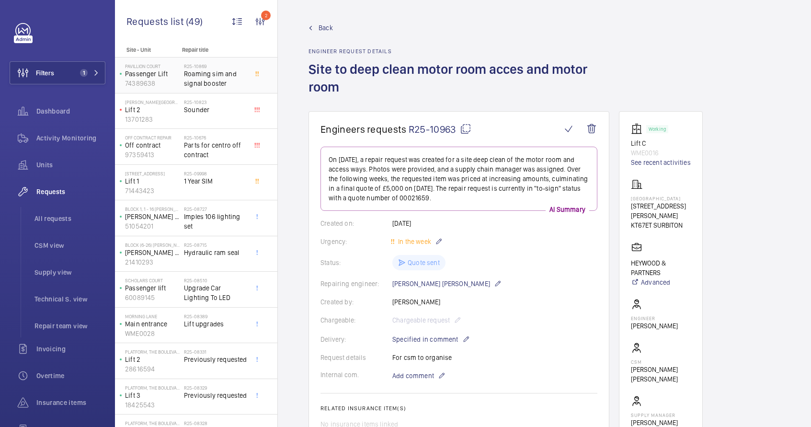
click at [169, 76] on p "Passenger Lift" at bounding box center [152, 74] width 55 height 10
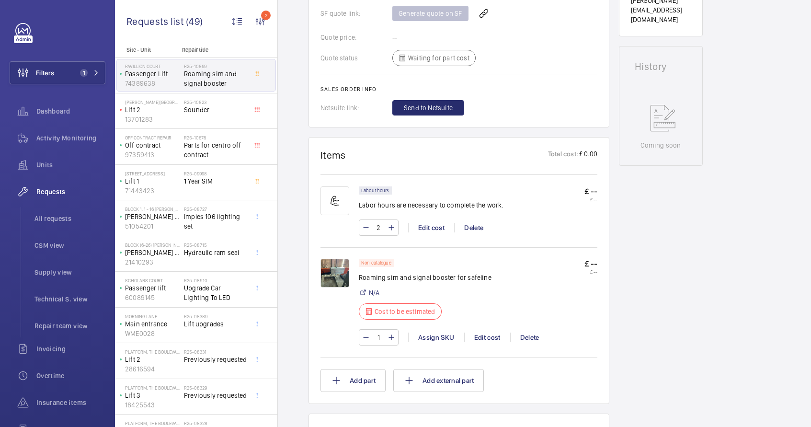
scroll to position [428, 0]
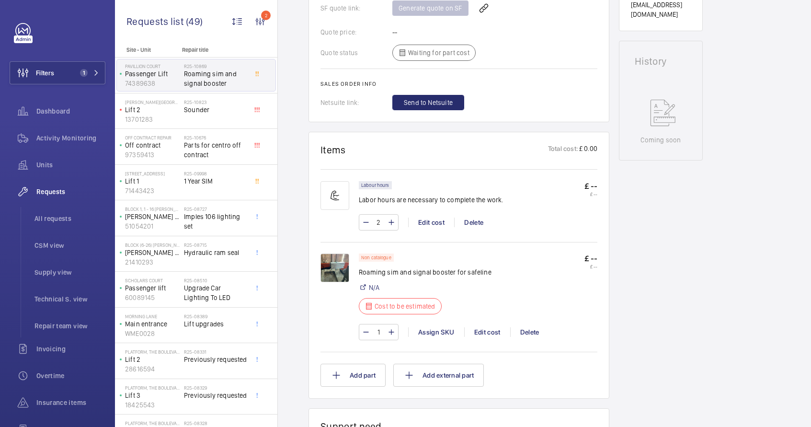
click at [334, 282] on img at bounding box center [334, 267] width 29 height 29
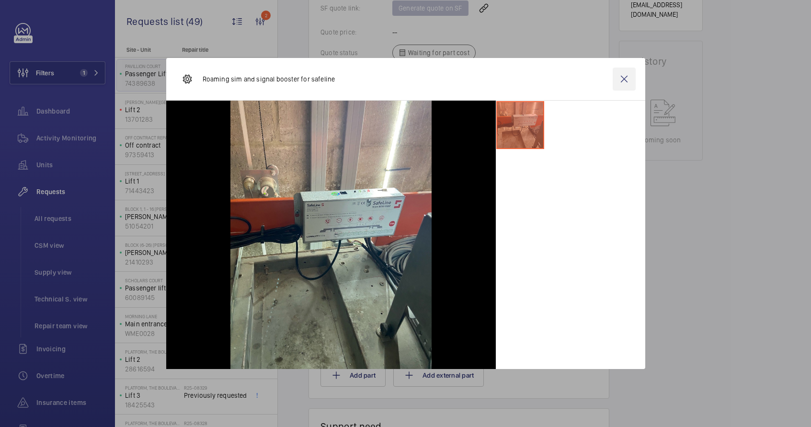
click at [617, 87] on wm-front-icon-button at bounding box center [623, 79] width 23 height 23
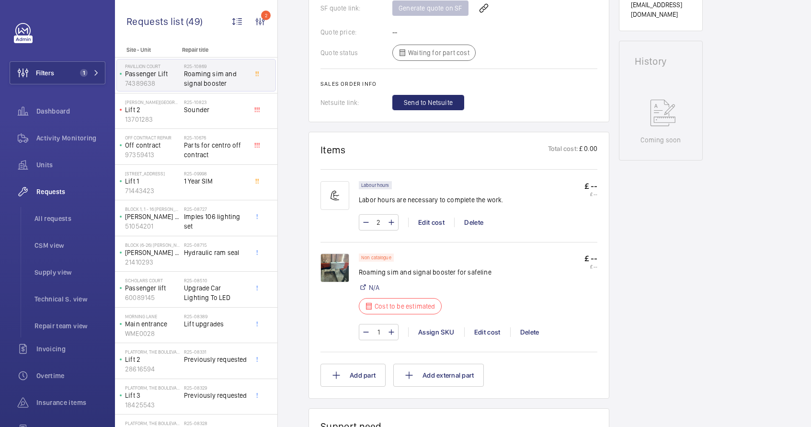
scroll to position [498, 0]
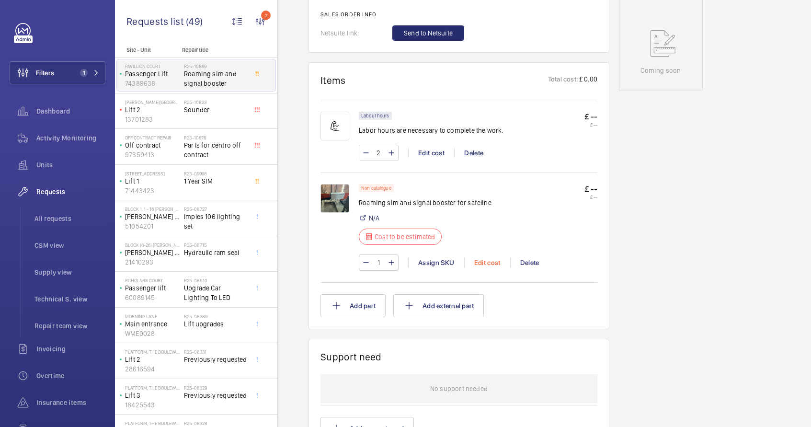
click at [488, 267] on div "Edit cost" at bounding box center [487, 263] width 46 height 10
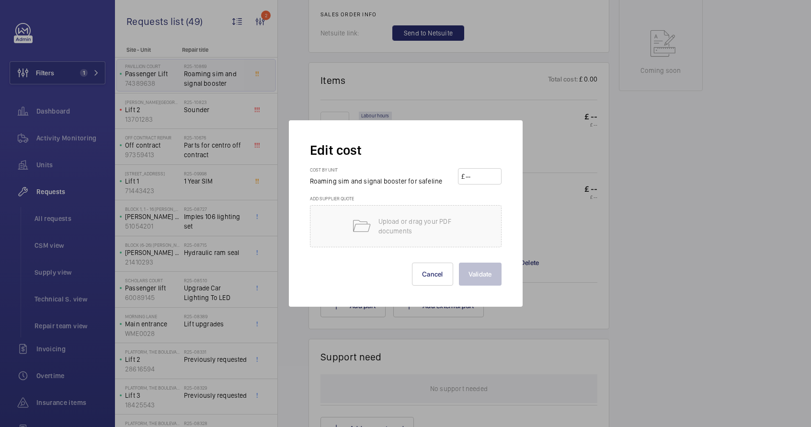
click at [494, 176] on input "number" at bounding box center [481, 176] width 34 height 15
type input "2"
type input "350"
click at [465, 279] on button "Validate" at bounding box center [480, 273] width 43 height 23
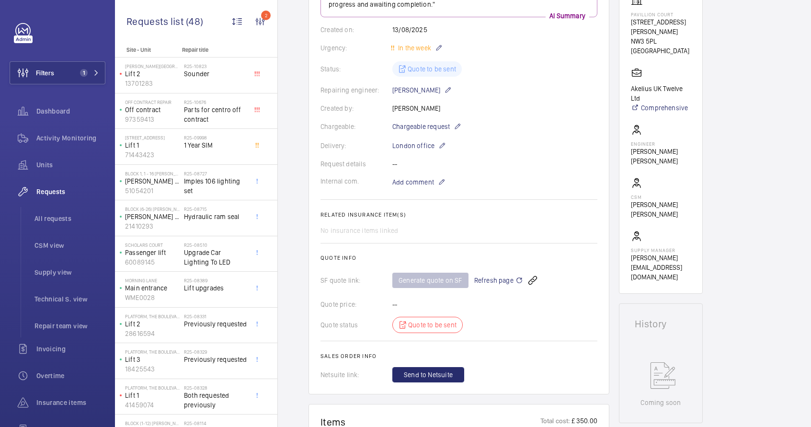
scroll to position [0, 0]
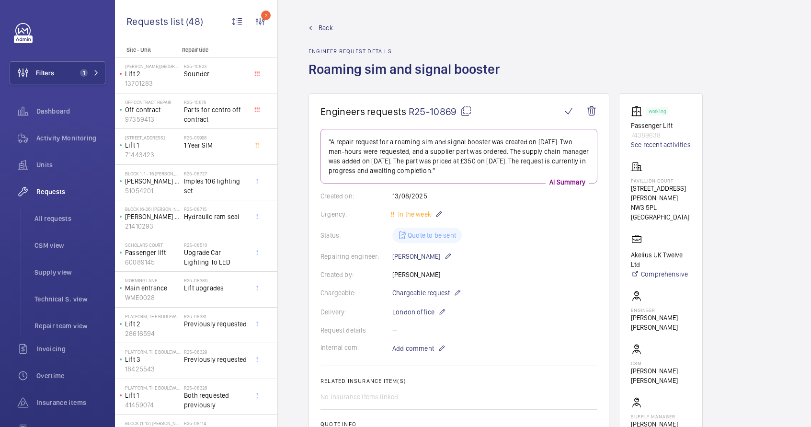
click at [470, 112] on mat-icon at bounding box center [465, 110] width 11 height 11
click at [191, 79] on div "R25-10823 Sounder" at bounding box center [215, 77] width 63 height 28
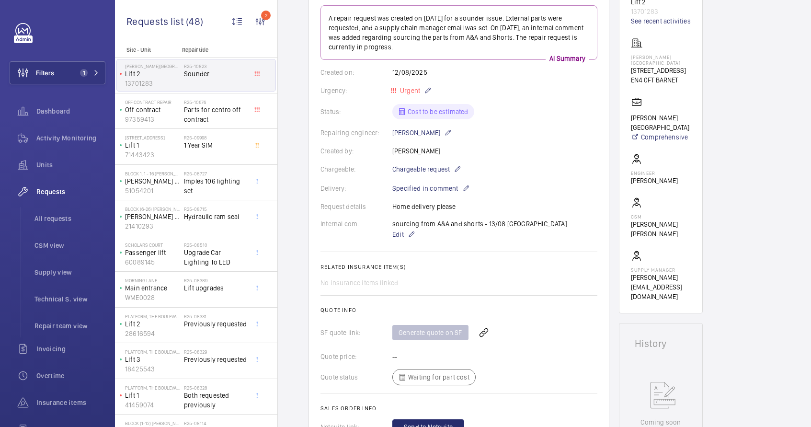
scroll to position [125, 0]
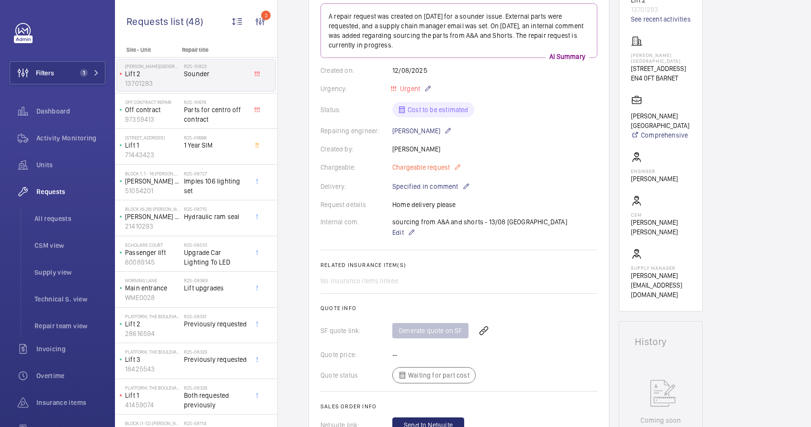
click at [459, 166] on mat-icon at bounding box center [457, 166] width 8 height 11
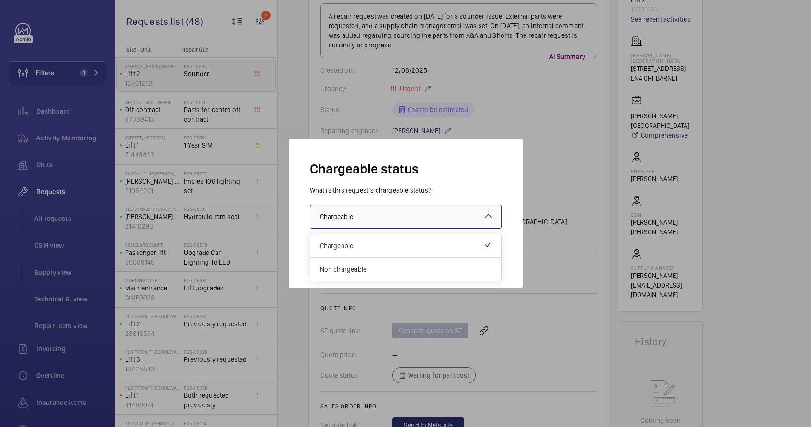
click at [423, 219] on div at bounding box center [405, 216] width 191 height 23
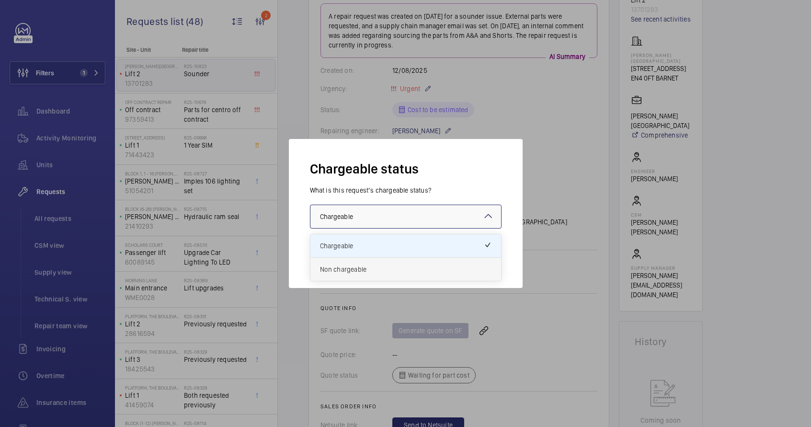
click at [393, 273] on span "Non chargeable" at bounding box center [405, 269] width 171 height 10
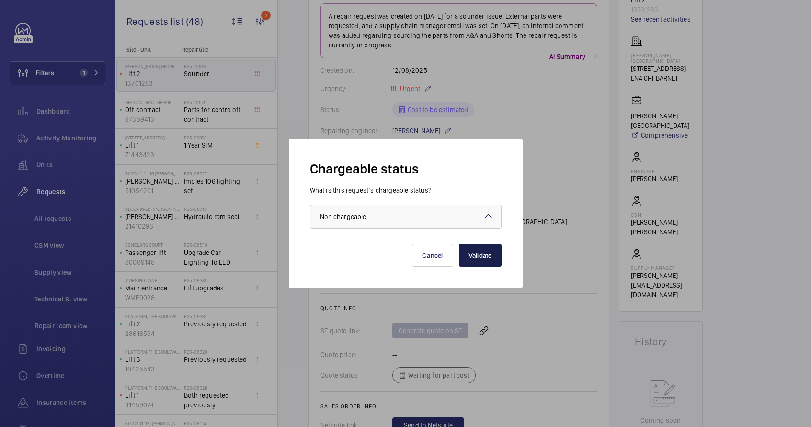
click at [473, 262] on button "Validate" at bounding box center [480, 255] width 43 height 23
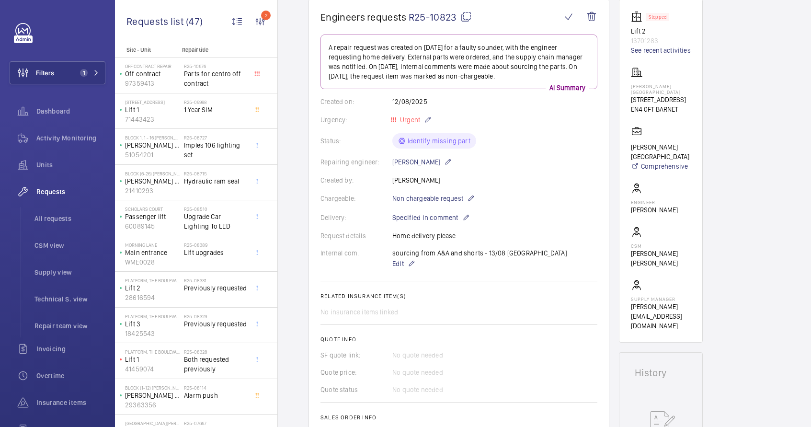
scroll to position [67, 0]
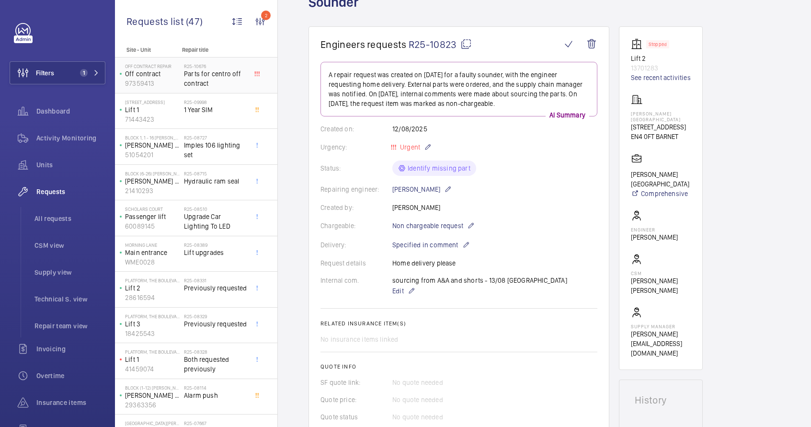
click at [187, 82] on span "Parts for centro off contract" at bounding box center [215, 78] width 63 height 19
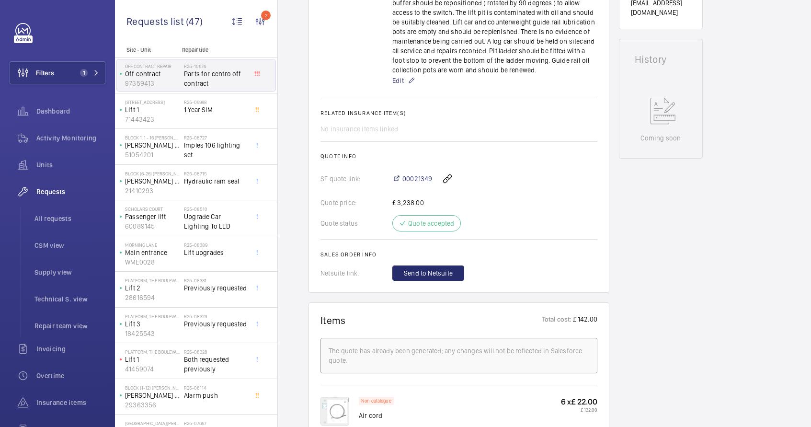
scroll to position [509, 0]
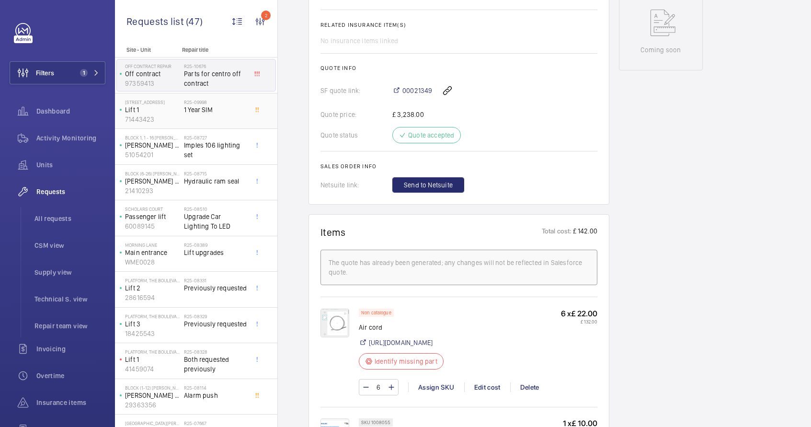
click at [213, 121] on div "R25-09998 1 Year SIM" at bounding box center [215, 113] width 63 height 28
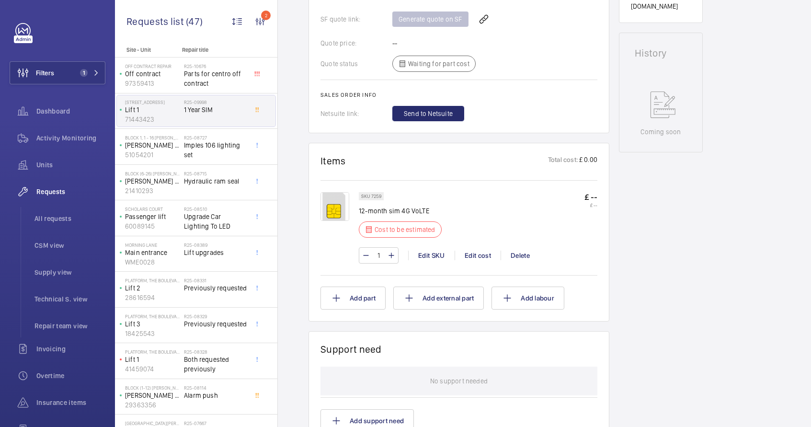
scroll to position [417, 0]
click at [476, 259] on div "Edit cost" at bounding box center [477, 256] width 46 height 10
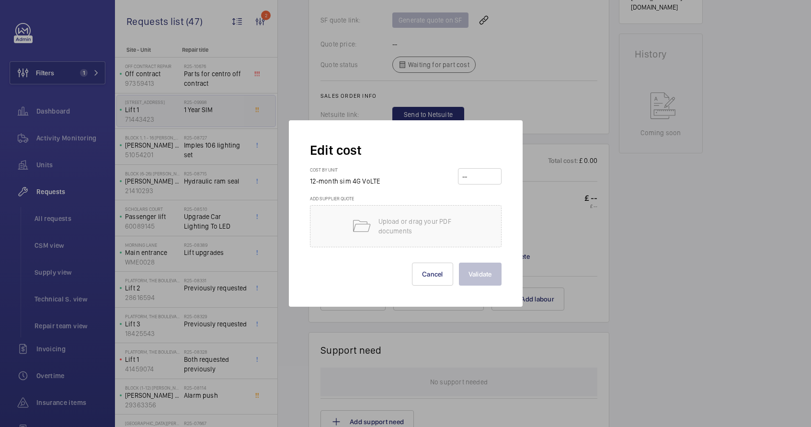
click at [462, 178] on input "number" at bounding box center [479, 176] width 37 height 15
type input "145"
click at [491, 271] on button "Validate" at bounding box center [480, 273] width 43 height 23
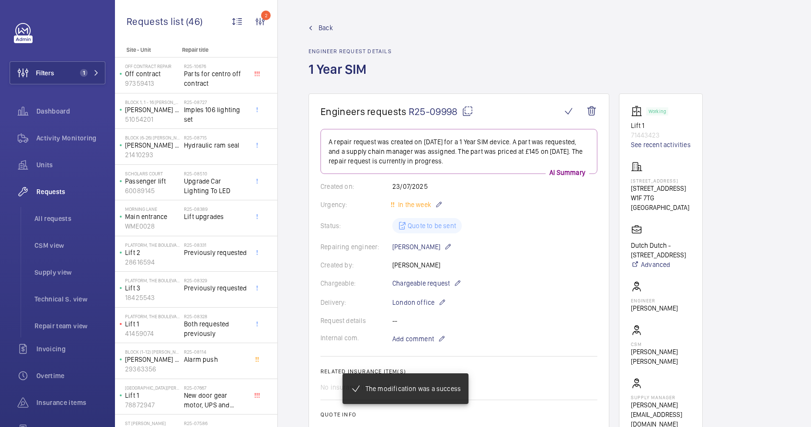
click at [439, 289] on wm-front-card-body "A repair request was created on [DATE] for a 1 Year SIM device. A part was requ…" at bounding box center [458, 334] width 277 height 410
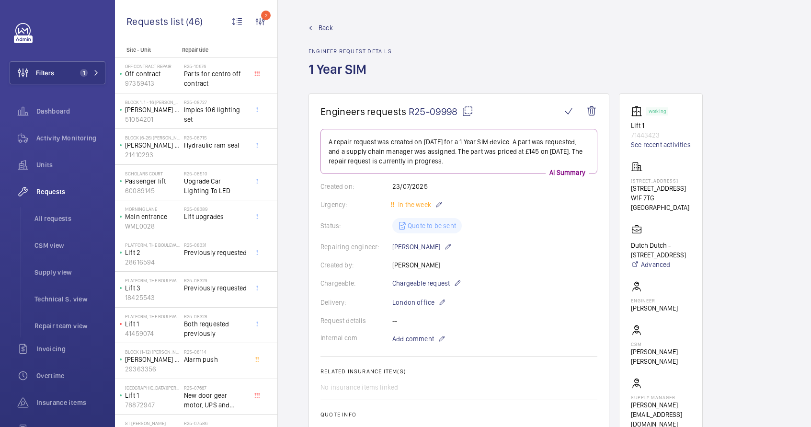
scroll to position [153, 0]
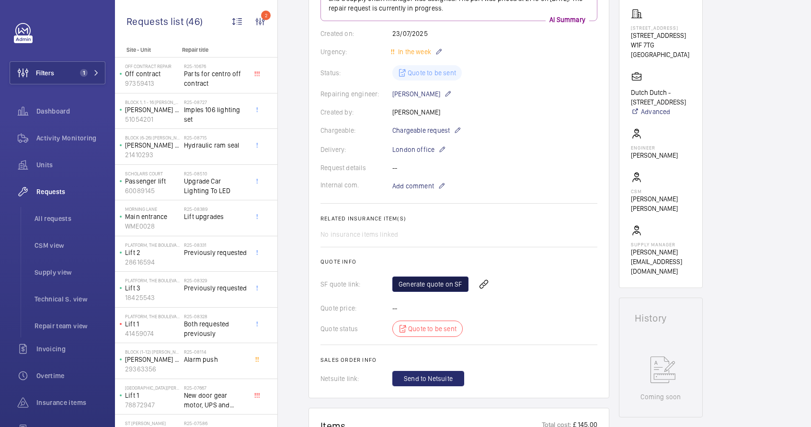
click at [441, 286] on link "Generate quote on SF" at bounding box center [430, 283] width 76 height 15
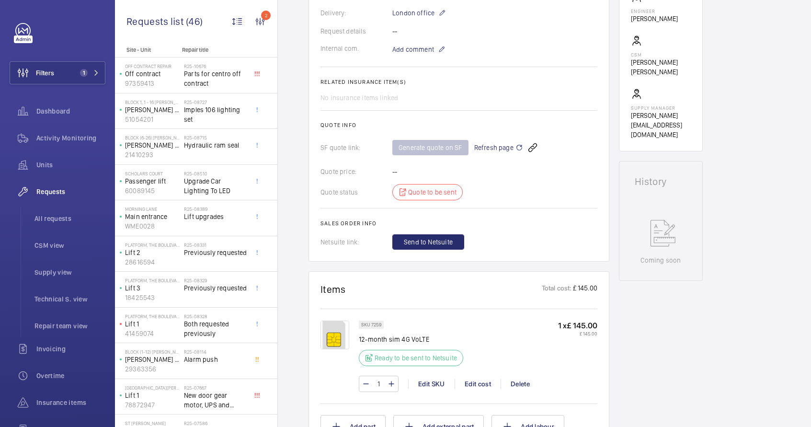
scroll to position [288, 0]
click at [493, 148] on span "Refresh page" at bounding box center [498, 148] width 49 height 11
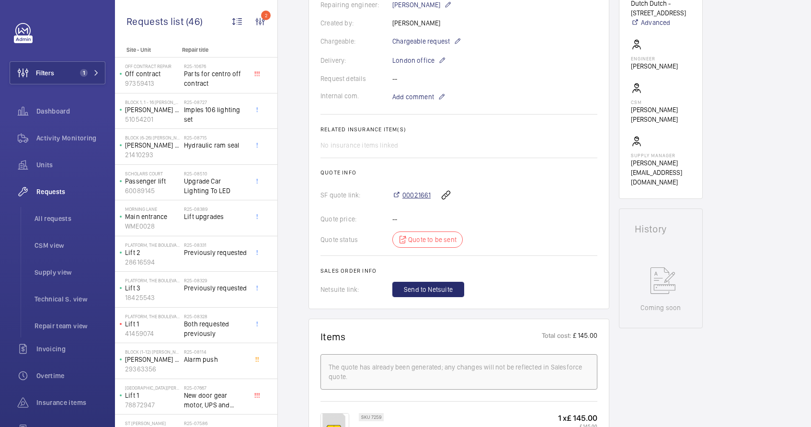
scroll to position [251, 0]
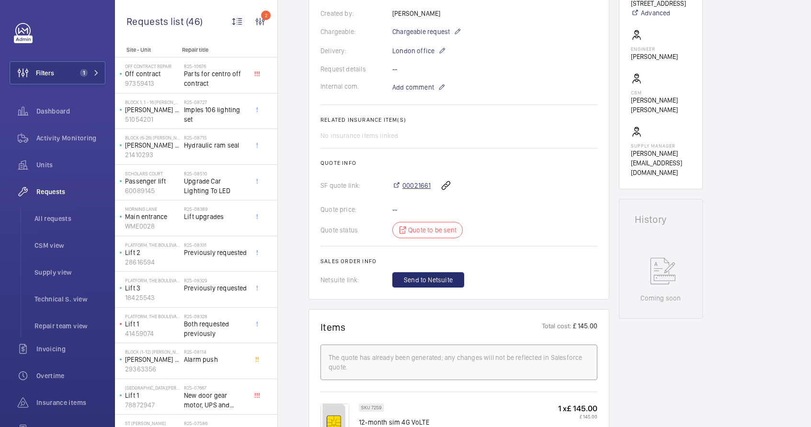
click at [415, 190] on span "00021661" at bounding box center [416, 185] width 28 height 10
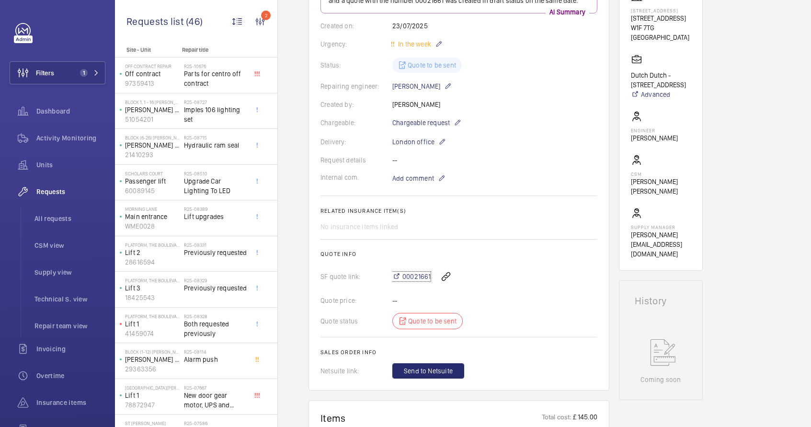
scroll to position [0, 0]
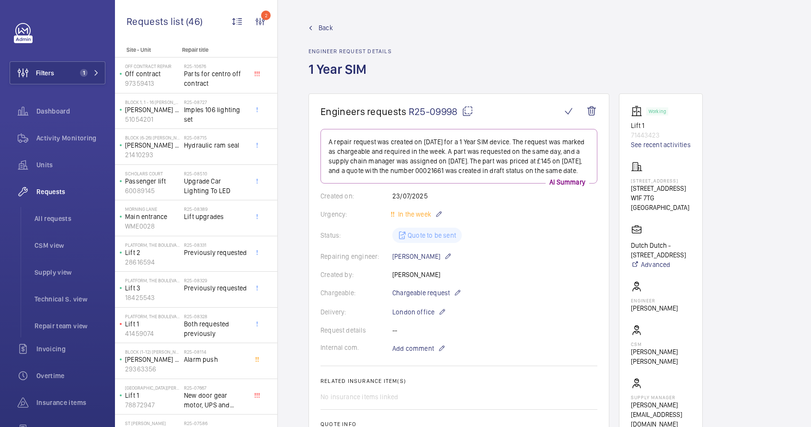
click at [470, 111] on mat-icon at bounding box center [467, 110] width 11 height 11
type textarea "R25-09998"
click at [180, 110] on p "[PERSON_NAME] House 1-16" at bounding box center [152, 110] width 55 height 10
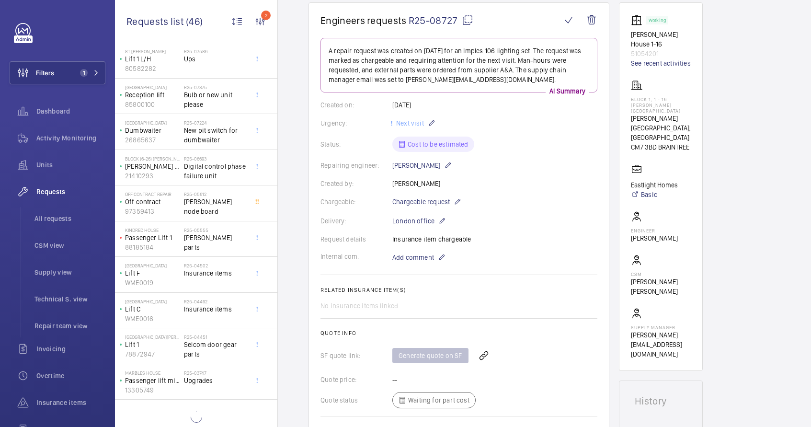
scroll to position [379, 0]
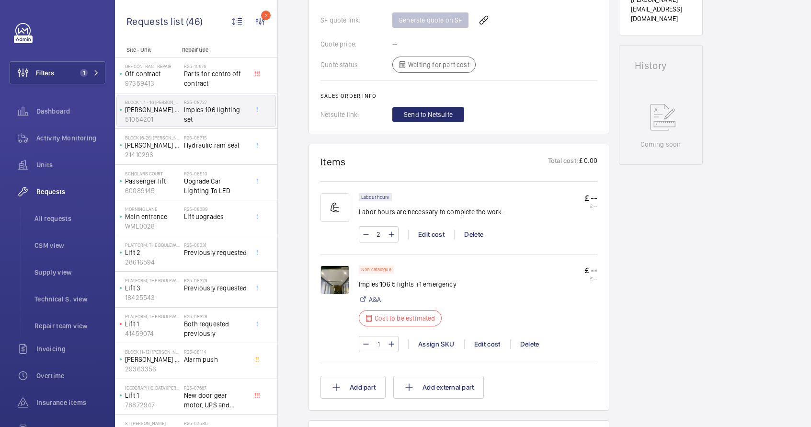
scroll to position [461, 0]
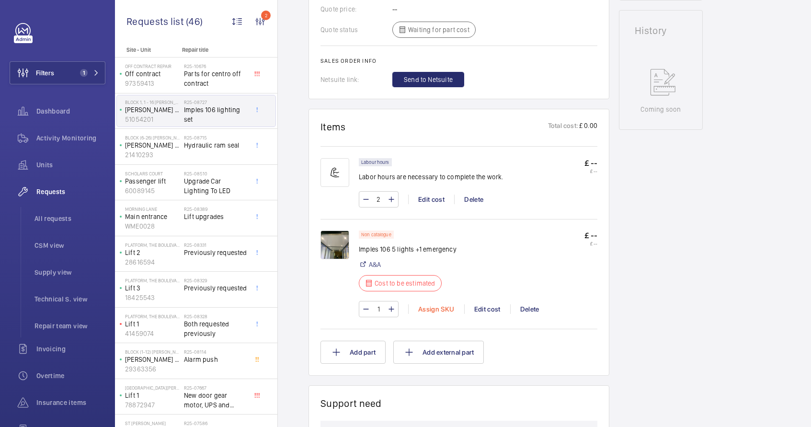
click at [435, 309] on div "Assign SKU" at bounding box center [436, 309] width 56 height 10
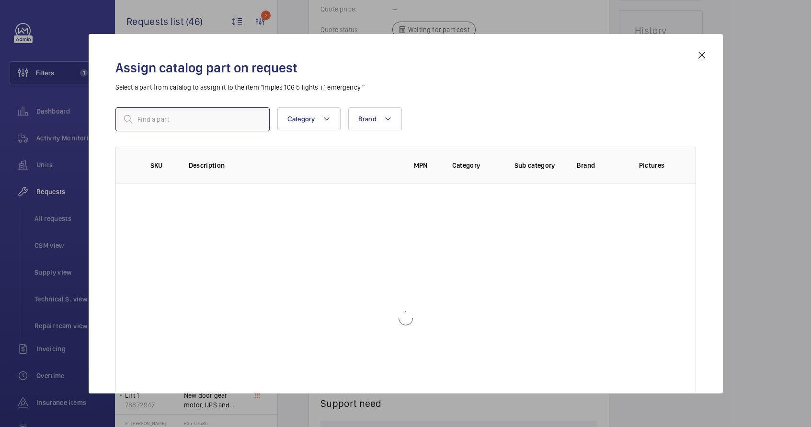
click at [219, 130] on input "text" at bounding box center [192, 119] width 154 height 24
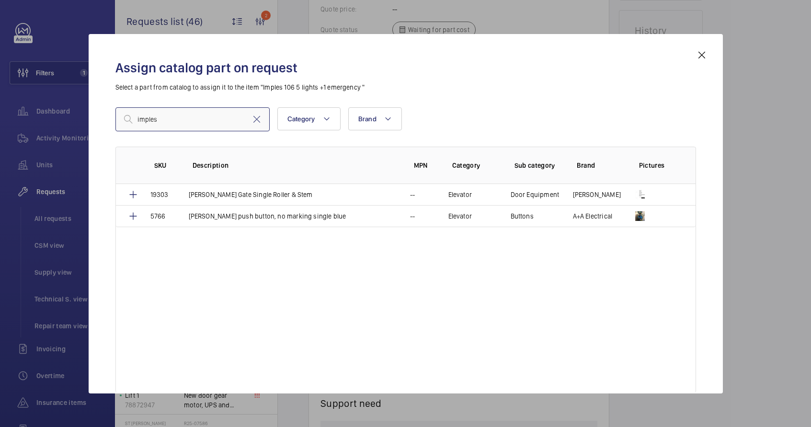
type input "imples"
click at [700, 55] on mat-icon at bounding box center [701, 54] width 11 height 11
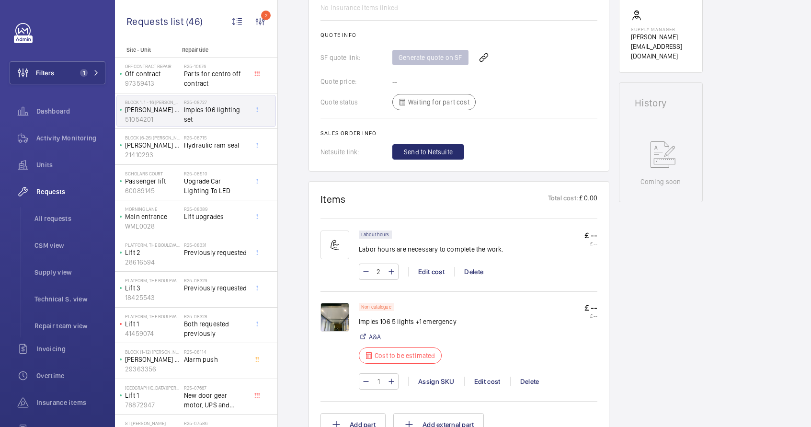
scroll to position [472, 0]
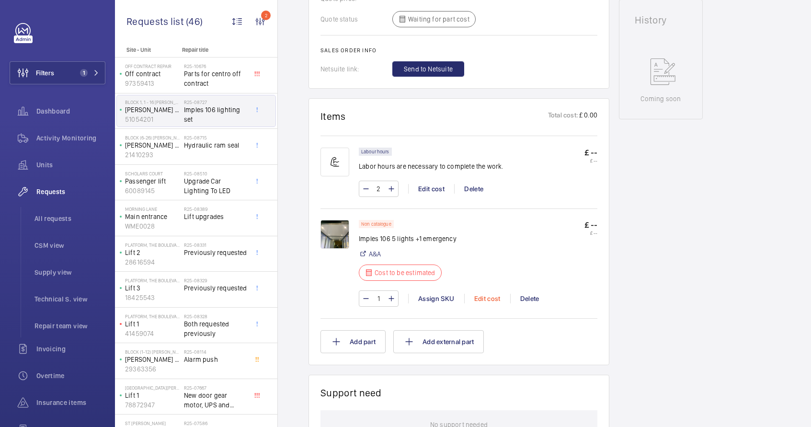
click at [479, 300] on div "Edit cost" at bounding box center [487, 298] width 46 height 10
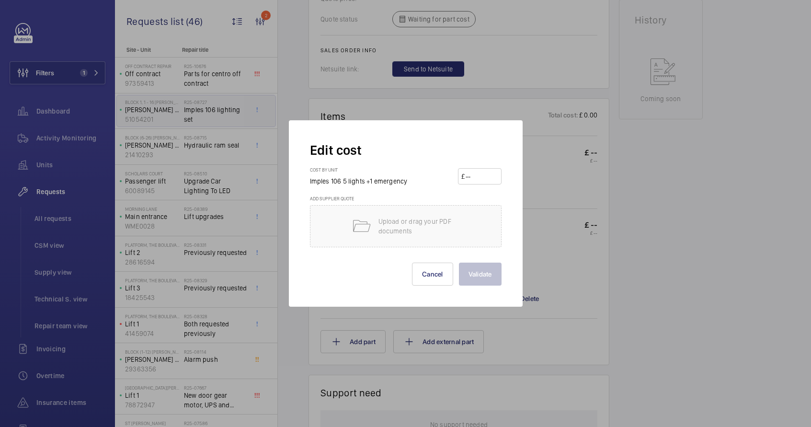
click at [498, 174] on wm-front-input-price "£" at bounding box center [480, 176] width 44 height 16
click at [494, 176] on input "number" at bounding box center [481, 176] width 34 height 15
type input "525"
click at [459, 262] on button "Validate" at bounding box center [480, 273] width 43 height 23
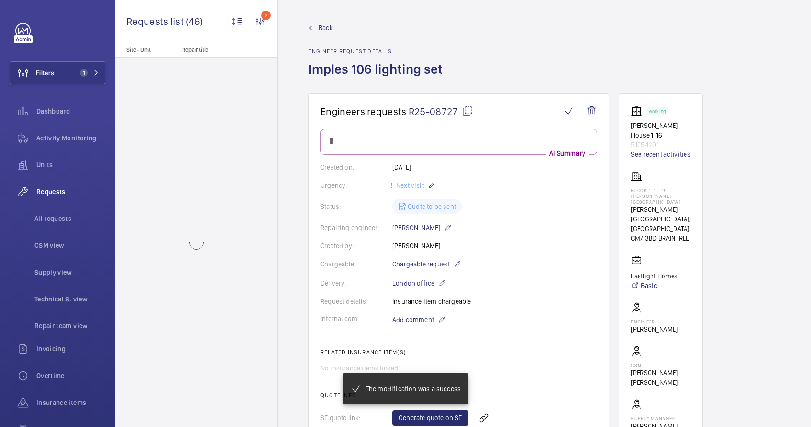
click at [469, 110] on mat-icon at bounding box center [467, 110] width 11 height 11
type textarea "R25-08727"
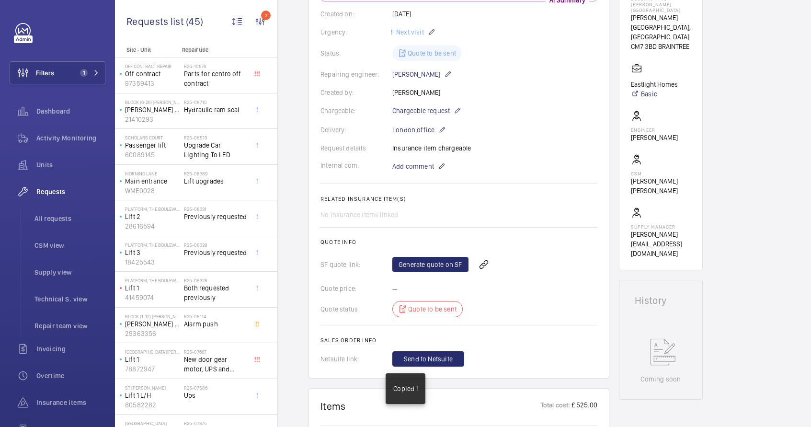
scroll to position [271, 0]
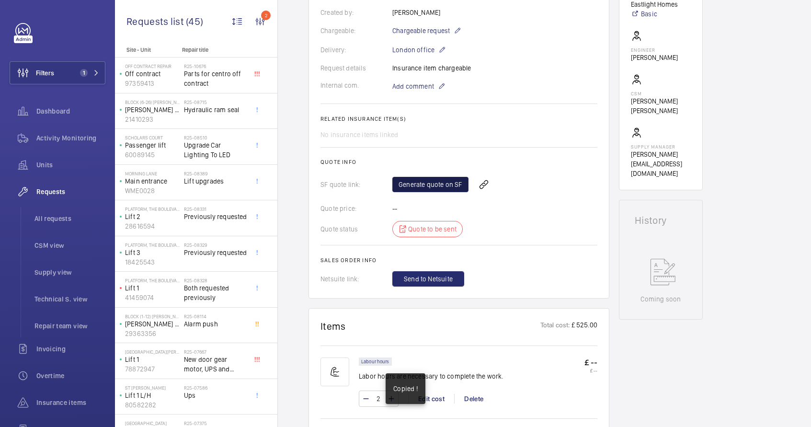
click at [416, 177] on link "Generate quote on SF" at bounding box center [430, 184] width 76 height 15
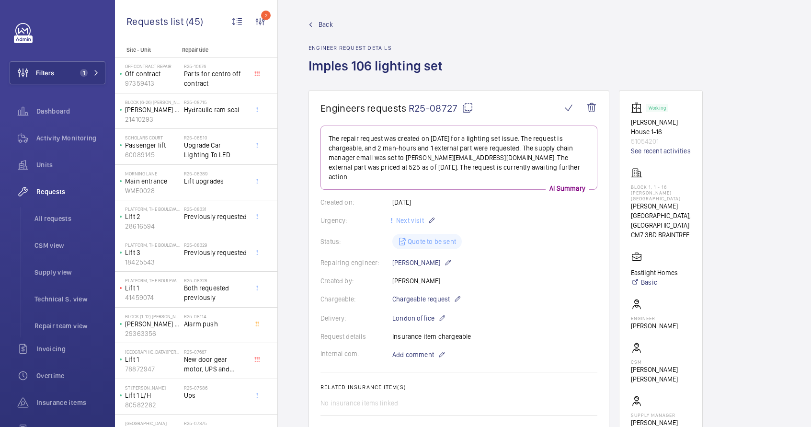
scroll to position [0, 0]
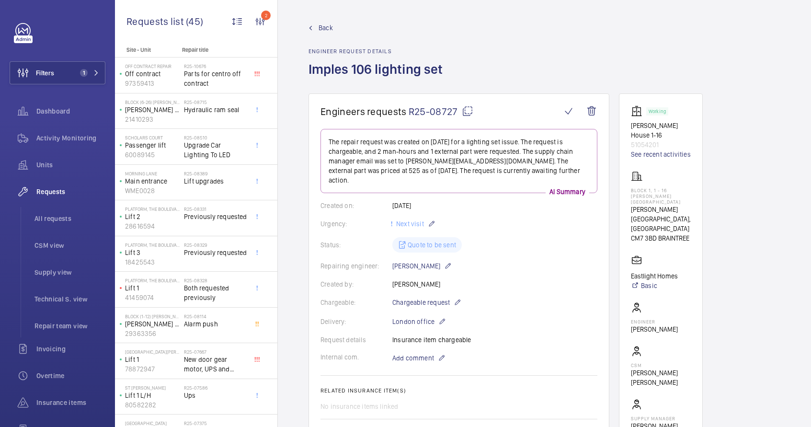
click at [465, 111] on mat-icon at bounding box center [467, 110] width 11 height 11
click at [163, 24] on span "Requests list" at bounding box center [155, 21] width 59 height 12
click at [40, 223] on span "All requests" at bounding box center [69, 219] width 71 height 10
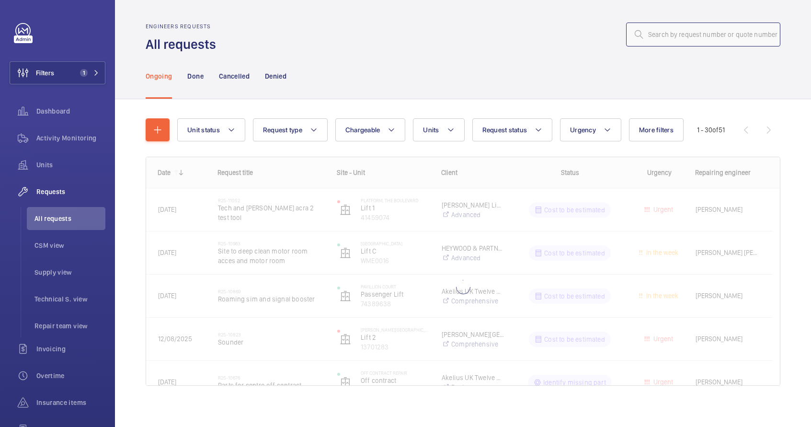
click at [681, 36] on input "text" at bounding box center [703, 35] width 154 height 24
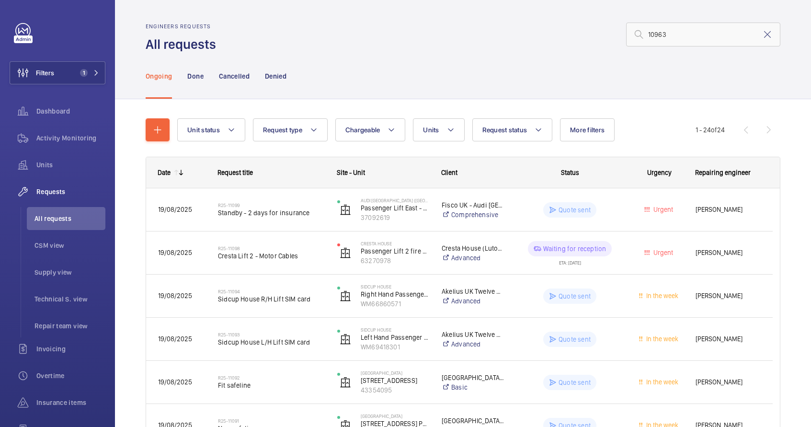
type input "10963"
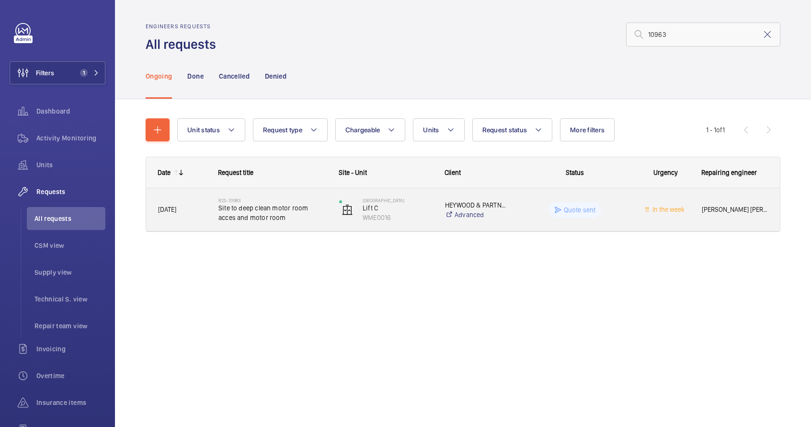
click at [322, 219] on span "Site to deep clean motor room acces and motor room" at bounding box center [272, 212] width 108 height 19
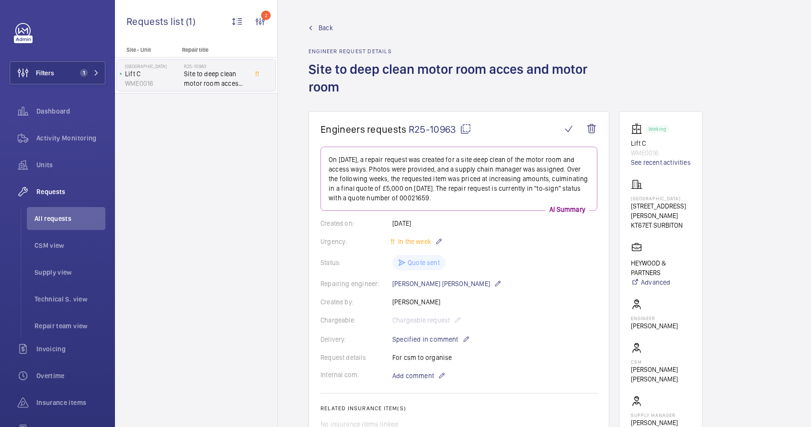
click at [467, 132] on mat-icon at bounding box center [465, 128] width 11 height 11
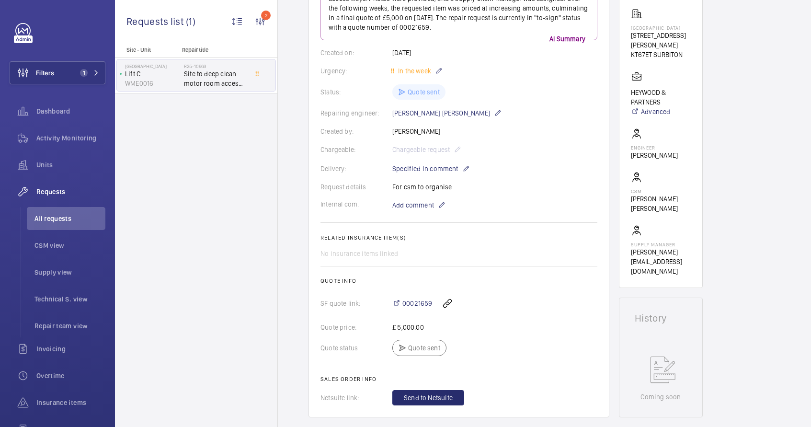
scroll to position [383, 0]
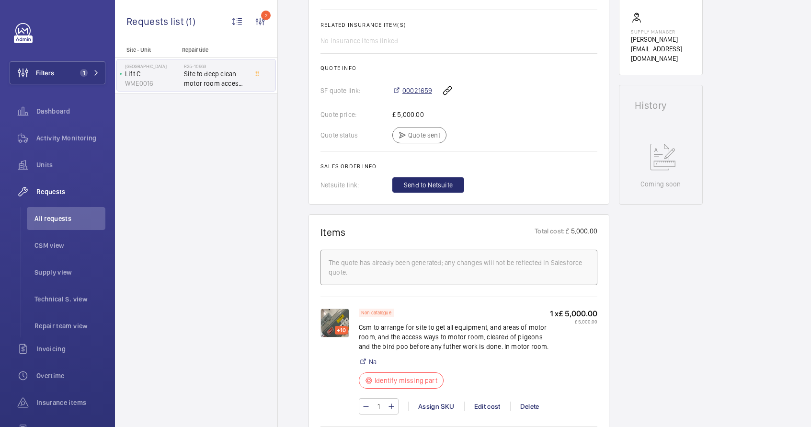
click at [417, 91] on span "00021659" at bounding box center [417, 91] width 30 height 10
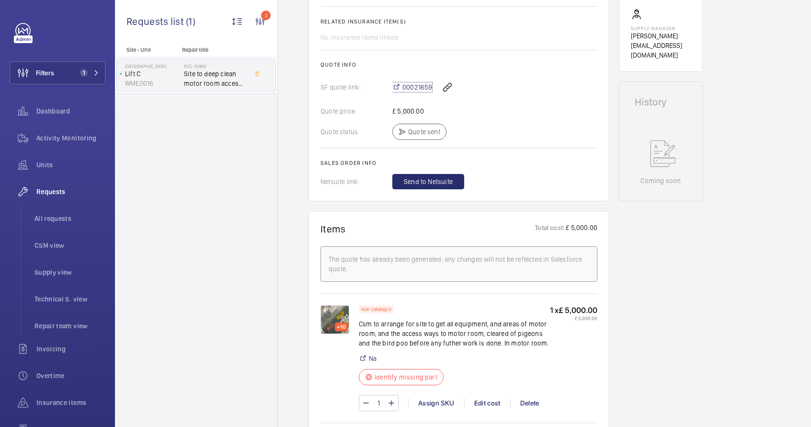
scroll to position [401, 0]
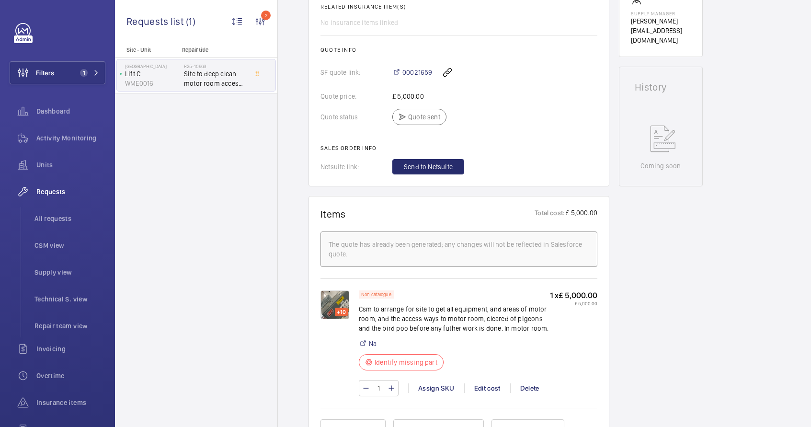
click at [431, 254] on div "The quote has already been generated; any changes will not be reflected in Sale…" at bounding box center [458, 248] width 260 height 19
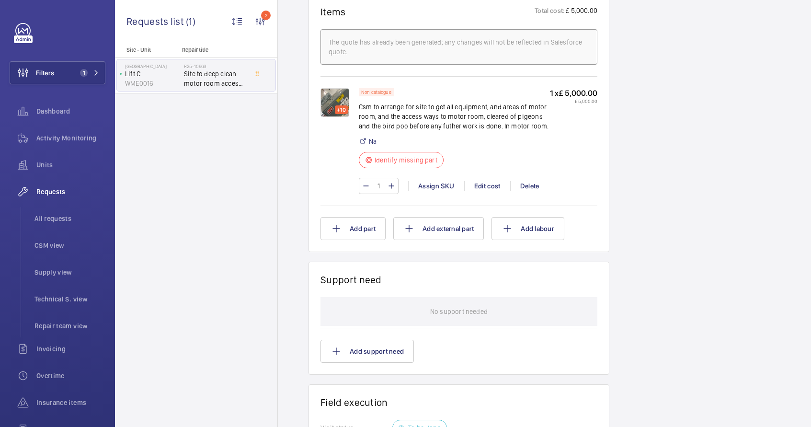
scroll to position [423, 0]
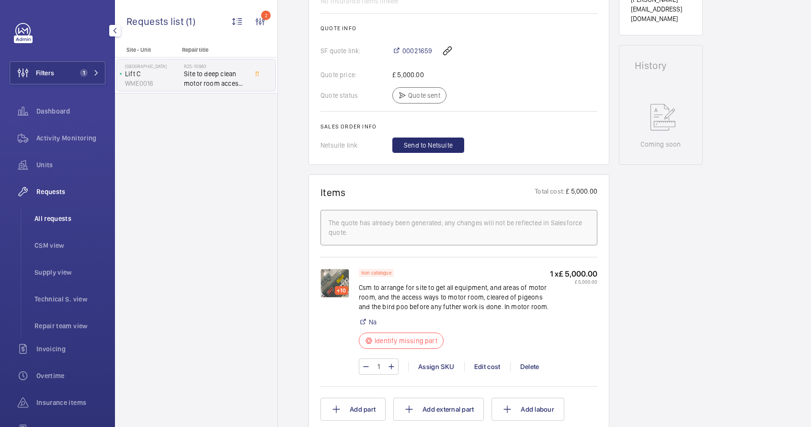
click at [73, 222] on span "All requests" at bounding box center [69, 219] width 71 height 10
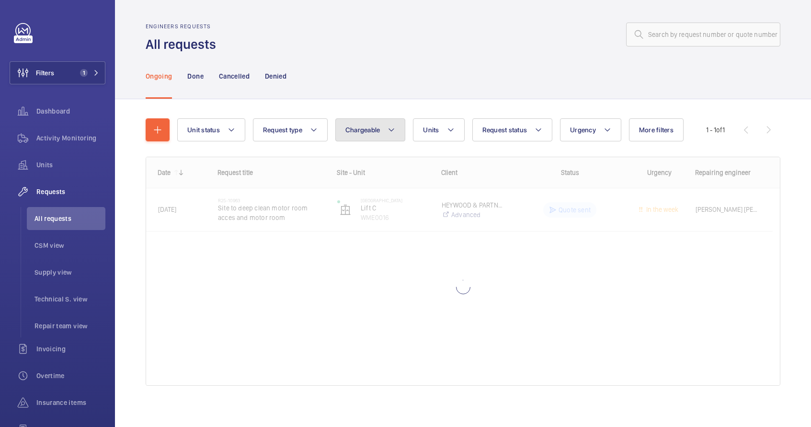
click at [348, 134] on button "Chargeable" at bounding box center [370, 129] width 70 height 23
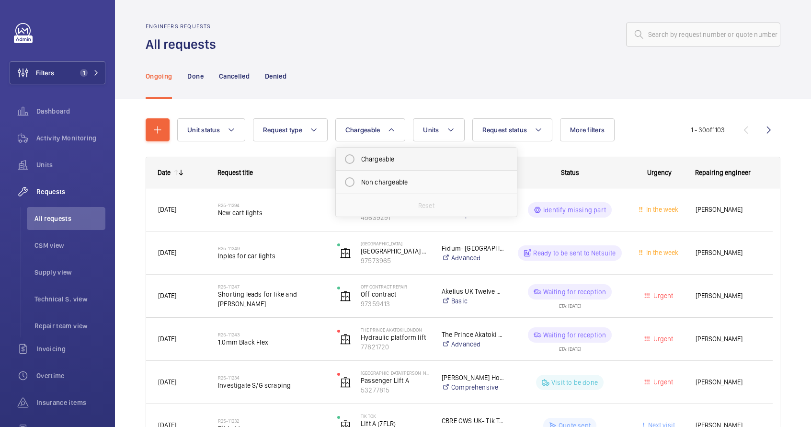
click at [368, 162] on mat-radio-button "Chargeable" at bounding box center [426, 158] width 172 height 19
radio input "true"
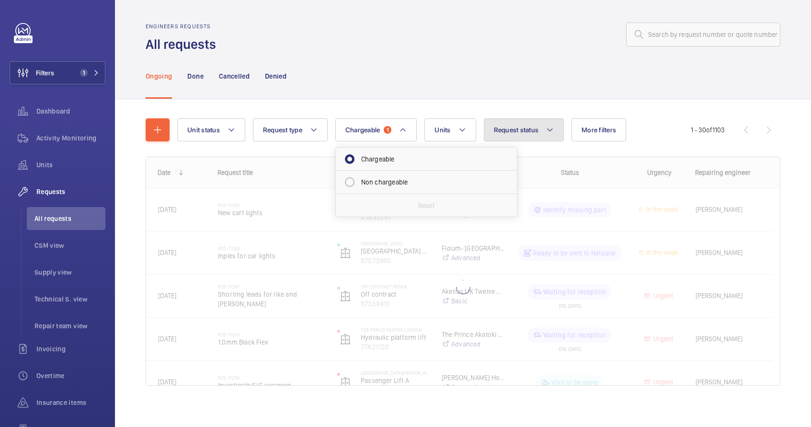
click at [550, 137] on button "Request status" at bounding box center [524, 129] width 80 height 23
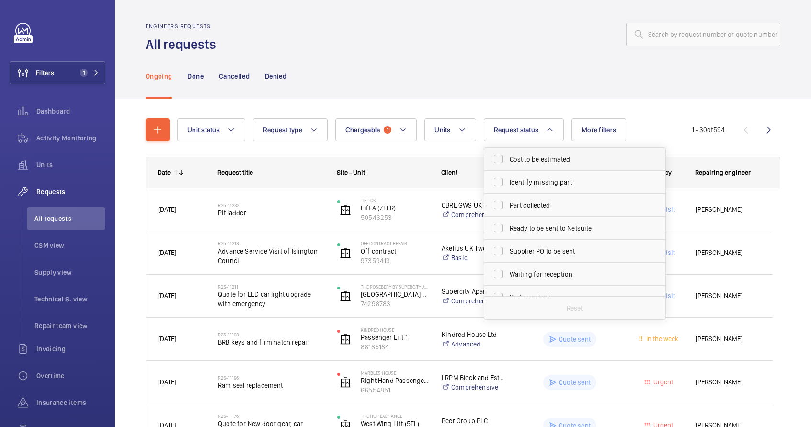
click at [557, 163] on span "Cost to be estimated" at bounding box center [575, 159] width 132 height 10
click at [507, 163] on input "Cost to be estimated" at bounding box center [497, 158] width 19 height 19
checkbox input "true"
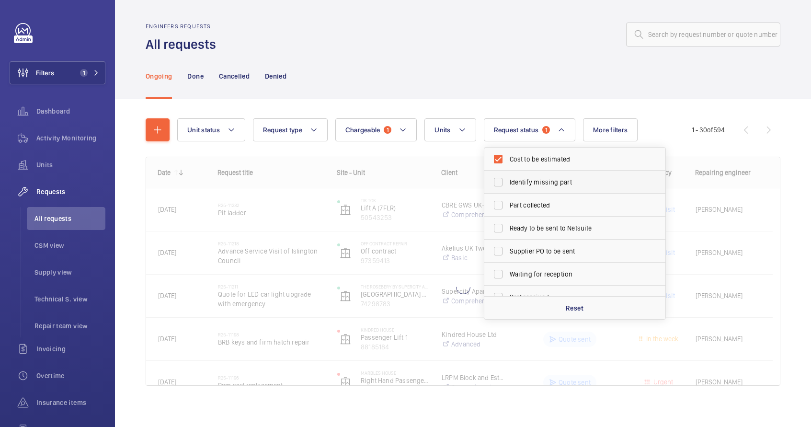
click at [557, 180] on span "Identify missing part" at bounding box center [575, 182] width 132 height 10
click at [507, 180] on input "Identify missing part" at bounding box center [497, 181] width 19 height 19
checkbox input "true"
click at [571, 62] on div "Ongoing Done Cancelled Denied" at bounding box center [463, 75] width 634 height 45
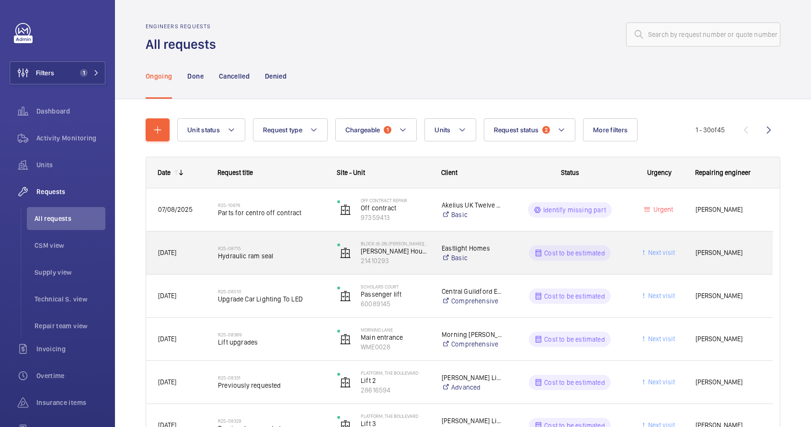
click at [314, 248] on h2 "R25-08715" at bounding box center [271, 248] width 107 height 6
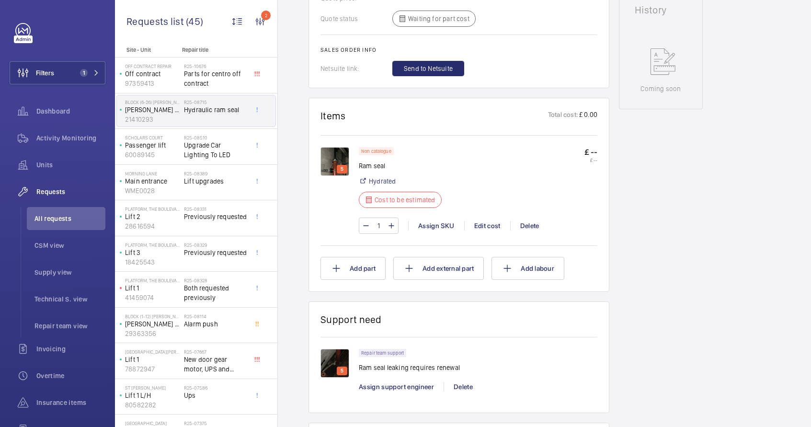
scroll to position [527, 0]
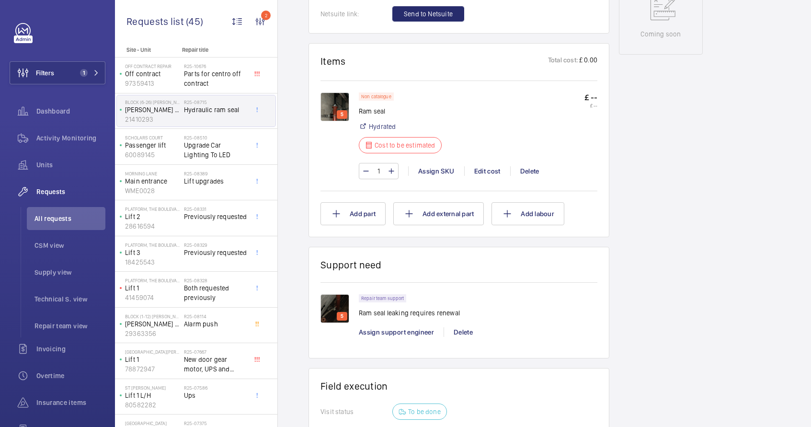
click at [331, 108] on img at bounding box center [334, 106] width 29 height 29
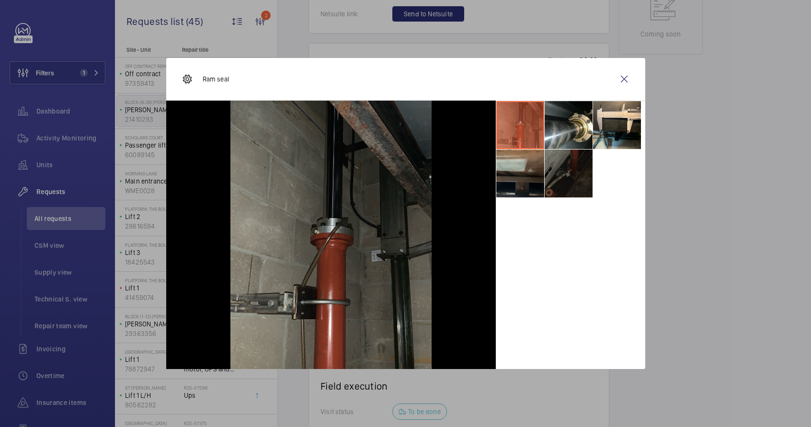
click at [510, 186] on li at bounding box center [520, 173] width 48 height 48
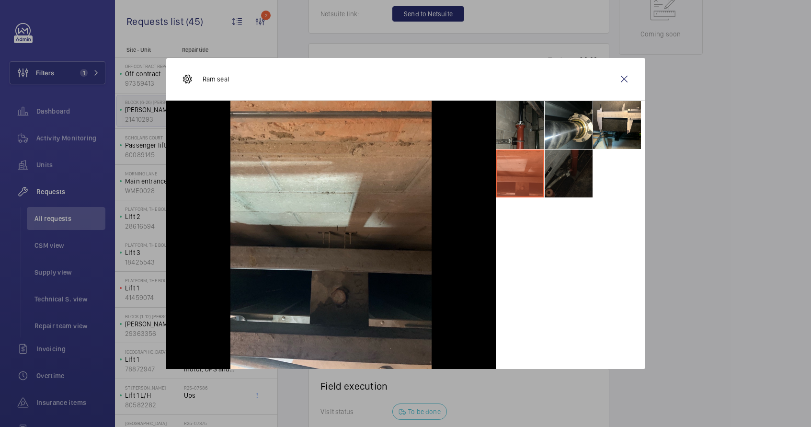
click at [579, 176] on li at bounding box center [568, 173] width 48 height 48
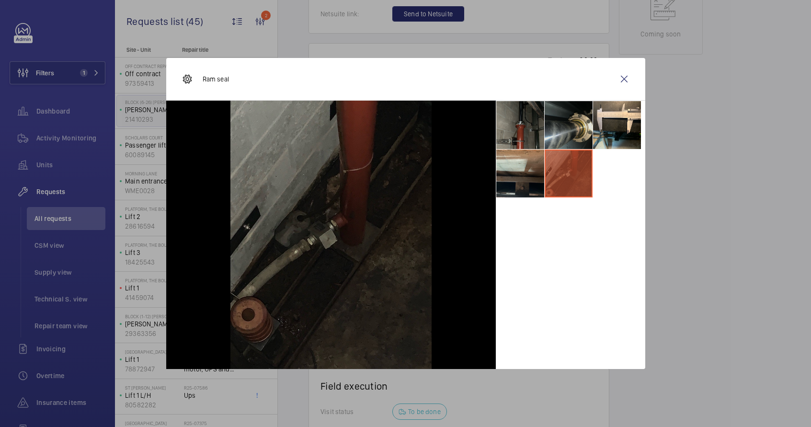
click at [568, 122] on li at bounding box center [568, 125] width 48 height 48
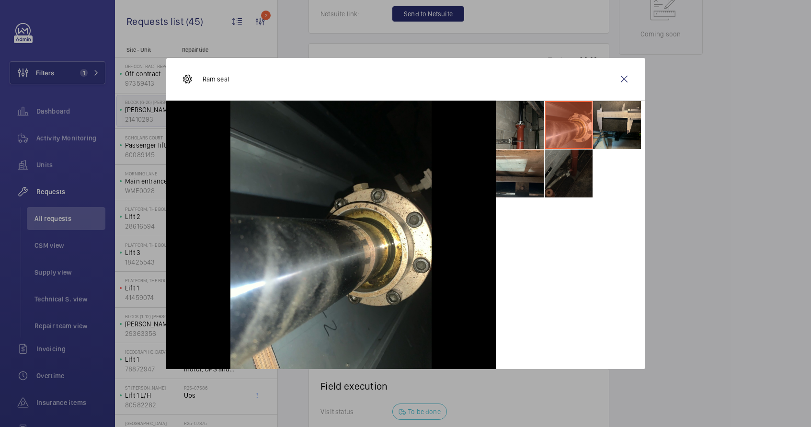
click at [595, 121] on li at bounding box center [617, 125] width 48 height 48
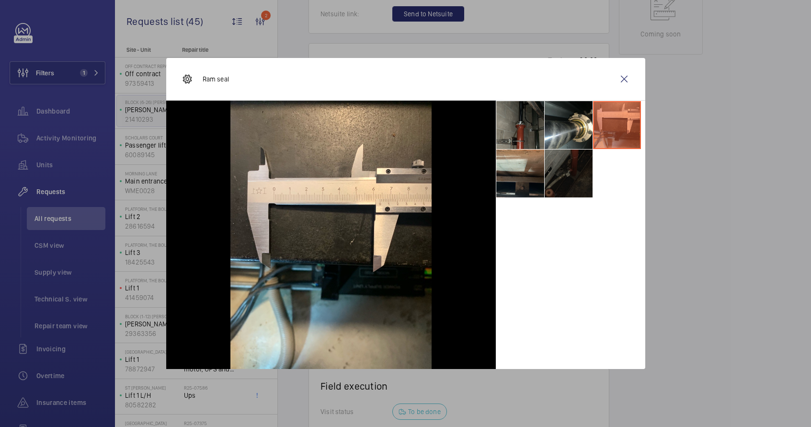
click at [572, 173] on li at bounding box center [568, 173] width 48 height 48
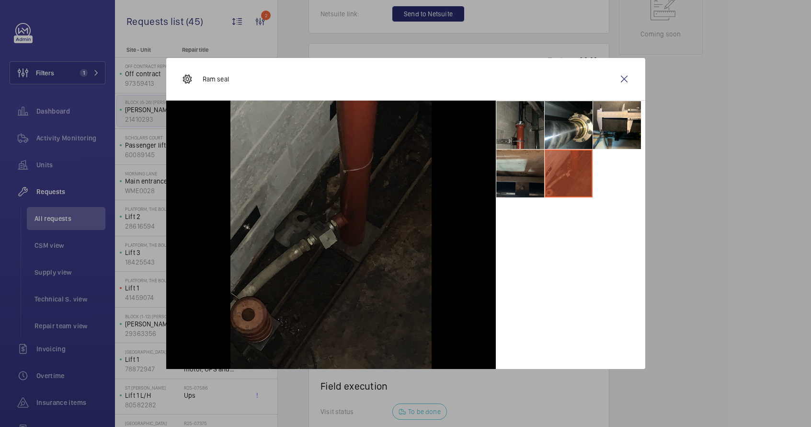
click at [526, 183] on li at bounding box center [520, 173] width 48 height 48
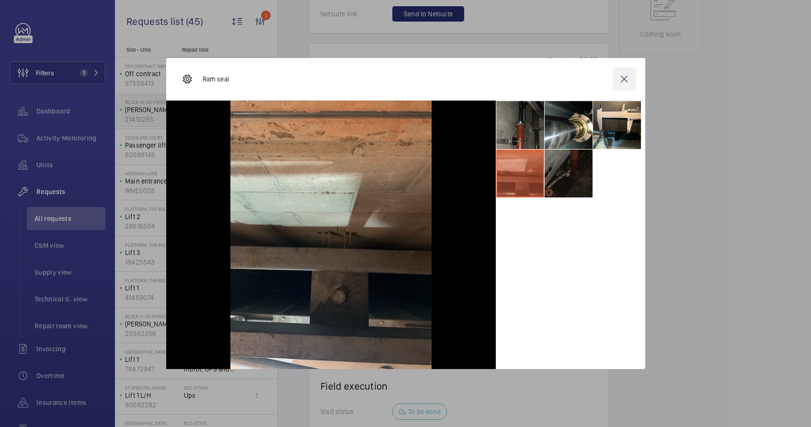
click at [630, 74] on wm-front-icon-button at bounding box center [623, 79] width 23 height 23
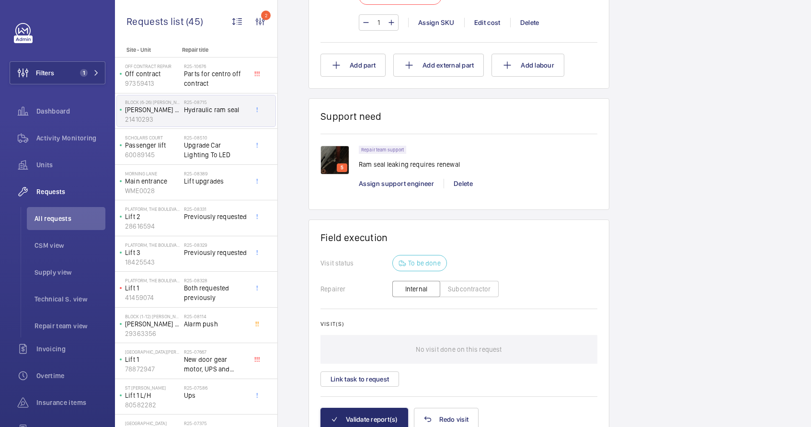
scroll to position [421, 0]
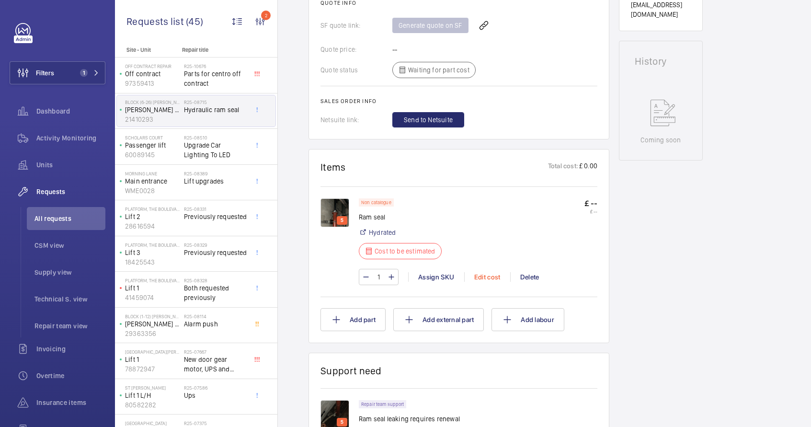
click at [489, 279] on div "Edit cost" at bounding box center [487, 277] width 46 height 10
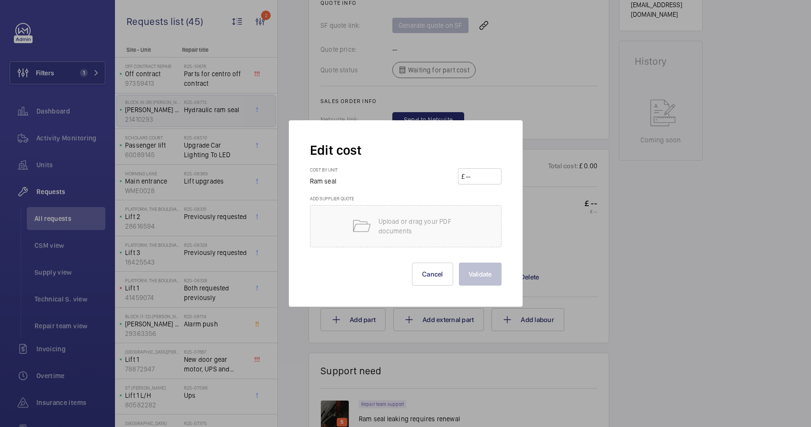
click at [468, 175] on input "number" at bounding box center [481, 176] width 34 height 15
type input "4500"
click at [496, 275] on button "Validate" at bounding box center [480, 273] width 43 height 23
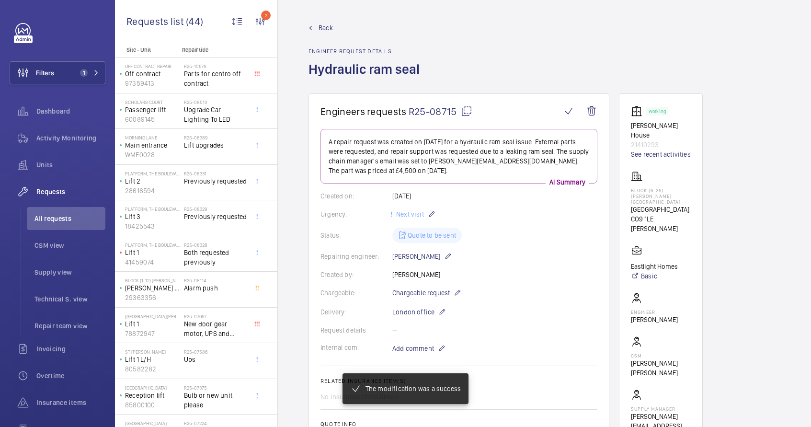
scroll to position [9, 0]
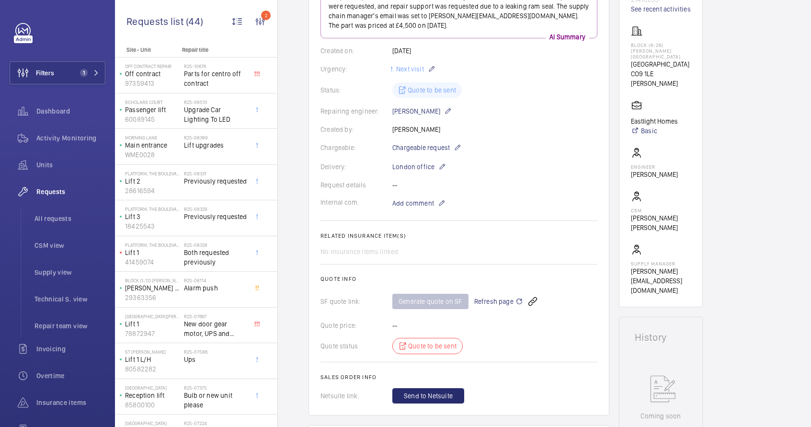
scroll to position [0, 0]
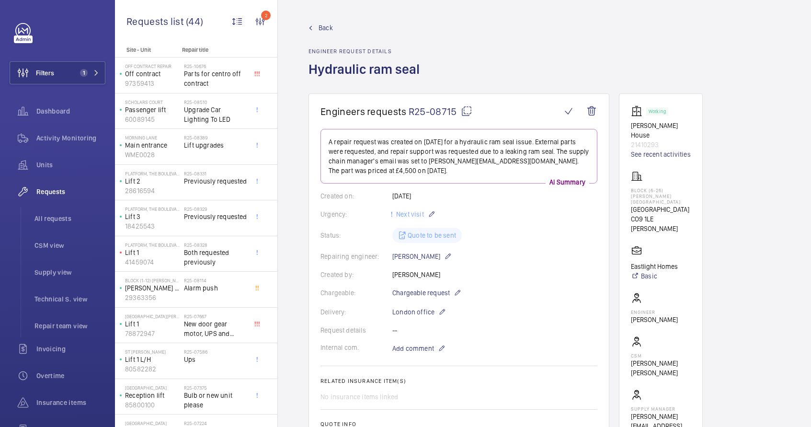
click at [467, 113] on mat-icon at bounding box center [466, 110] width 11 height 11
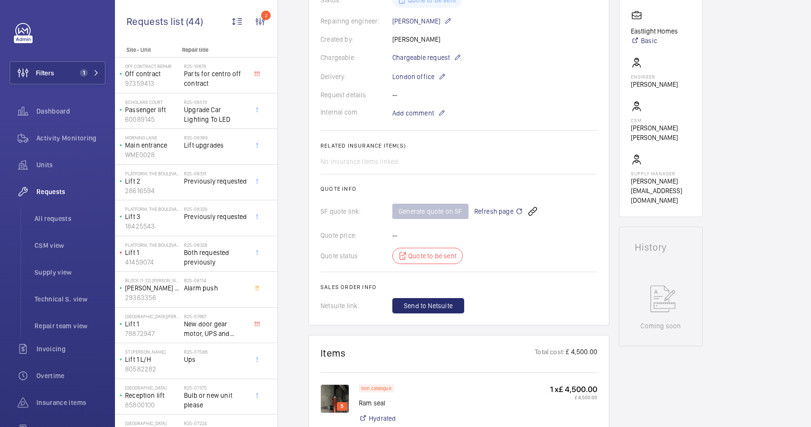
scroll to position [249, 0]
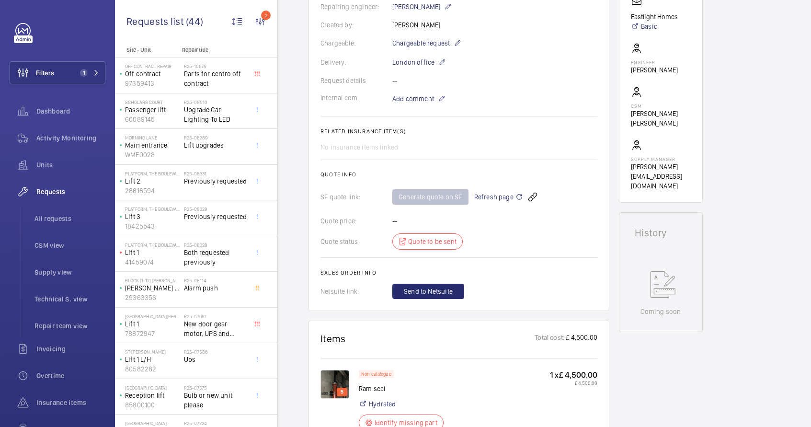
click at [513, 198] on span "Refresh page" at bounding box center [498, 196] width 49 height 11
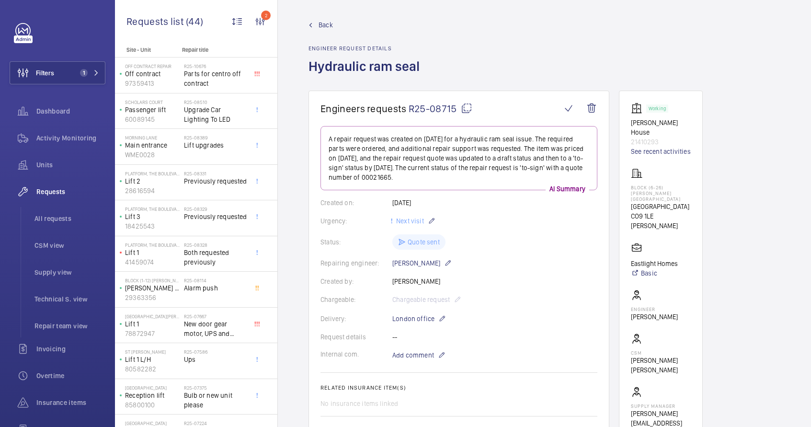
scroll to position [0, 0]
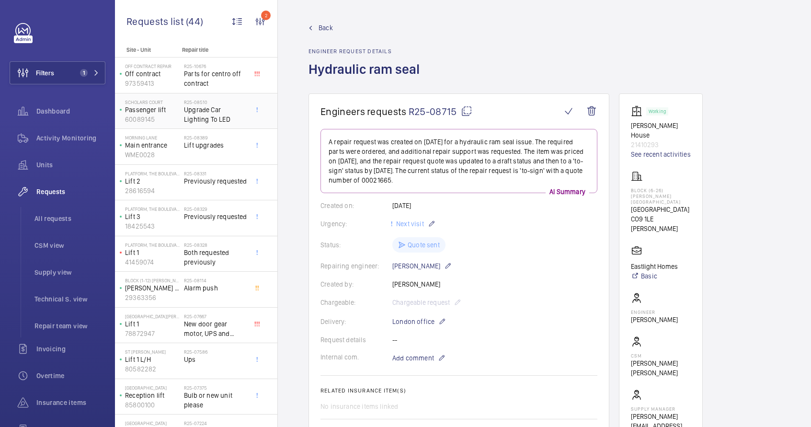
click at [203, 111] on span "Upgrade Car Lighting To LED" at bounding box center [215, 114] width 63 height 19
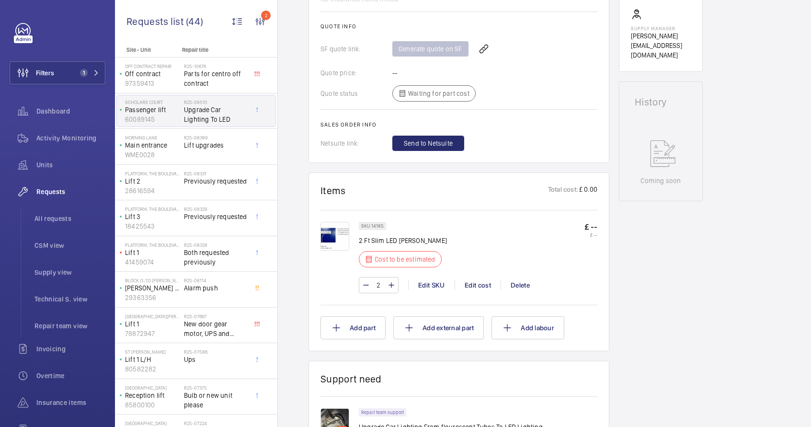
scroll to position [439, 0]
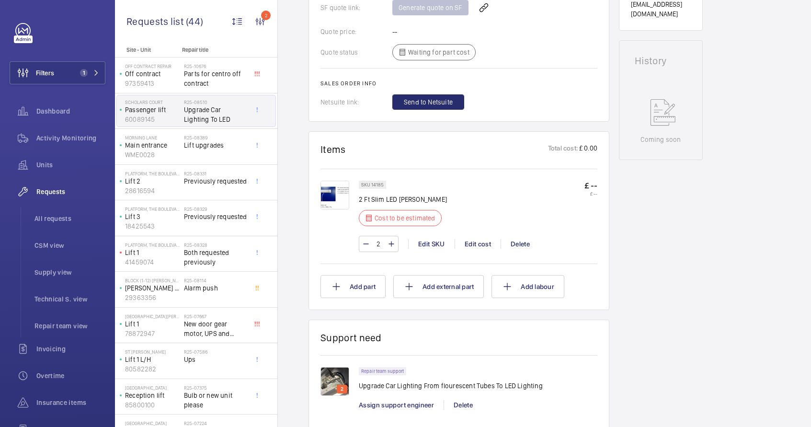
click at [327, 191] on img at bounding box center [334, 194] width 29 height 29
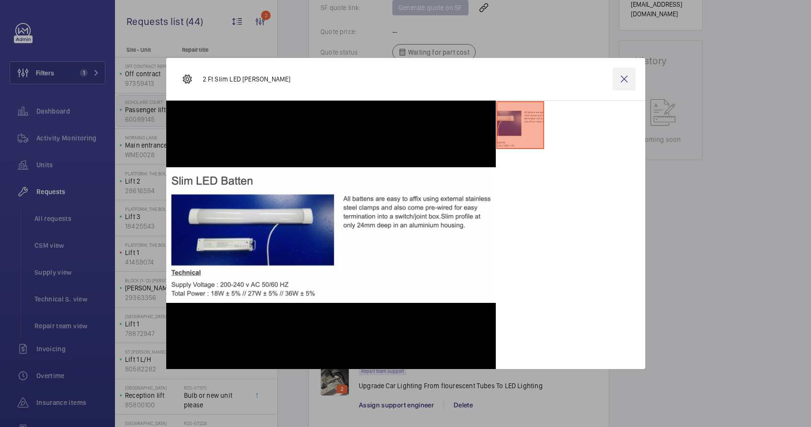
click at [623, 79] on wm-front-icon-button at bounding box center [623, 79] width 23 height 23
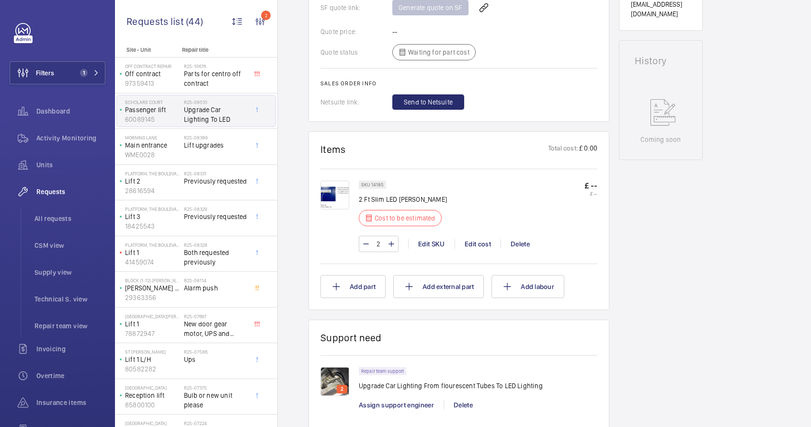
click at [411, 383] on p "Upgrade Car Lighting From flourescent Tubes To LED Lighting" at bounding box center [451, 386] width 184 height 10
click at [337, 384] on div "2" at bounding box center [342, 388] width 11 height 9
click at [336, 383] on img at bounding box center [334, 381] width 29 height 29
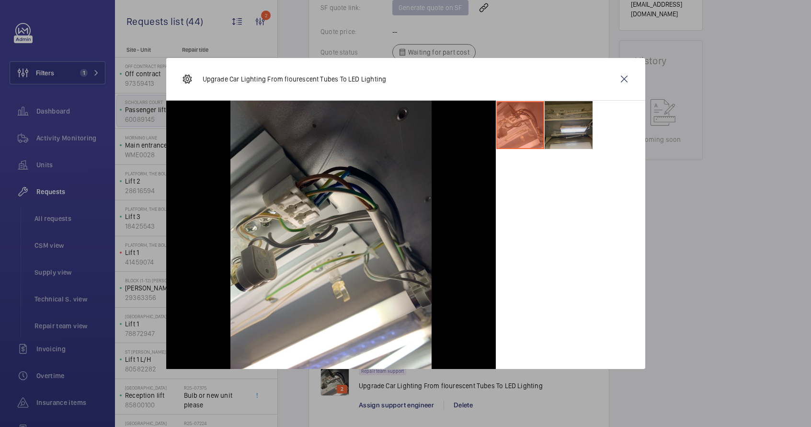
click at [567, 124] on li at bounding box center [568, 125] width 48 height 48
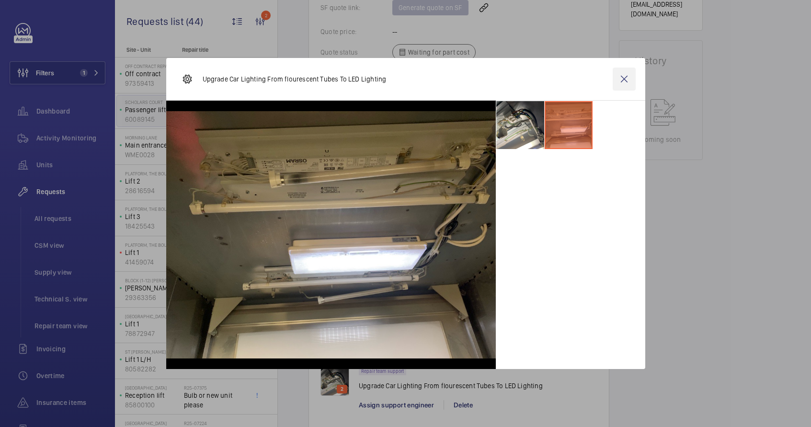
click at [622, 80] on wm-front-icon-button at bounding box center [623, 79] width 23 height 23
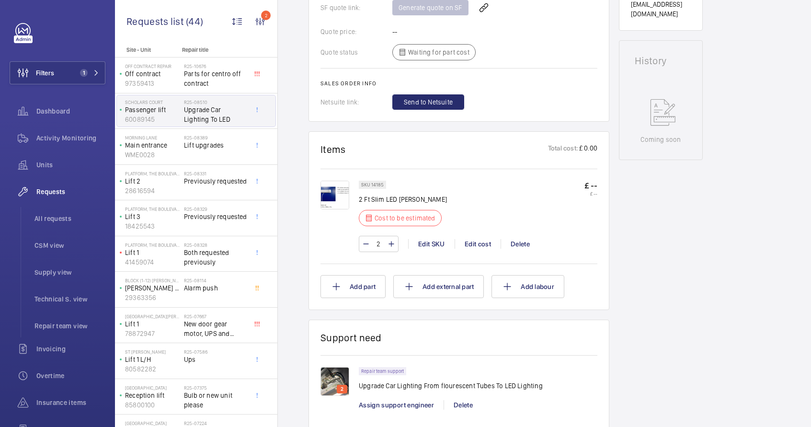
scroll to position [563, 0]
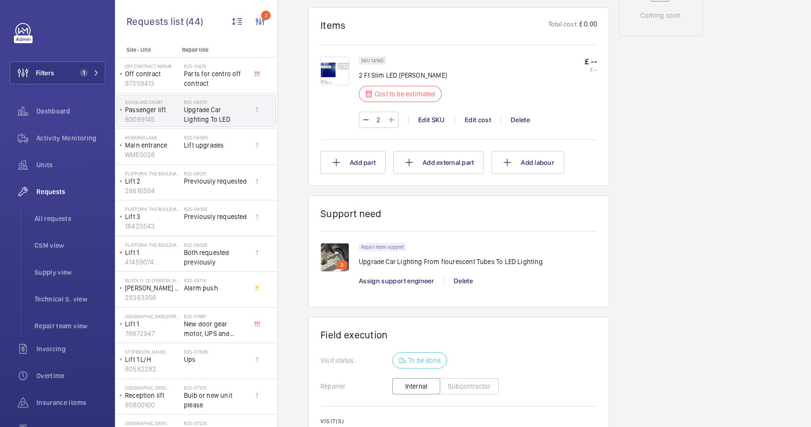
click at [394, 122] on mat-icon at bounding box center [391, 119] width 8 height 11
type input "4"
click at [394, 122] on wm-front-input-numeric-stepper "4" at bounding box center [379, 120] width 40 height 16
click at [593, 60] on p "£ --" at bounding box center [590, 61] width 13 height 10
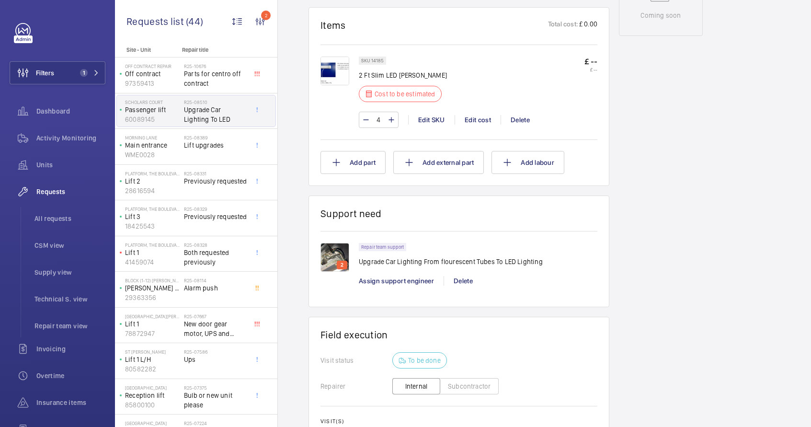
click at [594, 61] on p "£ --" at bounding box center [590, 61] width 13 height 10
click at [471, 122] on div "Edit cost" at bounding box center [477, 120] width 46 height 10
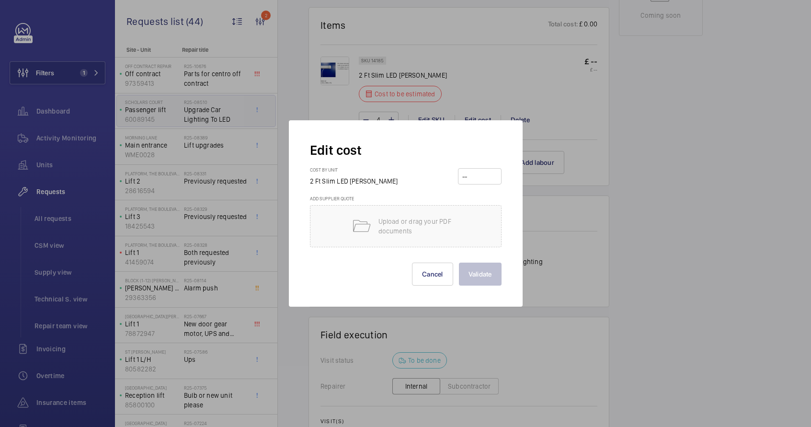
click at [472, 175] on input "number" at bounding box center [479, 176] width 37 height 15
type input "15"
click at [496, 275] on button "Validate" at bounding box center [480, 273] width 43 height 23
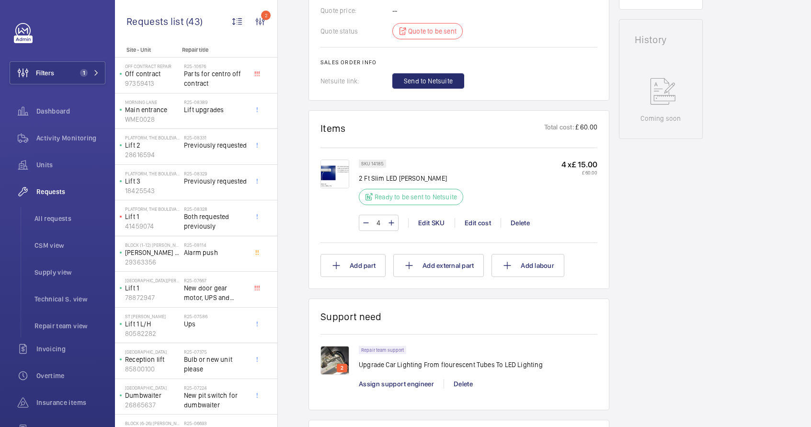
scroll to position [531, 0]
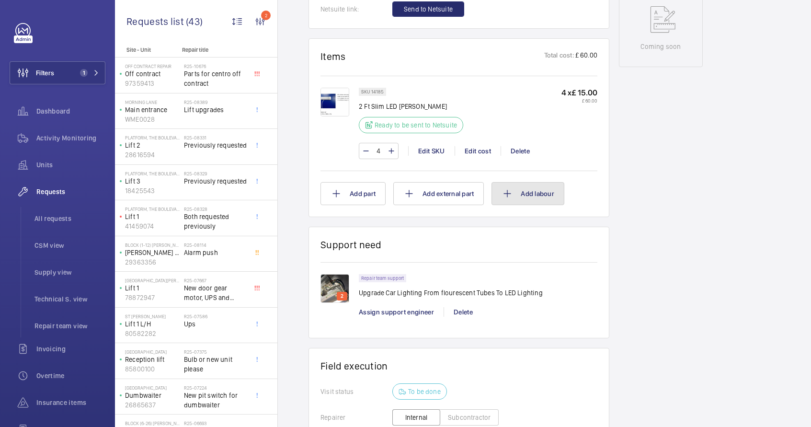
click at [528, 198] on button "Add labour" at bounding box center [527, 193] width 73 height 23
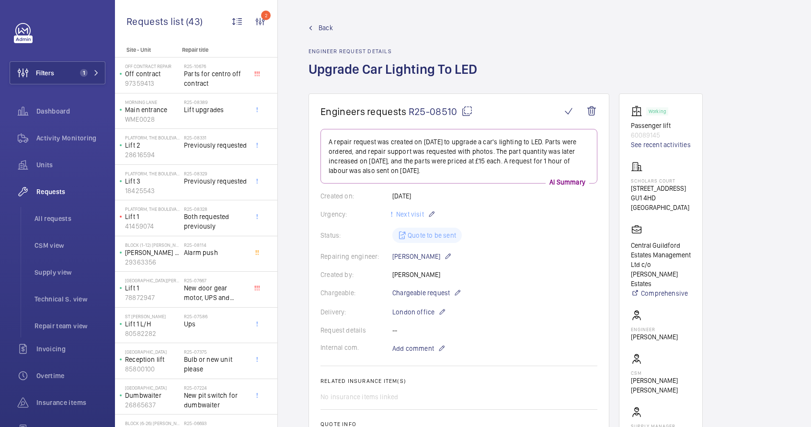
scroll to position [366, 0]
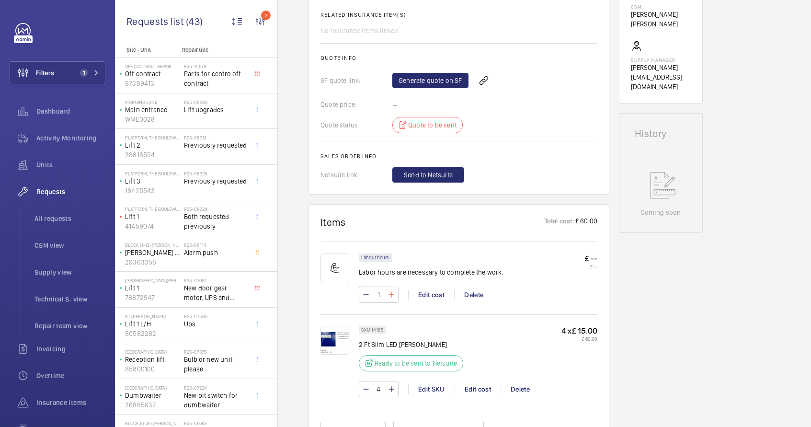
click at [390, 296] on mat-icon at bounding box center [391, 294] width 8 height 11
type input "5"
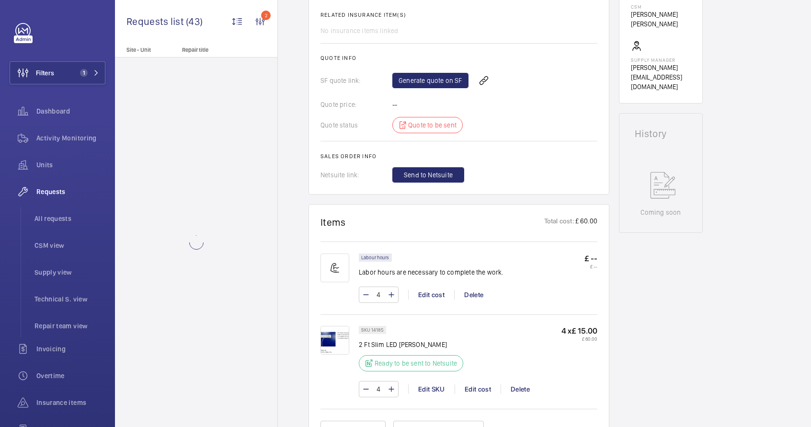
click at [587, 224] on p "£ 60.00" at bounding box center [585, 222] width 23 height 12
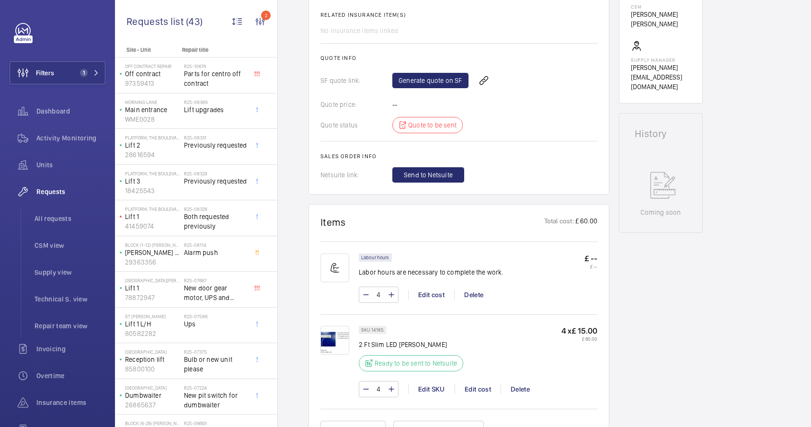
click at [581, 223] on p "£ 60.00" at bounding box center [585, 222] width 23 height 12
click at [447, 294] on div "Edit cost" at bounding box center [431, 295] width 46 height 10
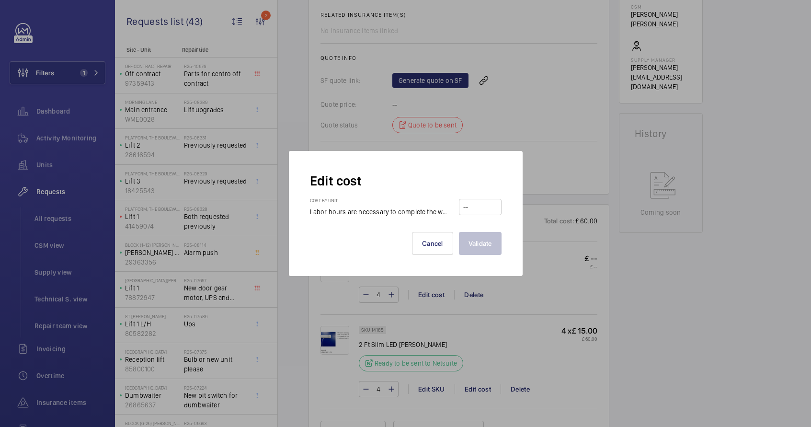
click at [480, 210] on input "number" at bounding box center [479, 206] width 35 height 15
type input "110"
click at [471, 239] on button "Validate" at bounding box center [480, 243] width 43 height 23
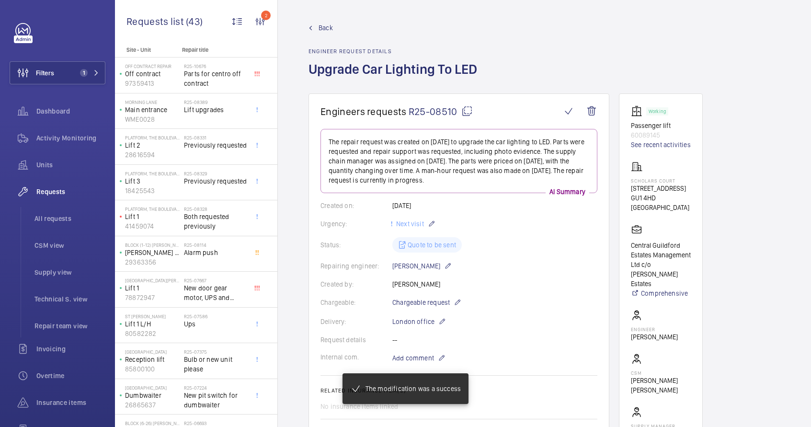
scroll to position [479, 0]
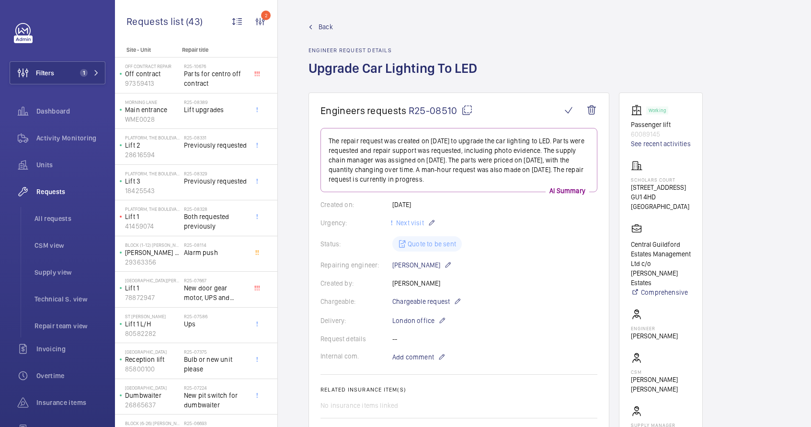
scroll to position [0, 0]
click at [467, 111] on mat-icon at bounding box center [466, 110] width 11 height 11
type textarea "R25-08510"
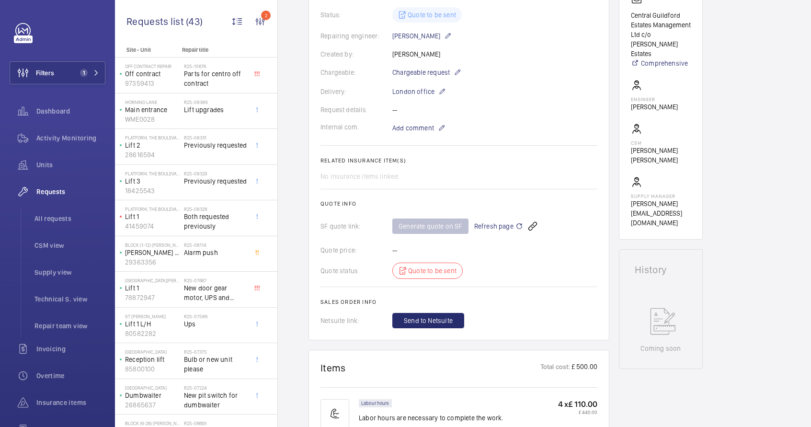
scroll to position [167, 0]
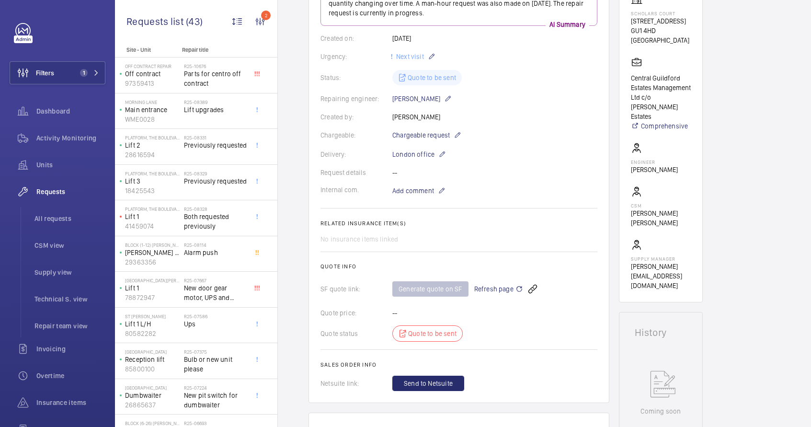
click at [512, 291] on span "Refresh page" at bounding box center [498, 288] width 49 height 11
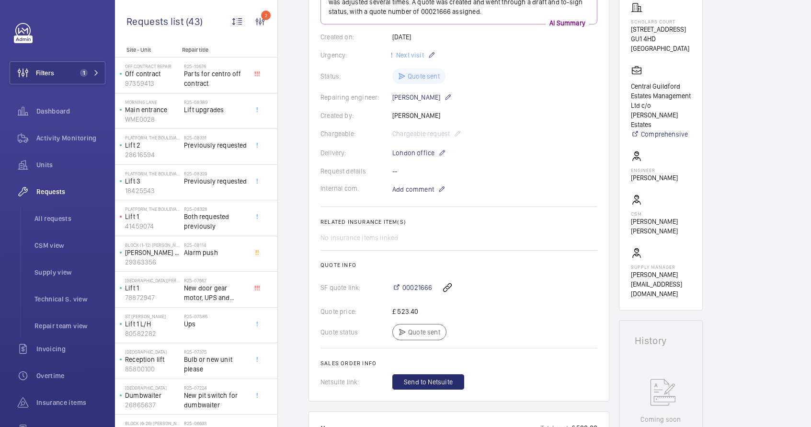
scroll to position [157, 0]
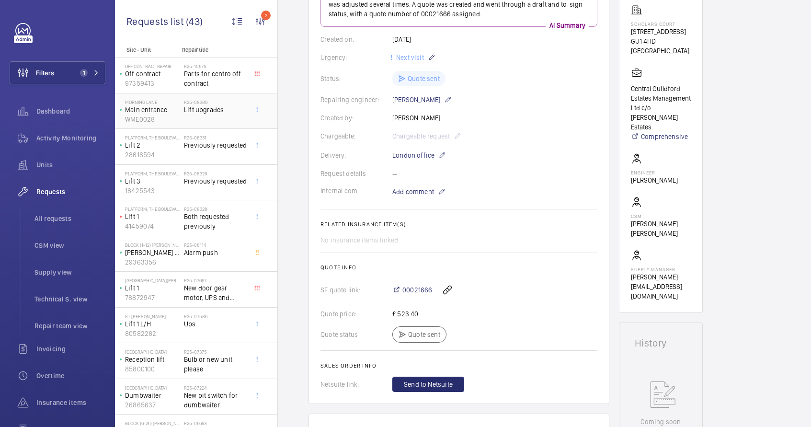
click at [206, 121] on div "R25-08389 Lift upgrades" at bounding box center [215, 113] width 63 height 28
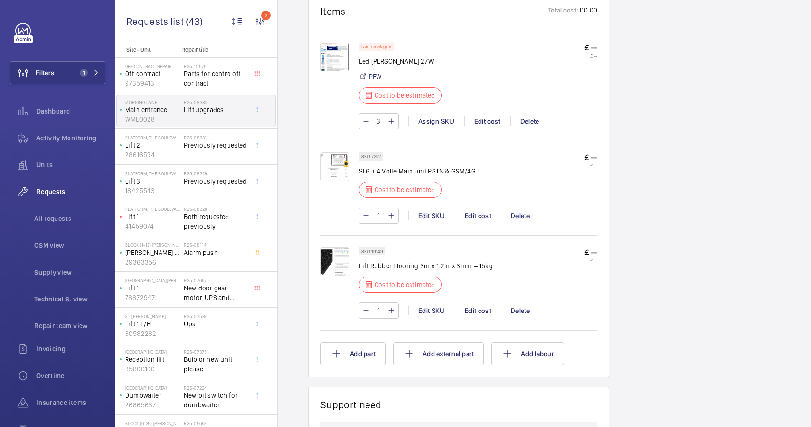
scroll to position [637, 0]
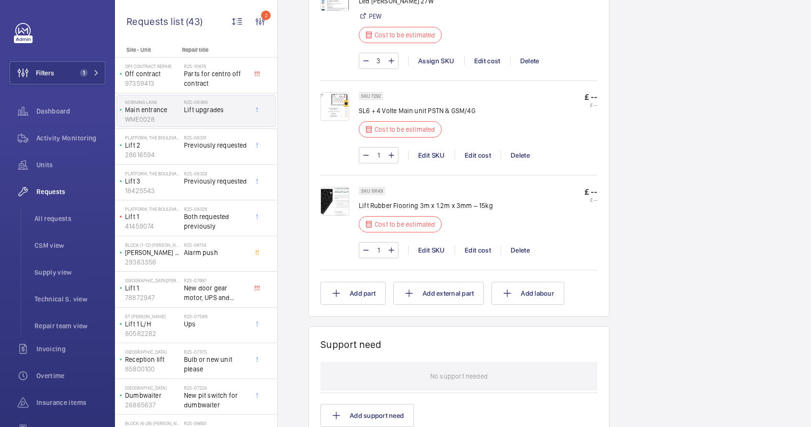
click at [341, 197] on img at bounding box center [334, 201] width 29 height 29
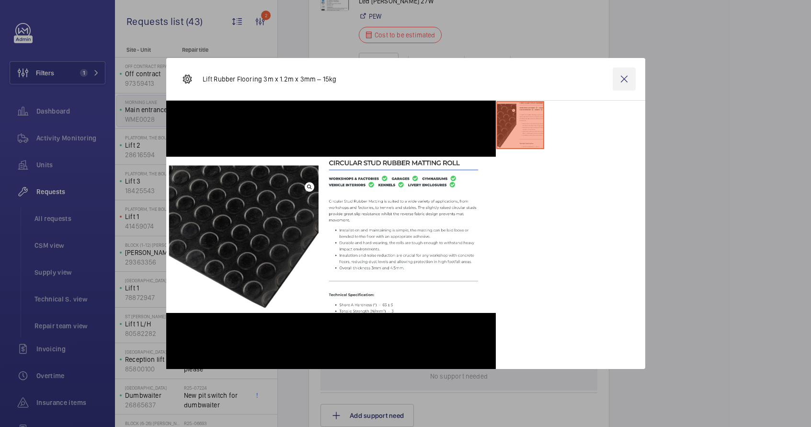
click at [630, 85] on wm-front-icon-button at bounding box center [623, 79] width 23 height 23
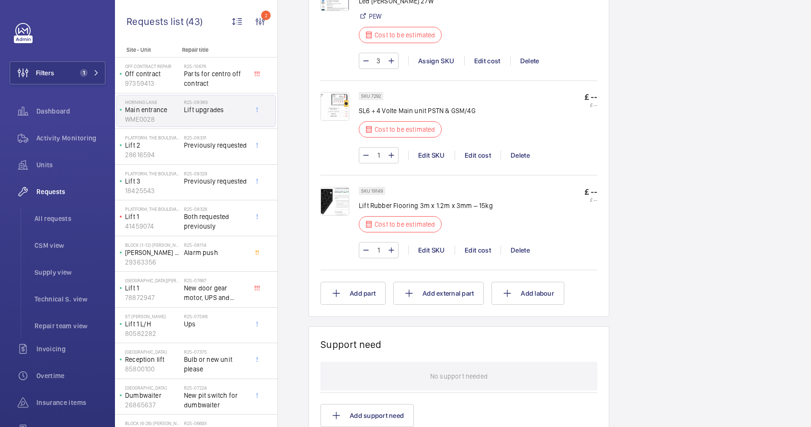
scroll to position [541, 0]
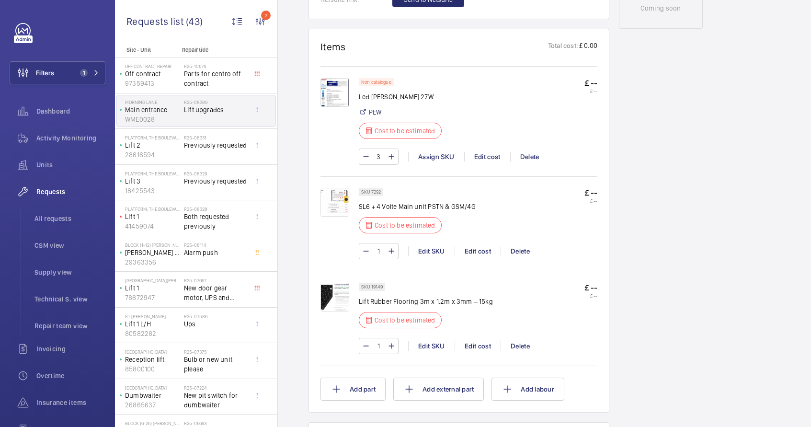
click at [338, 92] on img at bounding box center [334, 92] width 29 height 29
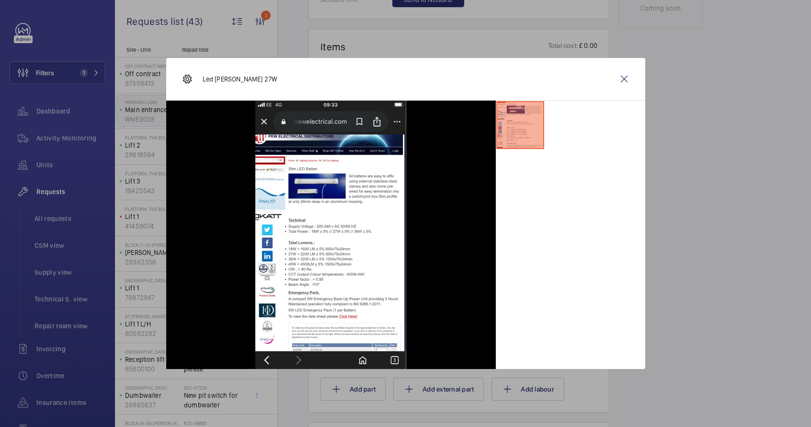
scroll to position [861, 0]
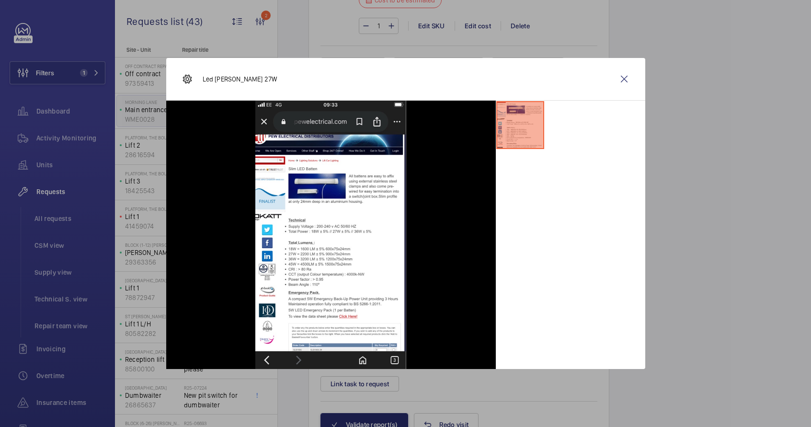
click at [503, 131] on li at bounding box center [520, 125] width 48 height 48
click at [628, 80] on wm-front-icon-button at bounding box center [623, 79] width 23 height 23
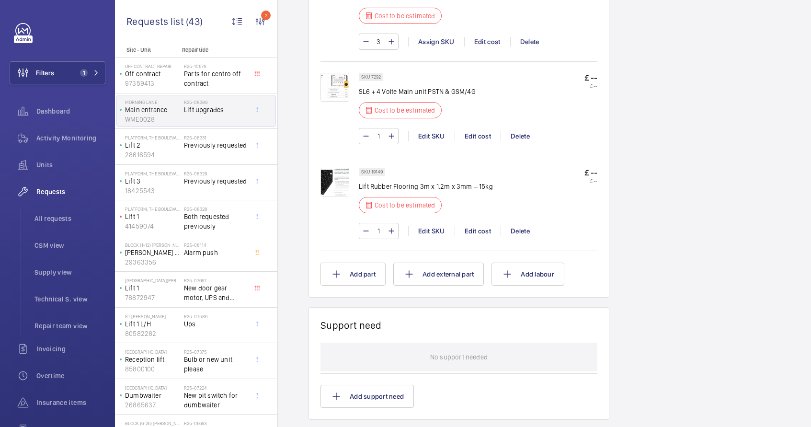
scroll to position [688, 0]
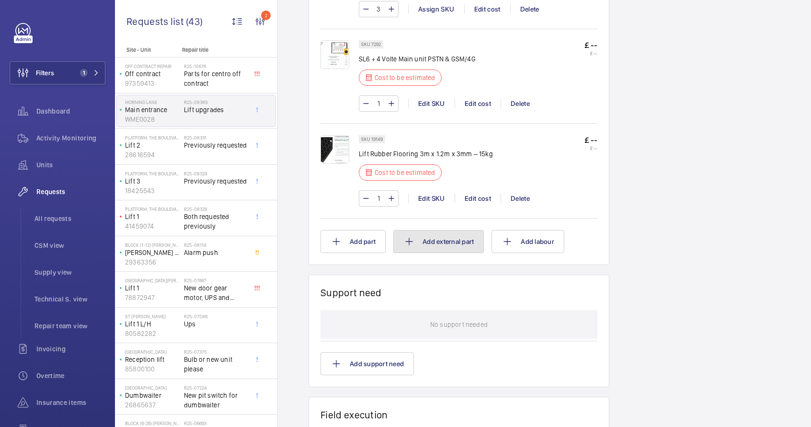
click at [479, 236] on button "Add external part" at bounding box center [438, 241] width 90 height 23
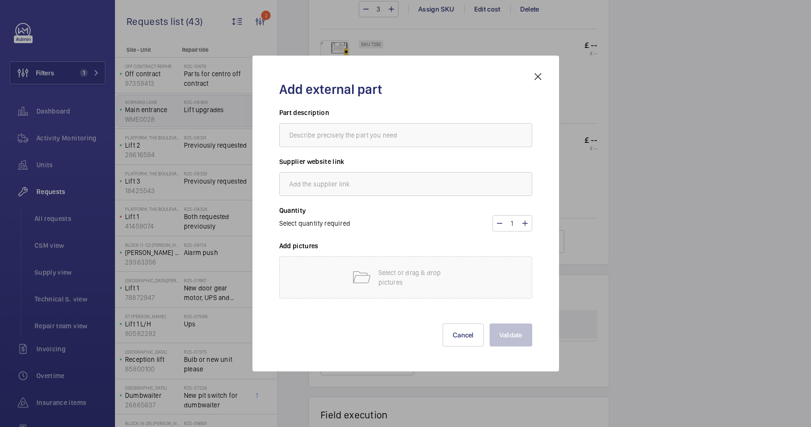
scroll to position [552, 0]
click at [537, 73] on mat-icon at bounding box center [537, 76] width 11 height 11
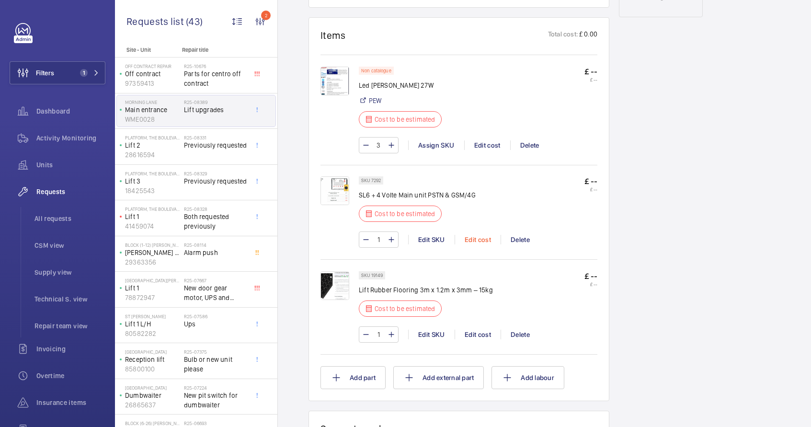
click at [469, 239] on div "Edit cost" at bounding box center [477, 240] width 46 height 10
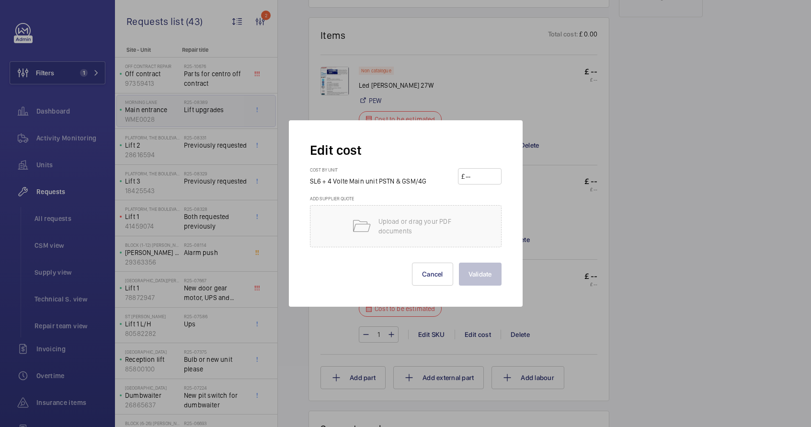
click at [477, 182] on input "number" at bounding box center [481, 176] width 34 height 15
type input "1875"
click at [478, 252] on div "Validate Cancel" at bounding box center [406, 266] width 192 height 38
click at [484, 269] on button "Validate" at bounding box center [480, 273] width 43 height 23
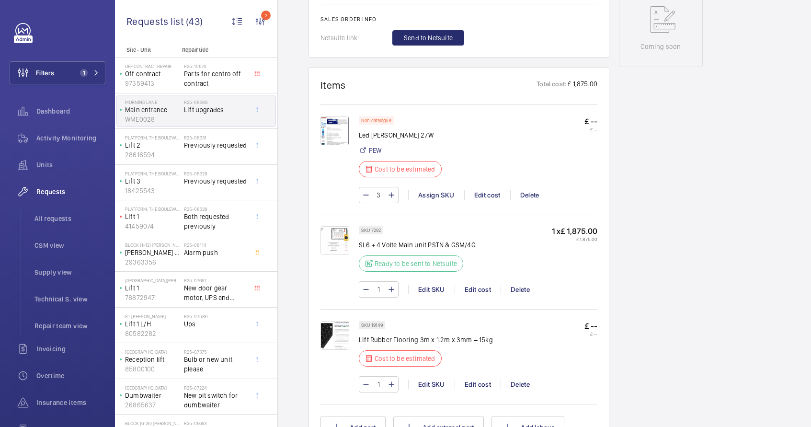
scroll to position [348, 0]
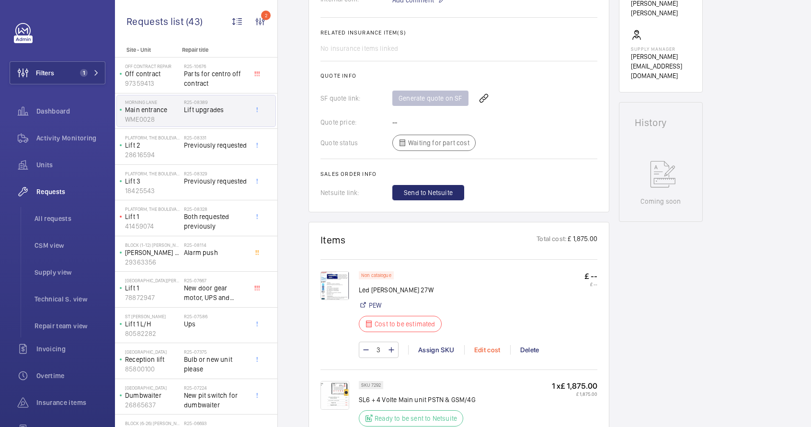
click at [481, 349] on div "Edit cost" at bounding box center [487, 350] width 46 height 10
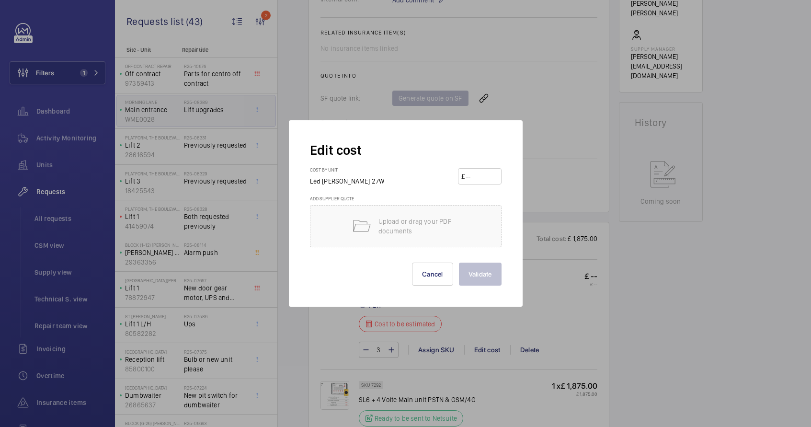
click at [489, 180] on input "number" at bounding box center [481, 176] width 34 height 15
type input "1"
type input "25"
click at [494, 272] on button "Validate" at bounding box center [480, 273] width 43 height 23
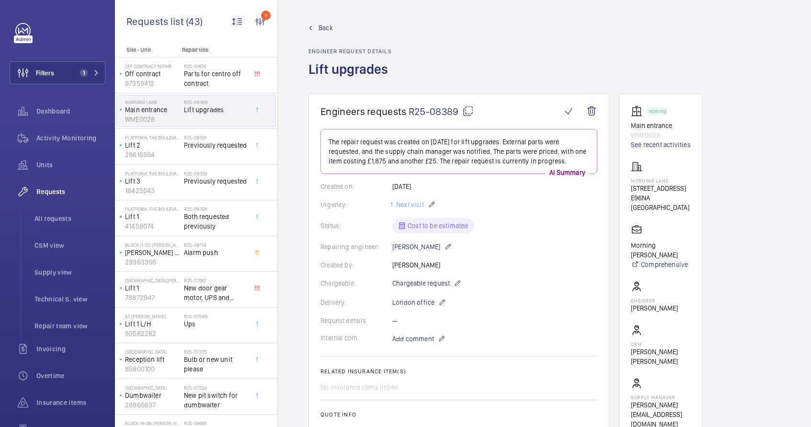
scroll to position [676, 0]
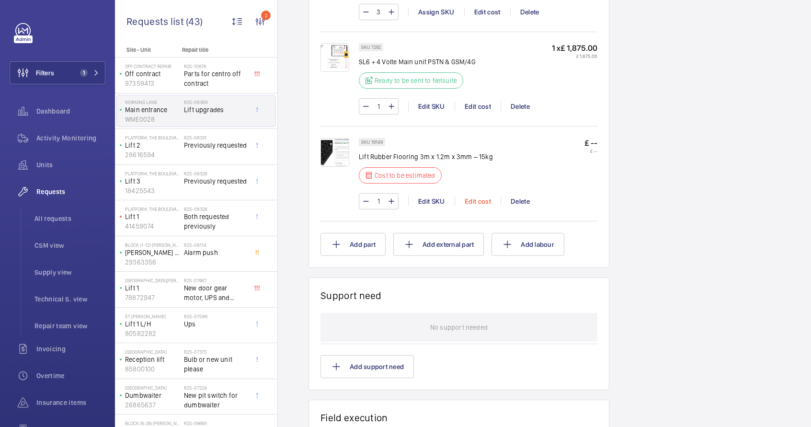
click at [469, 203] on div "Edit cost" at bounding box center [477, 201] width 46 height 10
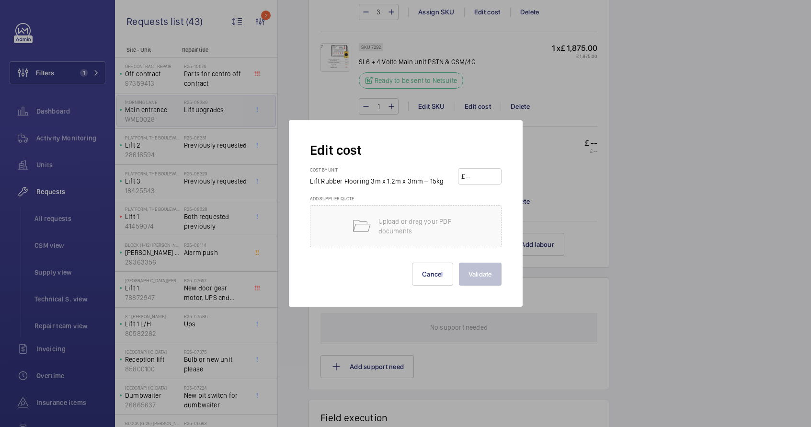
click at [478, 176] on input "number" at bounding box center [481, 176] width 34 height 15
type input "1150"
click at [491, 272] on button "Validate" at bounding box center [480, 273] width 43 height 23
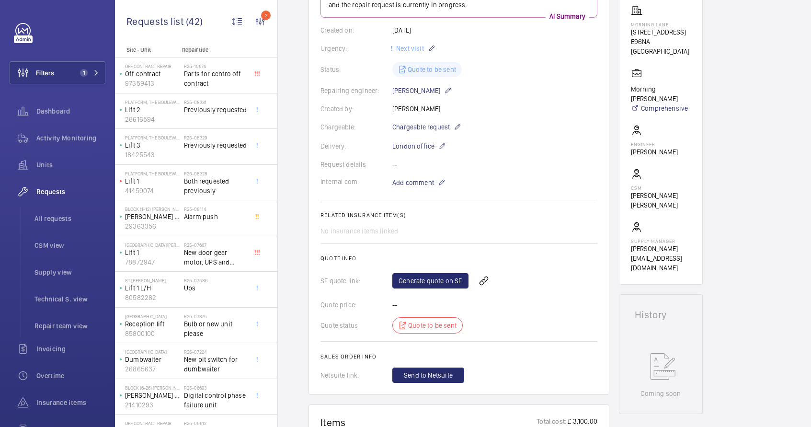
scroll to position [568, 0]
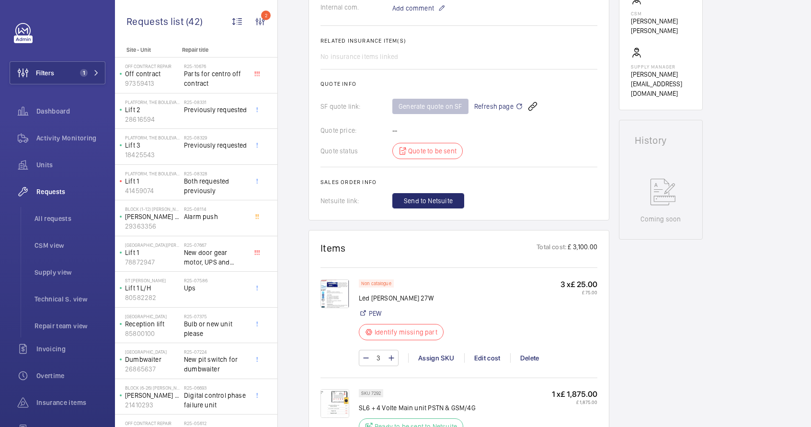
click at [334, 293] on img at bounding box center [334, 293] width 29 height 29
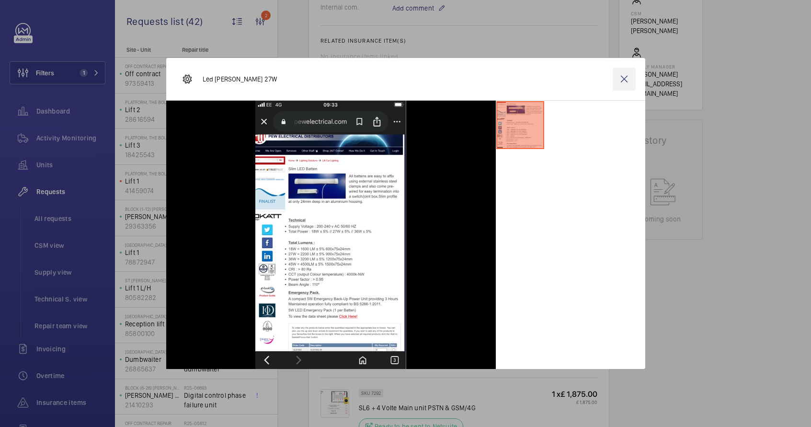
click at [623, 76] on wm-front-icon-button at bounding box center [623, 79] width 23 height 23
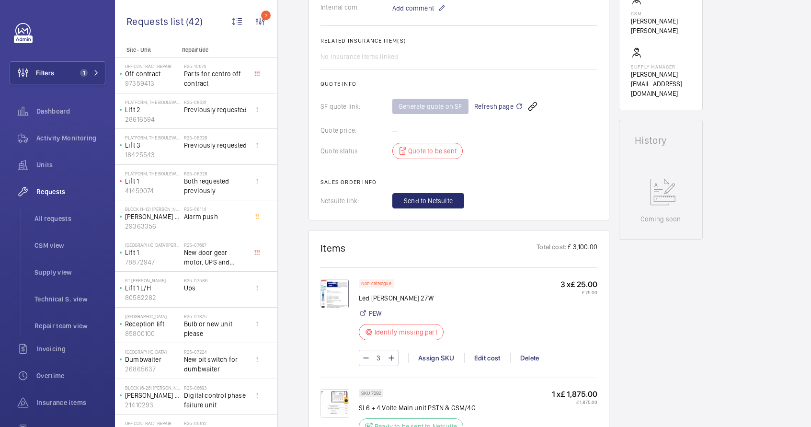
click at [496, 109] on span "Refresh page" at bounding box center [498, 106] width 49 height 11
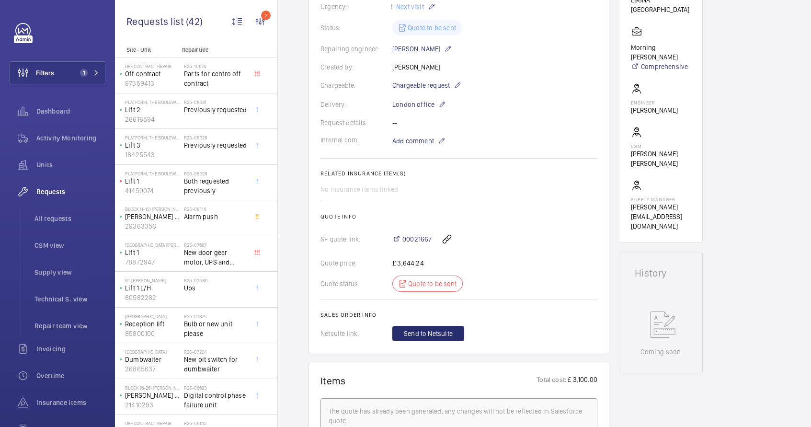
scroll to position [5, 0]
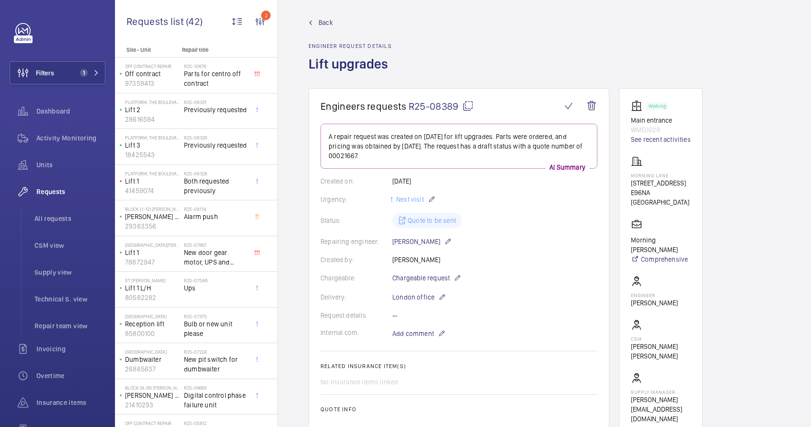
click at [459, 107] on span "R25-08389" at bounding box center [440, 106] width 65 height 12
type textarea "R25-08389"
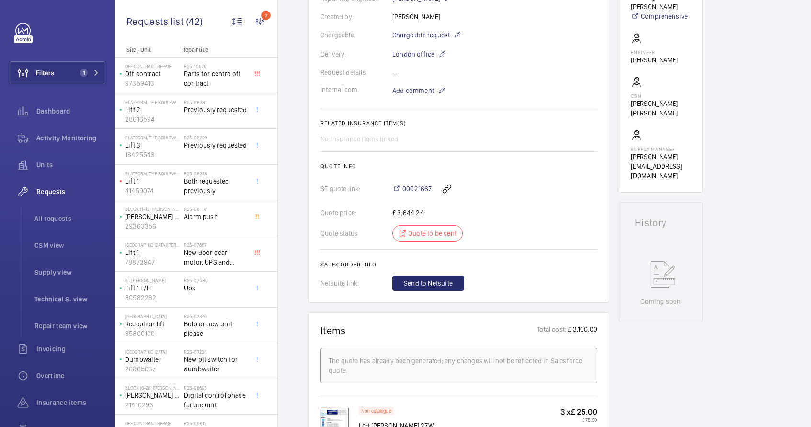
scroll to position [250, 0]
click at [199, 179] on span "Both requested previously" at bounding box center [215, 185] width 63 height 19
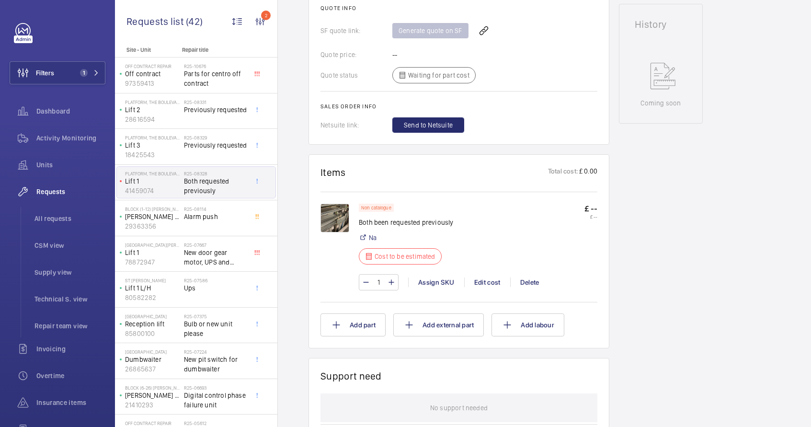
scroll to position [476, 0]
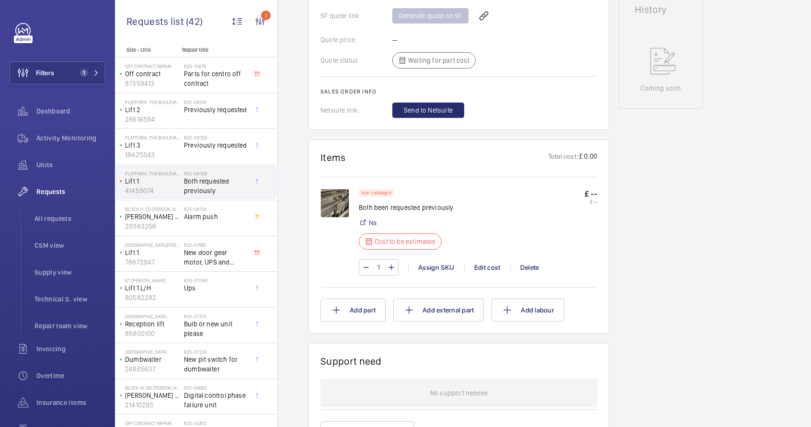
click at [342, 205] on img at bounding box center [334, 203] width 29 height 29
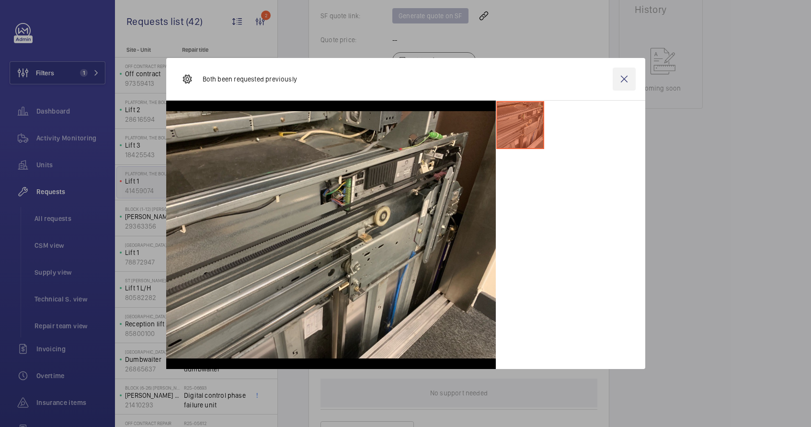
click at [627, 79] on wm-front-icon-button at bounding box center [623, 79] width 23 height 23
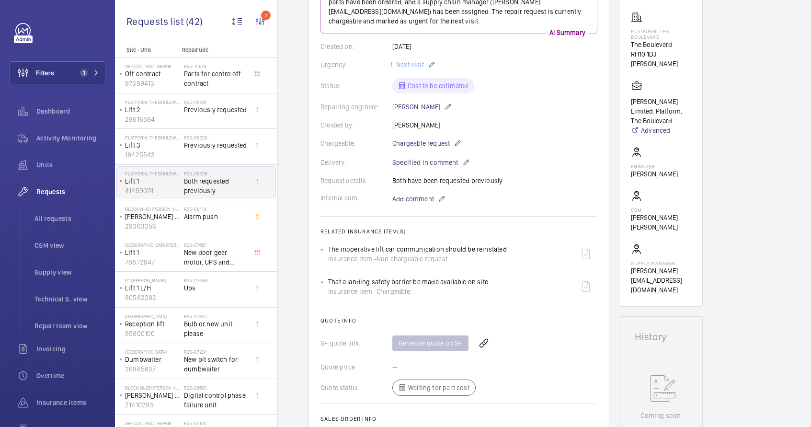
scroll to position [579, 0]
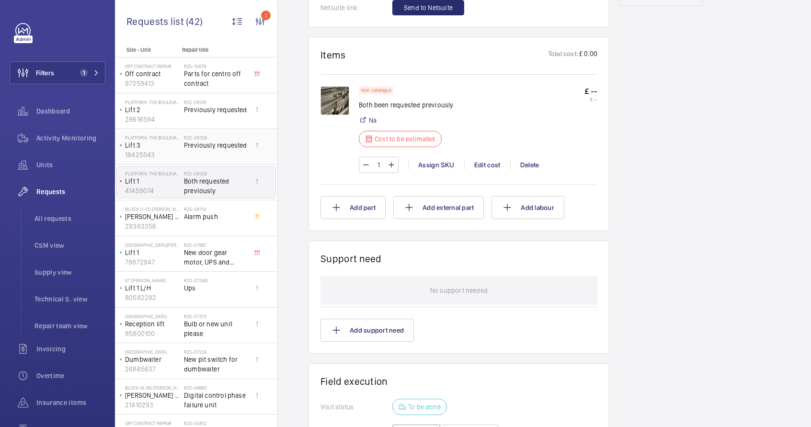
click at [205, 157] on div "R25-08329 Previously requested" at bounding box center [215, 149] width 63 height 28
click at [205, 151] on div "R25-08329 Previously requested" at bounding box center [215, 149] width 63 height 28
click at [188, 149] on span "Previously requested" at bounding box center [215, 145] width 63 height 10
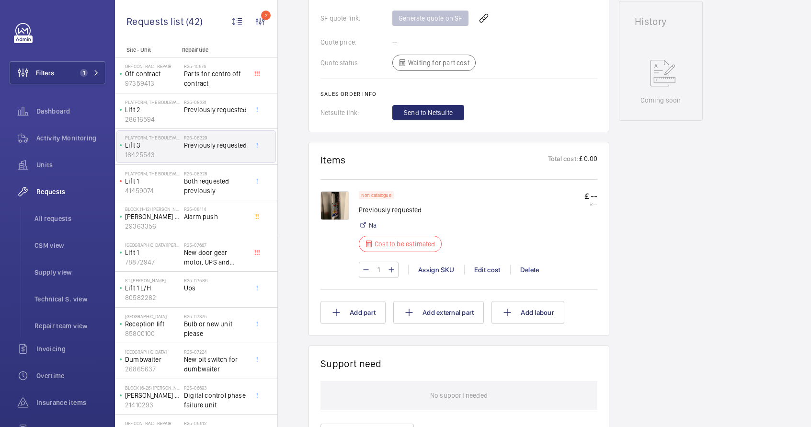
scroll to position [494, 0]
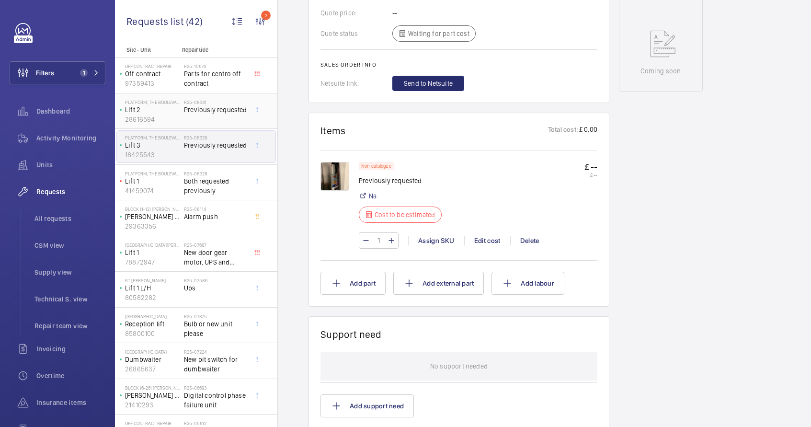
click at [210, 105] on span "Previously requested" at bounding box center [215, 110] width 63 height 10
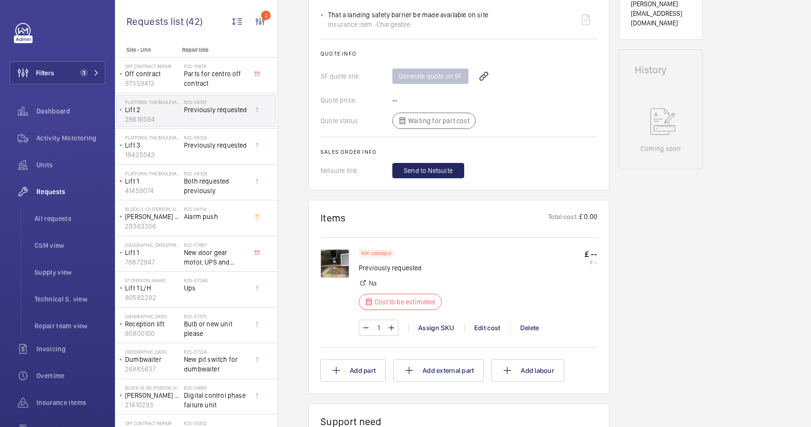
scroll to position [432, 0]
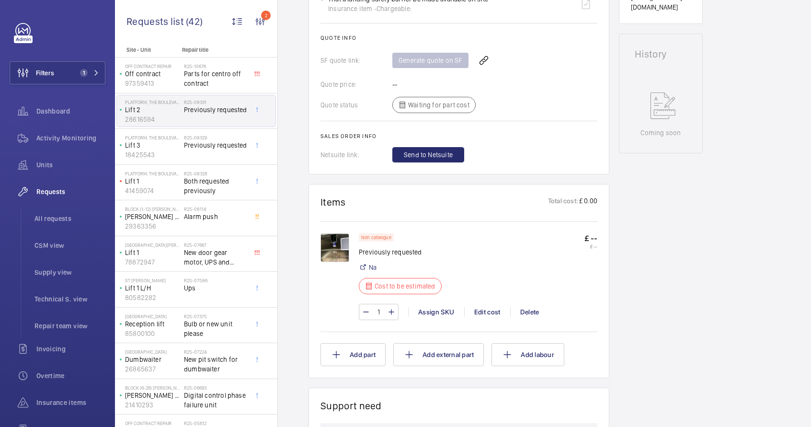
click at [333, 252] on img at bounding box center [334, 247] width 29 height 29
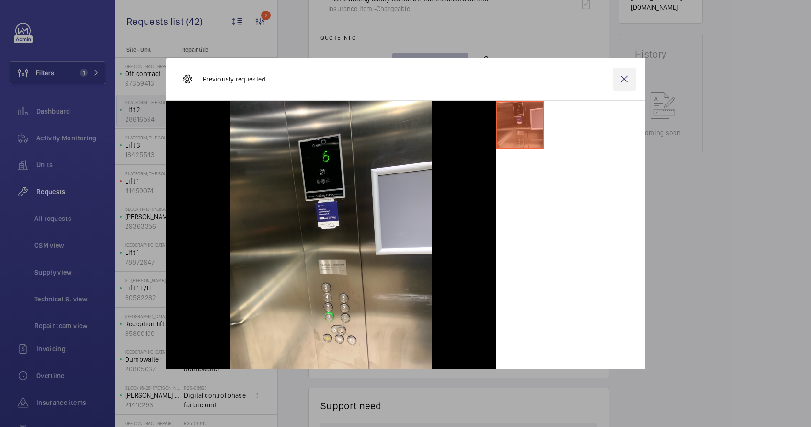
click at [626, 83] on wm-front-icon-button at bounding box center [623, 79] width 23 height 23
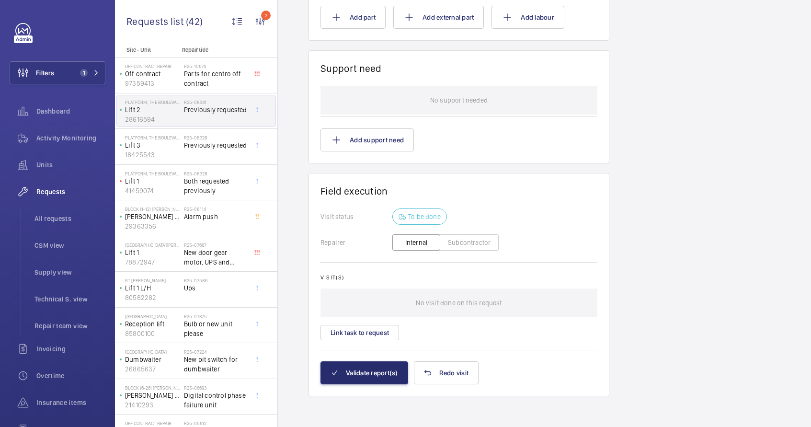
scroll to position [439, 0]
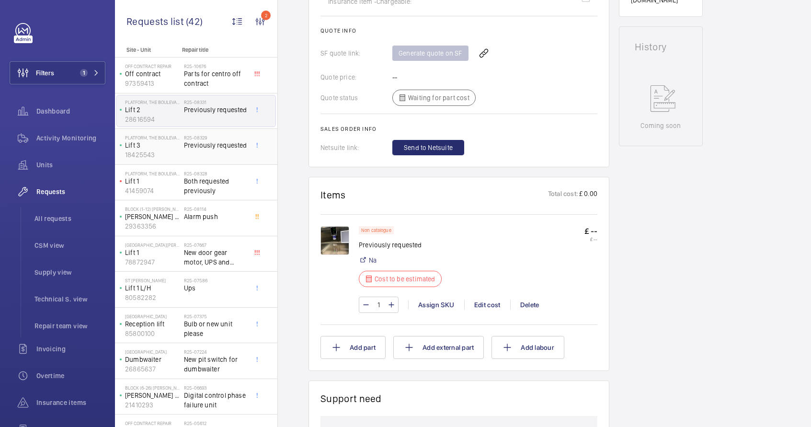
click at [161, 140] on p "Lift 3" at bounding box center [152, 145] width 55 height 10
click at [167, 140] on p "Lift 3" at bounding box center [152, 145] width 55 height 10
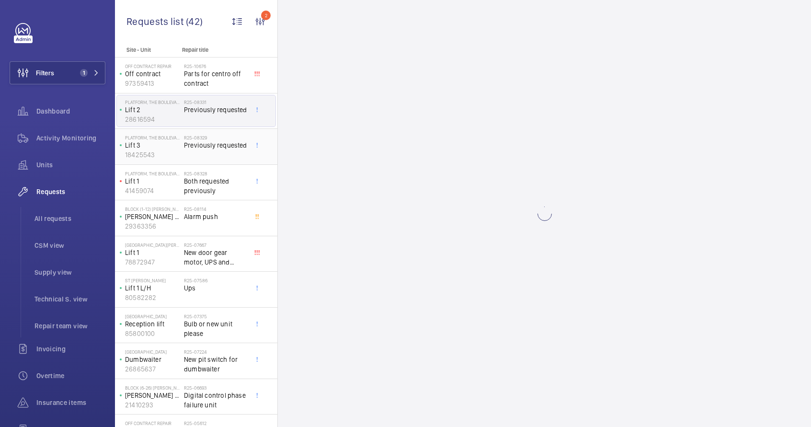
scroll to position [12, 0]
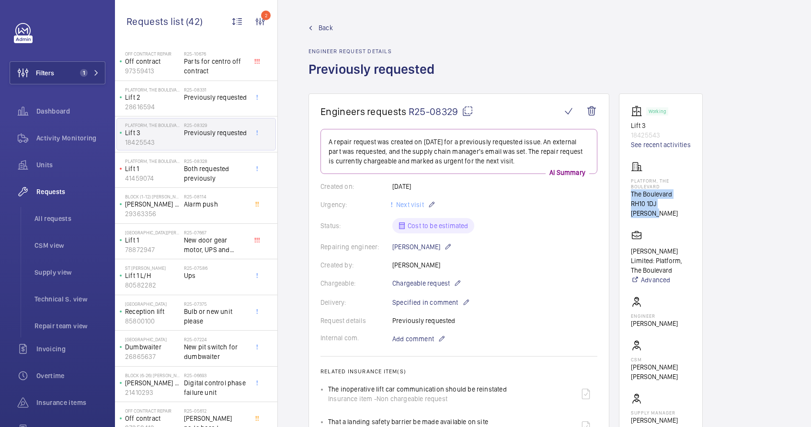
drag, startPoint x: 630, startPoint y: 195, endPoint x: 687, endPoint y: 203, distance: 57.5
click at [687, 203] on div "Platform, The Boulevard The Boulevard RH10 1DJ CRAWLEY" at bounding box center [661, 189] width 60 height 57
copy div "The Boulevard RH10 1DJ CRAWLEY"
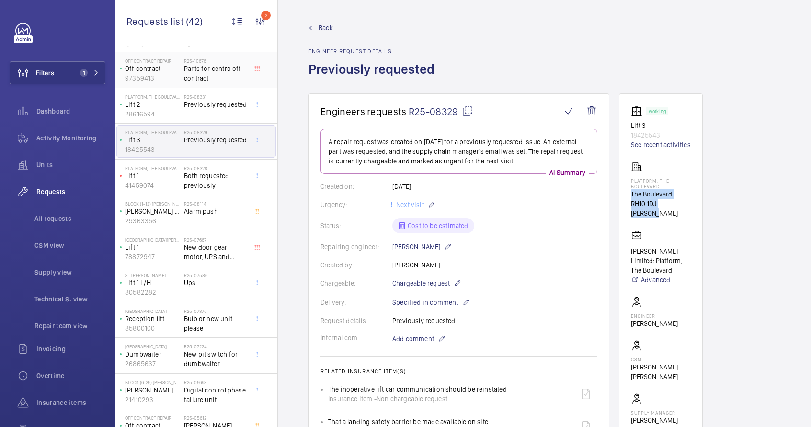
scroll to position [0, 0]
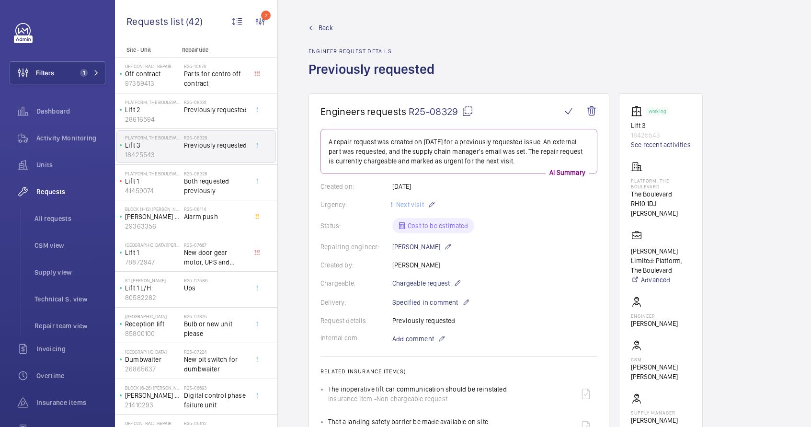
click at [335, 27] on link "Back" at bounding box center [374, 28] width 132 height 10
click at [326, 28] on span "Back" at bounding box center [325, 28] width 14 height 10
drag, startPoint x: 48, startPoint y: 221, endPoint x: 59, endPoint y: 217, distance: 11.7
click at [48, 222] on span "All requests" at bounding box center [69, 219] width 71 height 10
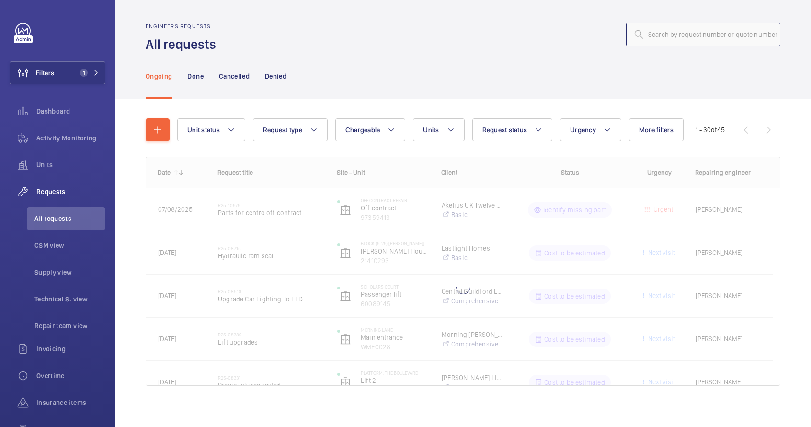
click at [683, 37] on input "text" at bounding box center [703, 35] width 154 height 24
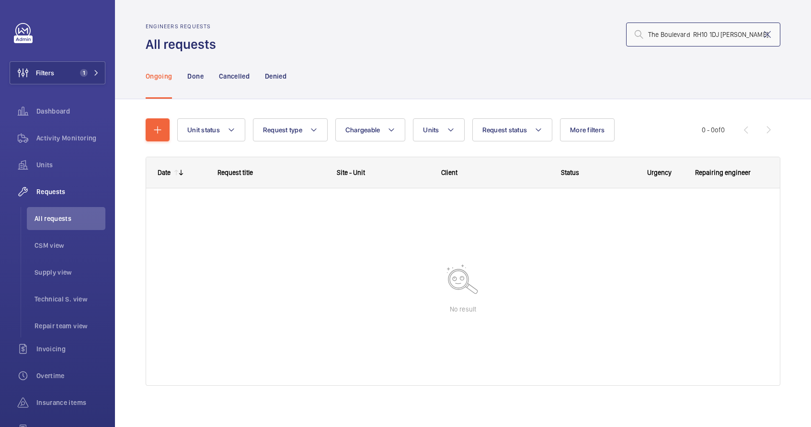
drag, startPoint x: 682, startPoint y: 37, endPoint x: 809, endPoint y: 31, distance: 127.0
click at [809, 31] on div "Engineers requests All requests The Boulevard RH10 1DJ CRAWLEY Ongoing Done Can…" at bounding box center [463, 213] width 696 height 427
click at [200, 79] on p "Done" at bounding box center [195, 76] width 16 height 10
click at [235, 80] on p "Cancelled" at bounding box center [234, 76] width 31 height 10
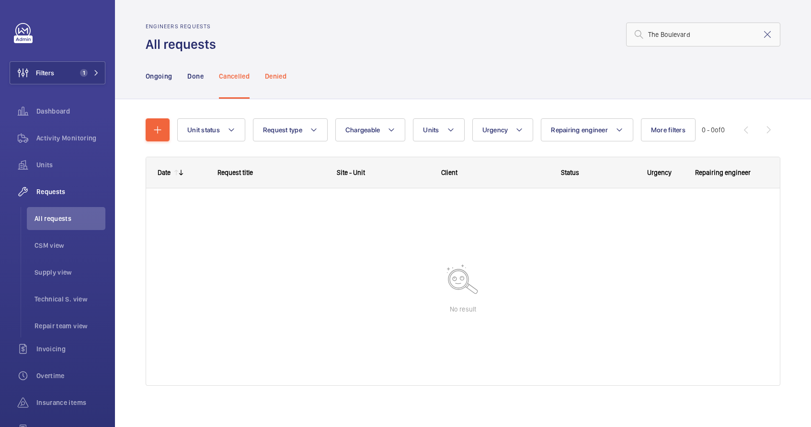
click at [281, 77] on p "Denied" at bounding box center [276, 76] width 22 height 10
click at [172, 76] on nav "Ongoing Done Cancelled Denied" at bounding box center [216, 75] width 141 height 45
click at [170, 76] on p "Ongoing" at bounding box center [159, 76] width 26 height 10
click at [685, 31] on input "The Boulevard" at bounding box center [703, 35] width 154 height 24
click at [653, 34] on input "The Boulevard" at bounding box center [703, 35] width 154 height 24
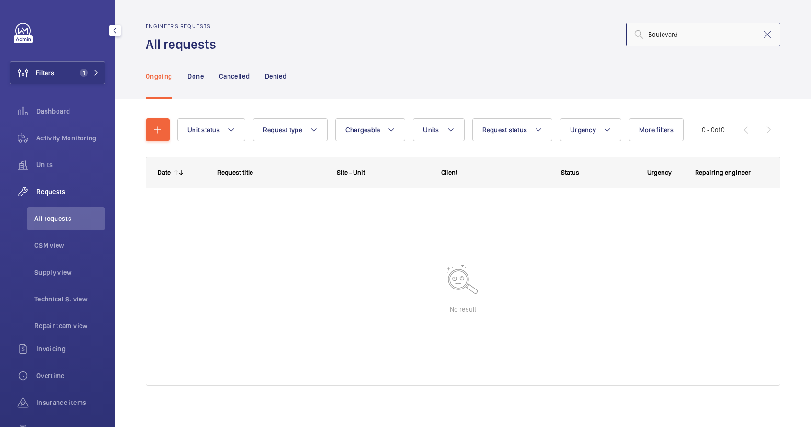
type input "Boulevard"
click at [62, 226] on li "All requests" at bounding box center [66, 218] width 79 height 23
click at [761, 36] on mat-icon at bounding box center [766, 34] width 11 height 11
click at [392, 130] on mat-icon at bounding box center [391, 129] width 8 height 11
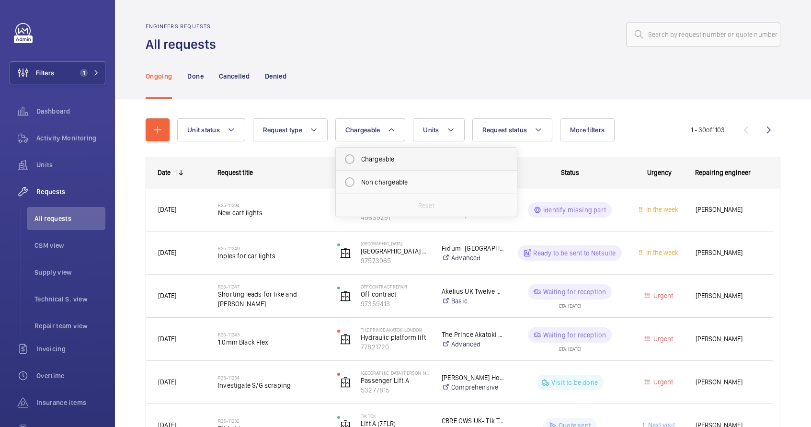
click at [385, 158] on mat-radio-button "Chargeable" at bounding box center [426, 158] width 172 height 19
radio input "true"
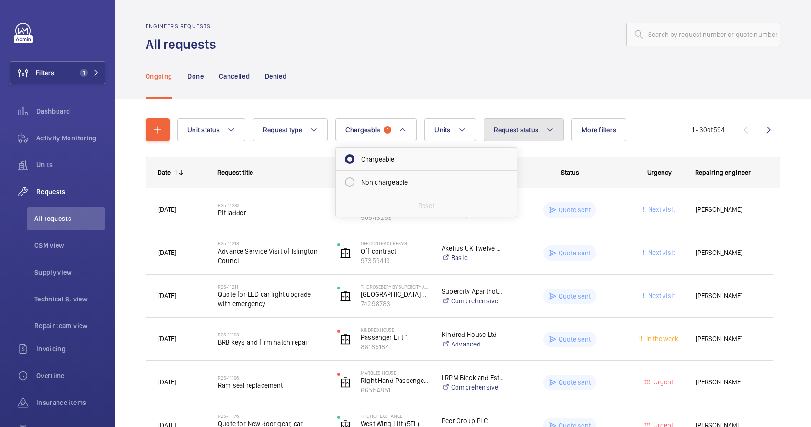
click at [521, 135] on button "Request status" at bounding box center [524, 129] width 80 height 23
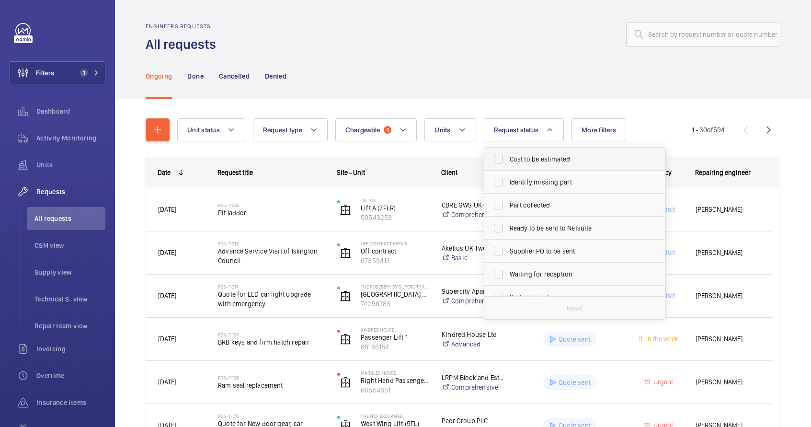
click at [532, 160] on span "Cost to be estimated" at bounding box center [575, 159] width 132 height 10
click at [507, 160] on input "Cost to be estimated" at bounding box center [497, 158] width 19 height 19
checkbox input "true"
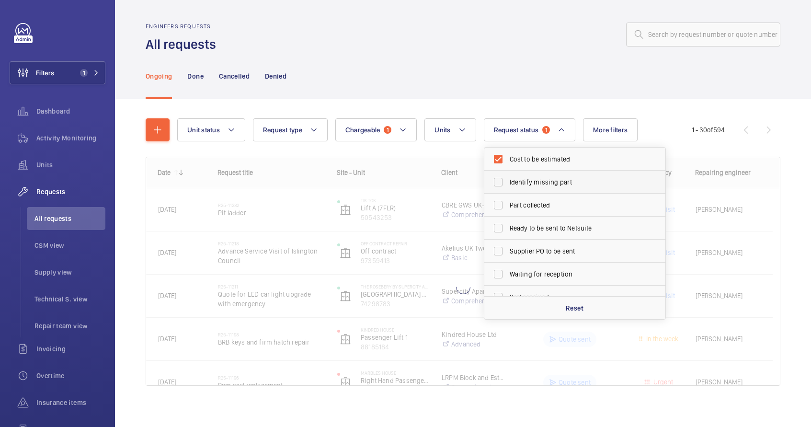
click at [534, 181] on span "Identify missing part" at bounding box center [575, 182] width 132 height 10
click at [507, 181] on input "Identify missing part" at bounding box center [497, 181] width 19 height 19
checkbox input "true"
click at [512, 58] on div "Ongoing Done Cancelled Denied" at bounding box center [463, 75] width 634 height 45
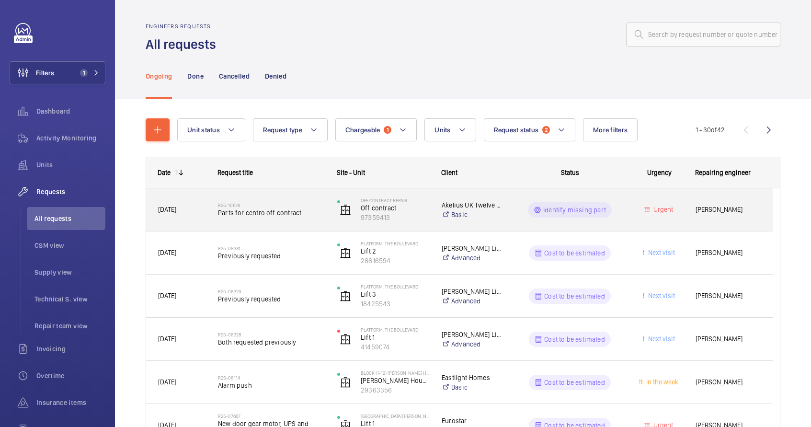
click at [478, 222] on div "Akelius UK Twelve Ltd Basic" at bounding box center [467, 210] width 74 height 38
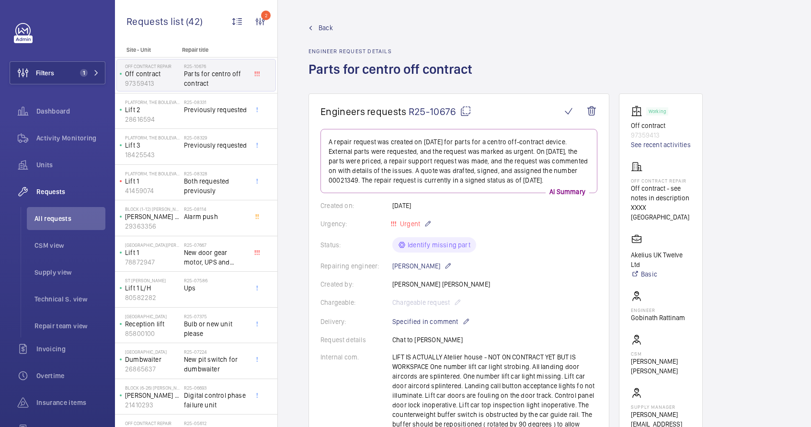
click at [427, 247] on div "Status: Identify missing part" at bounding box center [458, 244] width 277 height 15
click at [192, 105] on span "Previously requested" at bounding box center [215, 110] width 63 height 10
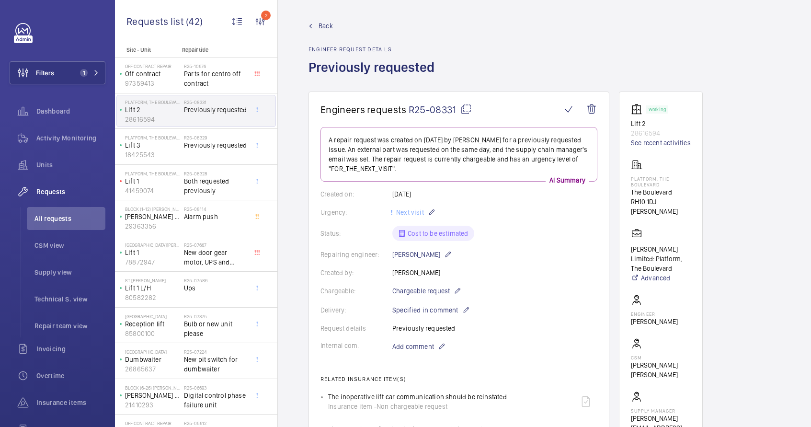
scroll to position [4, 0]
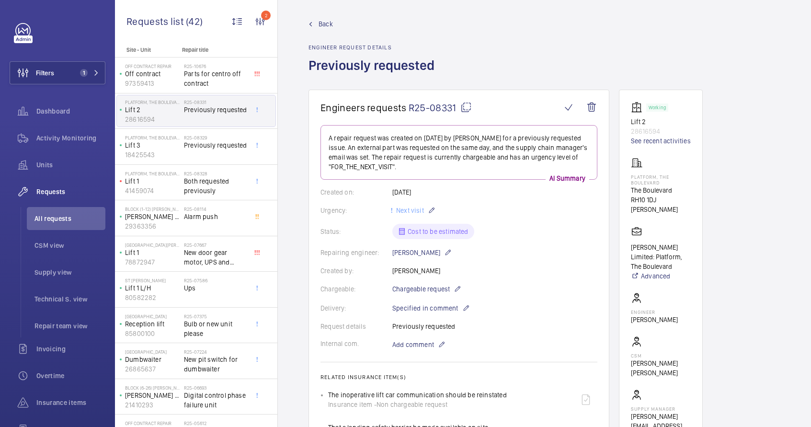
click at [642, 132] on p "28616594" at bounding box center [661, 131] width 60 height 10
copy p "28616594"
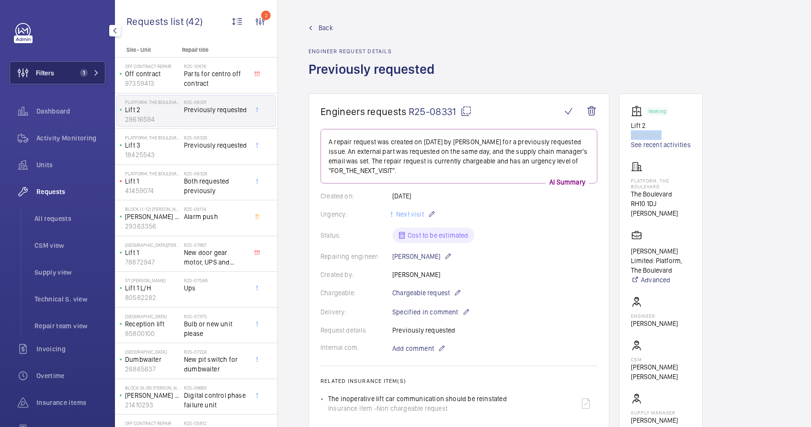
click at [81, 73] on span "1" at bounding box center [87, 73] width 23 height 8
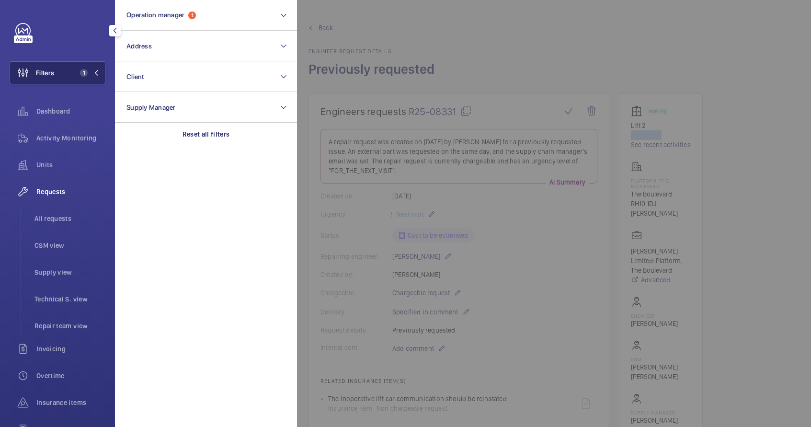
click at [81, 73] on span "1" at bounding box center [87, 73] width 23 height 8
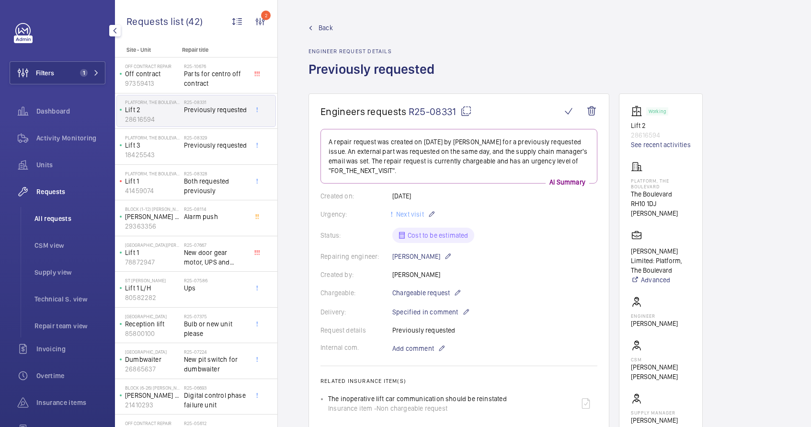
click at [54, 215] on span "All requests" at bounding box center [69, 219] width 71 height 10
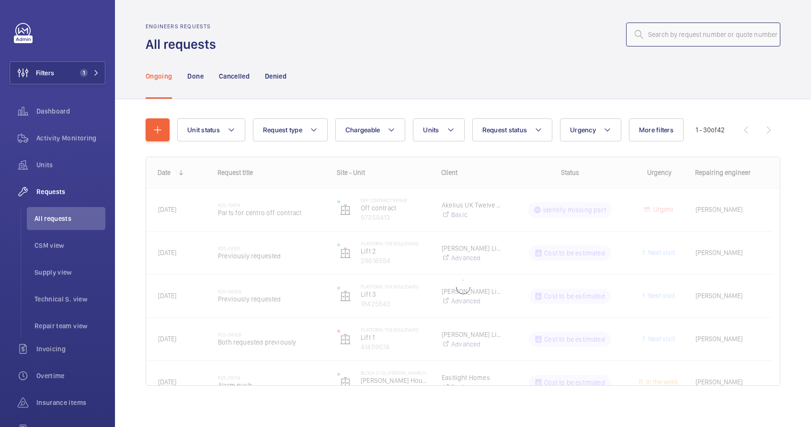
click at [665, 32] on input "text" at bounding box center [703, 35] width 154 height 24
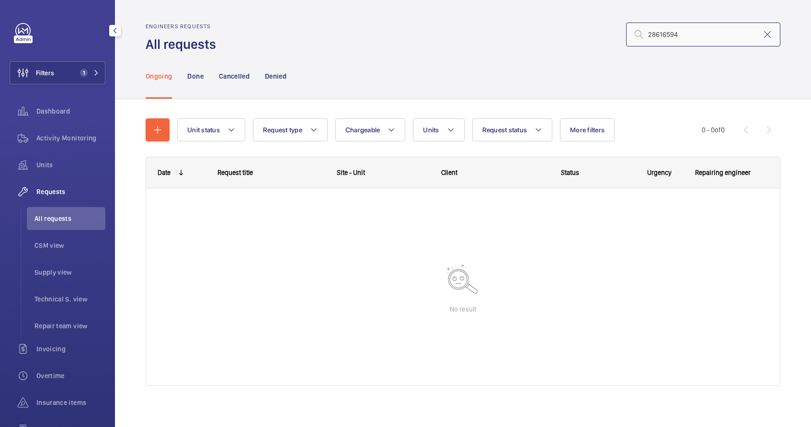
type input "28616594"
click at [64, 214] on span "All requests" at bounding box center [69, 219] width 71 height 10
click at [764, 35] on mat-icon at bounding box center [766, 34] width 11 height 11
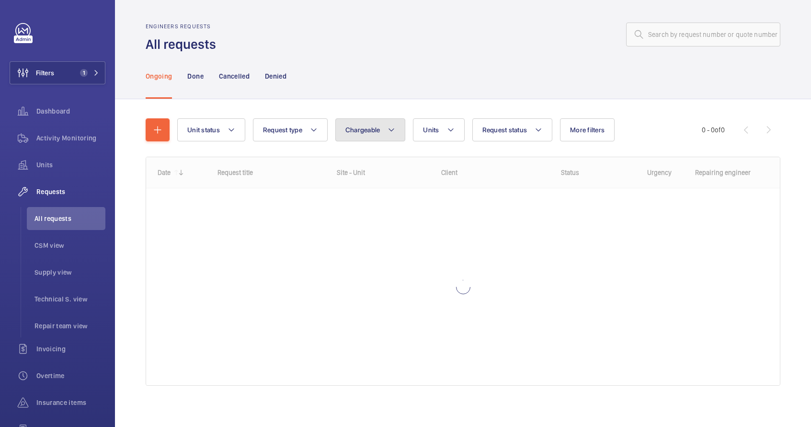
click at [354, 134] on button "Chargeable" at bounding box center [370, 129] width 70 height 23
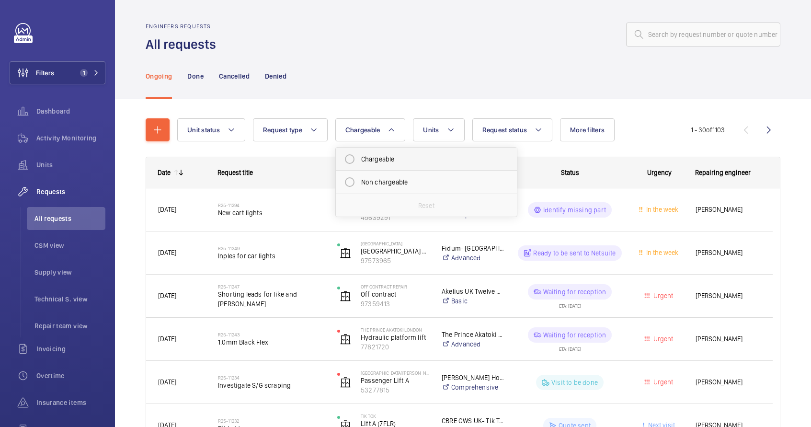
click at [366, 167] on mat-radio-button "Chargeable" at bounding box center [426, 158] width 172 height 19
radio input "true"
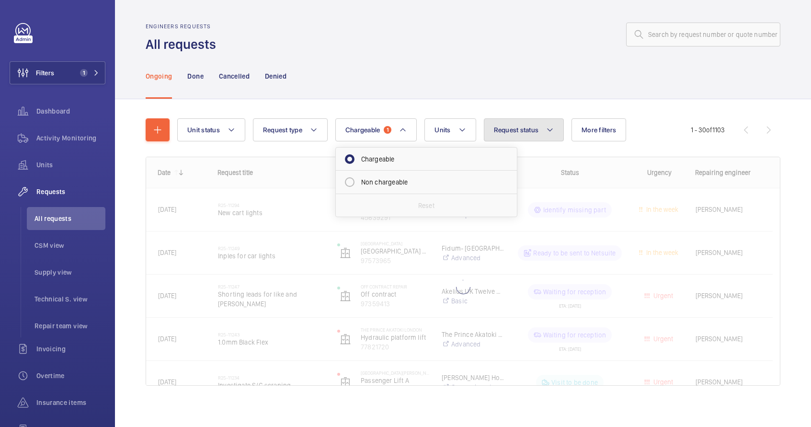
click at [539, 131] on button "Request status" at bounding box center [524, 129] width 80 height 23
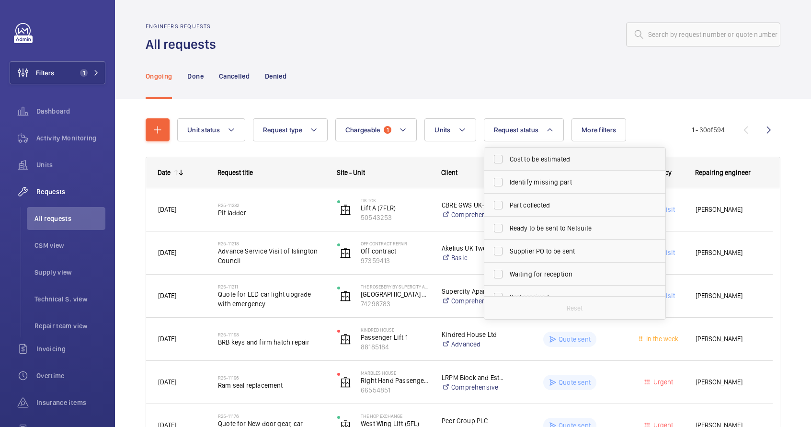
click at [542, 156] on span "Cost to be estimated" at bounding box center [575, 159] width 132 height 10
click at [507, 156] on input "Cost to be estimated" at bounding box center [497, 158] width 19 height 19
checkbox input "true"
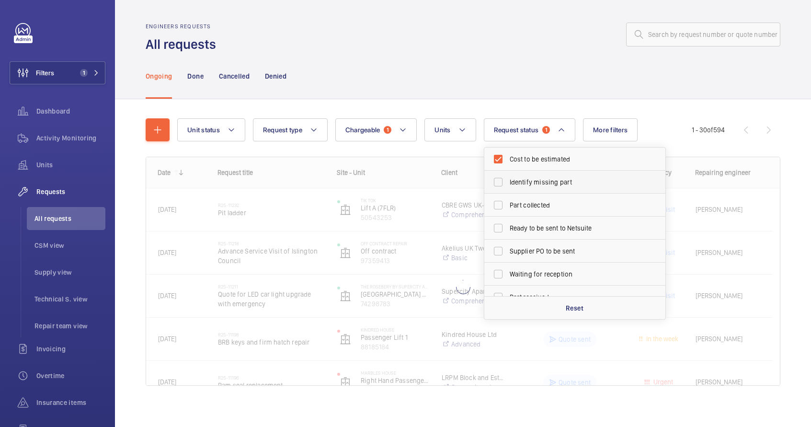
click at [539, 178] on span "Identify missing part" at bounding box center [575, 182] width 132 height 10
click at [507, 178] on input "Identify missing part" at bounding box center [497, 181] width 19 height 19
checkbox input "true"
click at [524, 87] on div "Ongoing Done Cancelled Denied" at bounding box center [463, 75] width 634 height 45
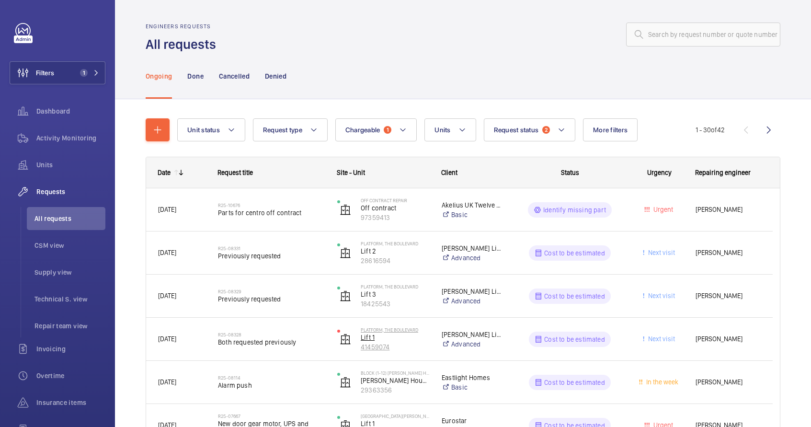
click at [419, 342] on p "41459074" at bounding box center [395, 347] width 68 height 10
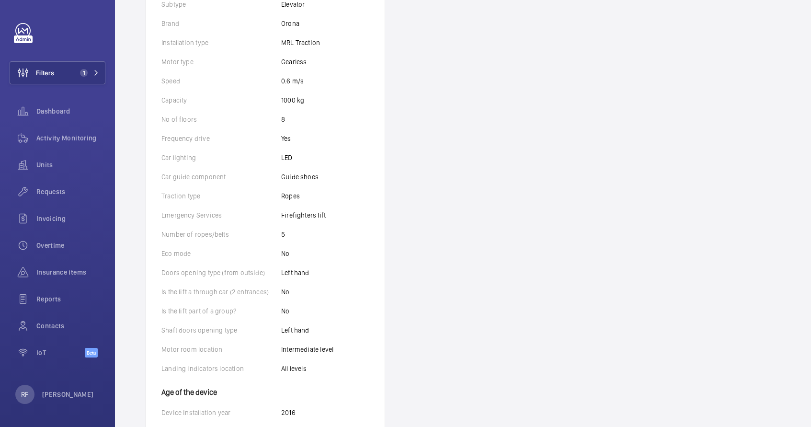
scroll to position [118, 0]
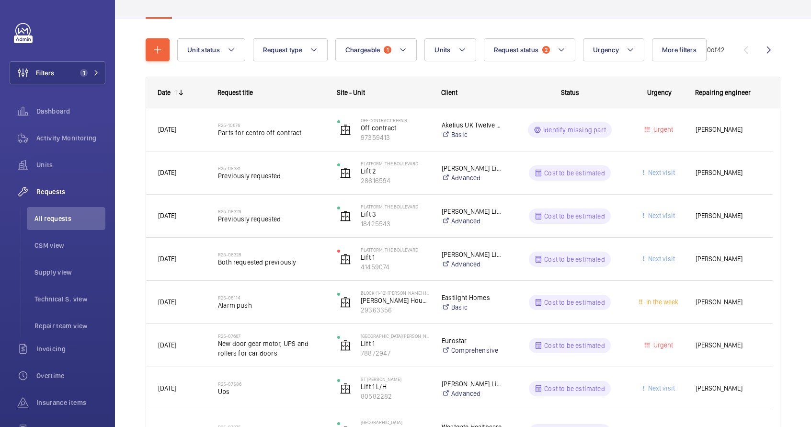
scroll to position [62, 0]
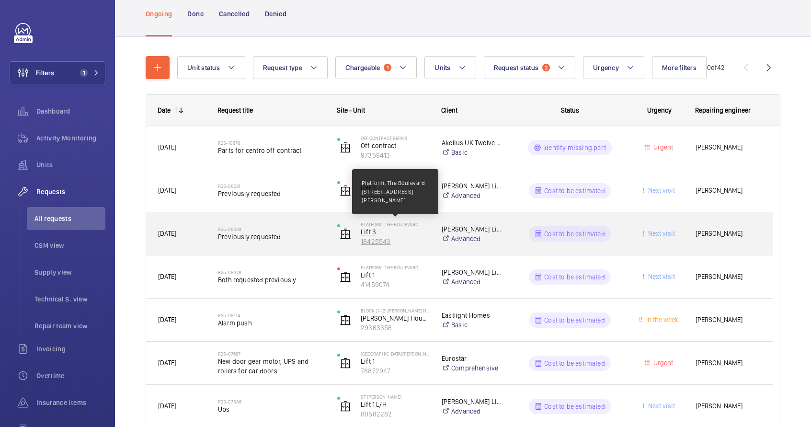
click at [400, 225] on p "Platform, The Boulevard" at bounding box center [395, 224] width 68 height 6
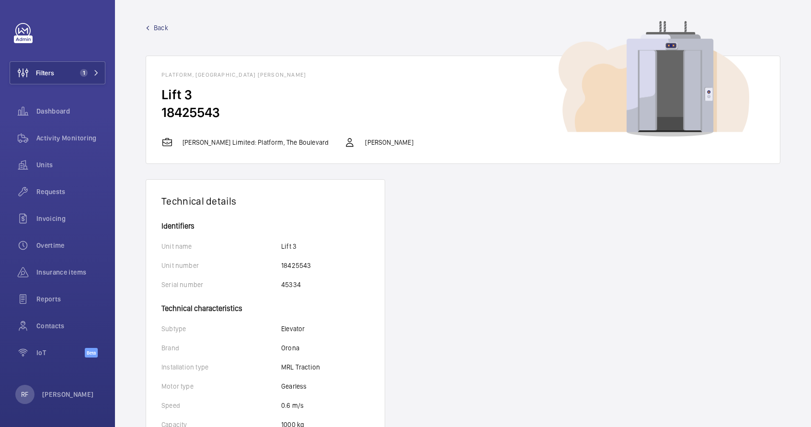
click at [229, 76] on h1 "Platform, The Boulevard - The Boulevard, RH10 1DJ CRAWLEY" at bounding box center [462, 74] width 603 height 7
copy h1 "Boulevard"
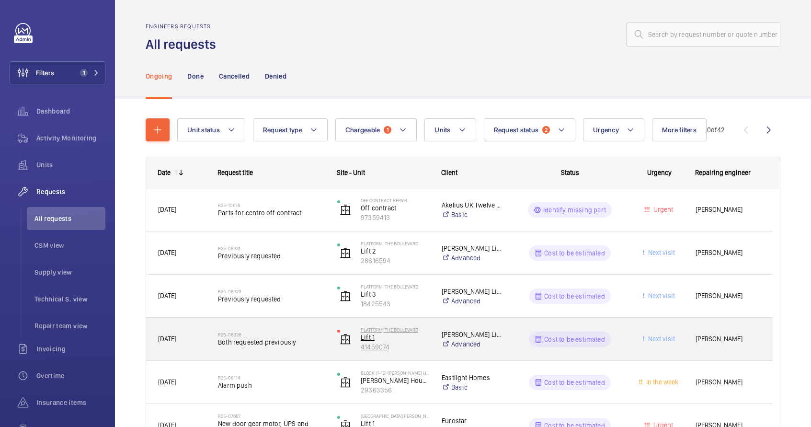
click at [402, 346] on p "41459074" at bounding box center [395, 347] width 68 height 10
click at [203, 344] on span "[DATE]" at bounding box center [181, 338] width 47 height 11
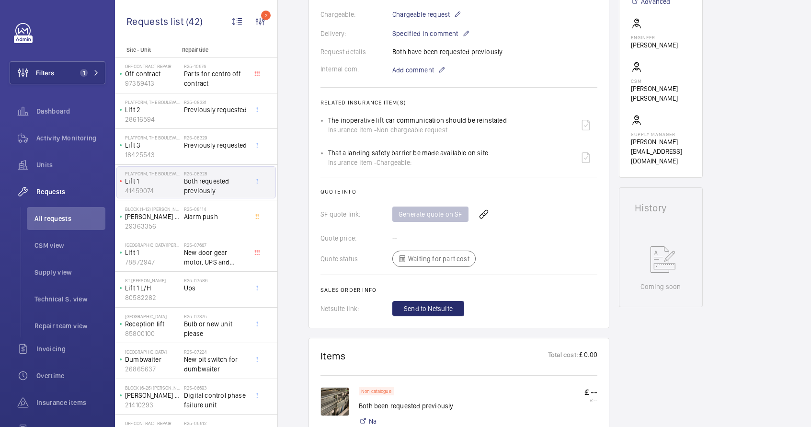
scroll to position [277, 0]
click at [398, 237] on div "Quote price: --" at bounding box center [458, 239] width 277 height 10
click at [398, 240] on div "Quote price: --" at bounding box center [458, 239] width 277 height 10
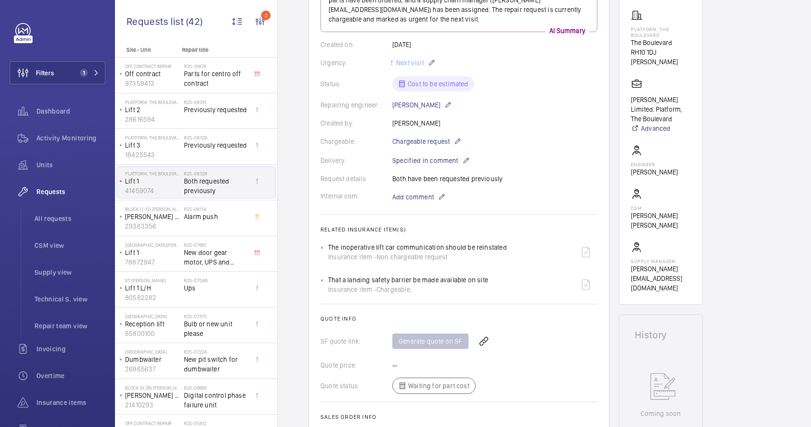
scroll to position [141, 0]
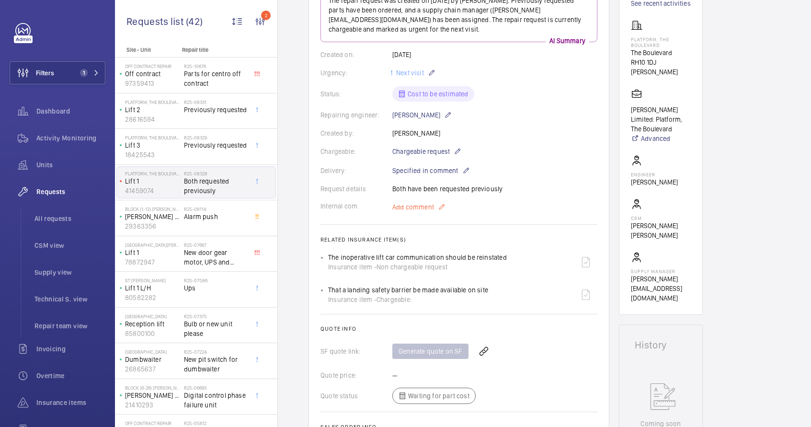
click at [442, 208] on mat-icon at bounding box center [442, 206] width 8 height 11
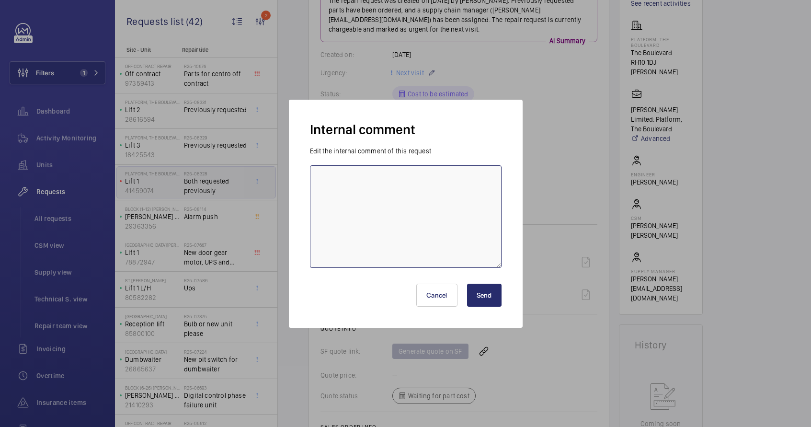
paste textarea "#00019535"
click at [323, 179] on textarea "#00019535" at bounding box center [406, 216] width 192 height 102
type textarea "Q00019535"
click at [478, 297] on button "Send" at bounding box center [484, 294] width 34 height 23
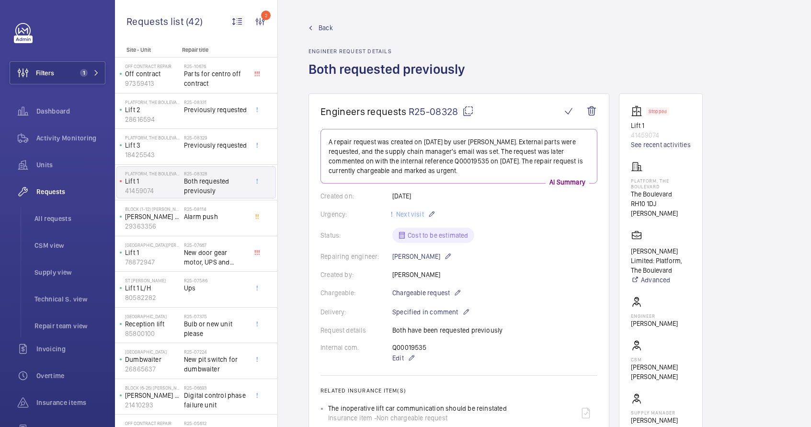
scroll to position [376, 0]
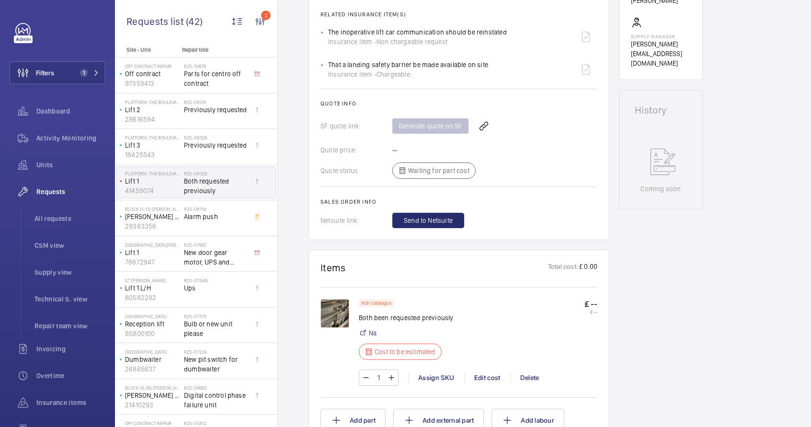
click at [484, 376] on div "Edit cost" at bounding box center [487, 377] width 46 height 10
click at [495, 377] on div "Edit cost" at bounding box center [487, 377] width 46 height 10
click at [468, 285] on wm-front-card-body "Non catalogue Both been requested previously Na Cost to be estimated £ -- £ -- …" at bounding box center [458, 358] width 277 height 146
click at [469, 285] on wm-front-card-body "Non catalogue Both been requested previously Na Cost to be estimated £ -- £ -- …" at bounding box center [458, 358] width 277 height 146
click at [470, 397] on hr at bounding box center [458, 397] width 277 height 0
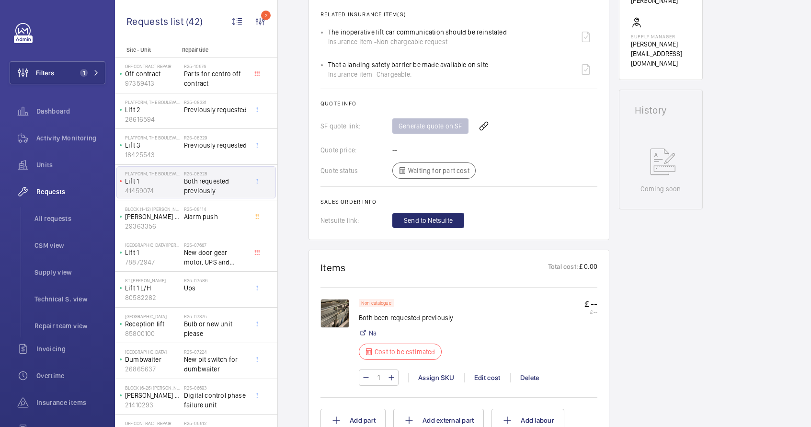
click at [477, 285] on wm-front-card-body "Non catalogue Both been requested previously Na Cost to be estimated £ -- £ -- …" at bounding box center [458, 358] width 277 height 146
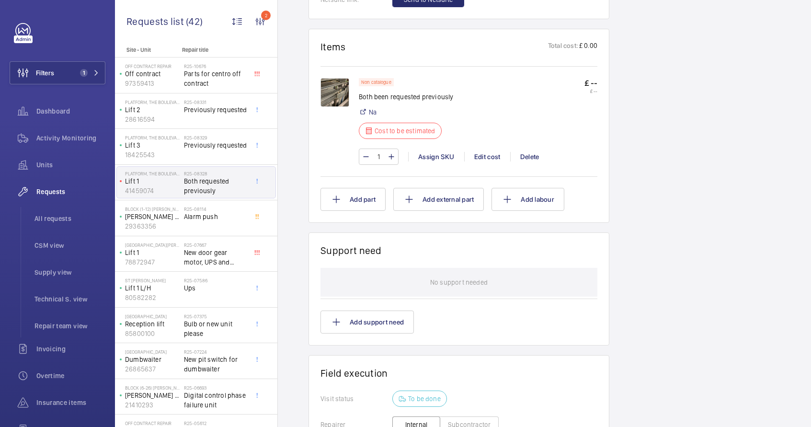
click at [476, 172] on div "Non catalogue Both been requested previously Na Cost to be estimated £ -- £ -- …" at bounding box center [478, 126] width 238 height 96
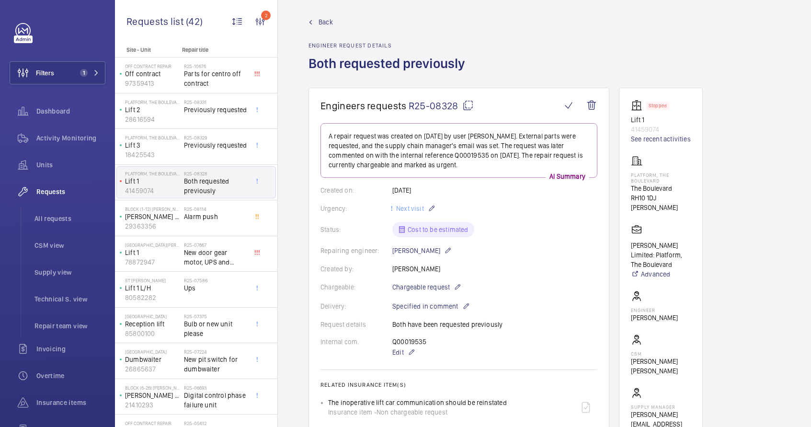
scroll to position [8, 0]
click at [199, 155] on div "R25-08329 Previously requested" at bounding box center [215, 149] width 63 height 28
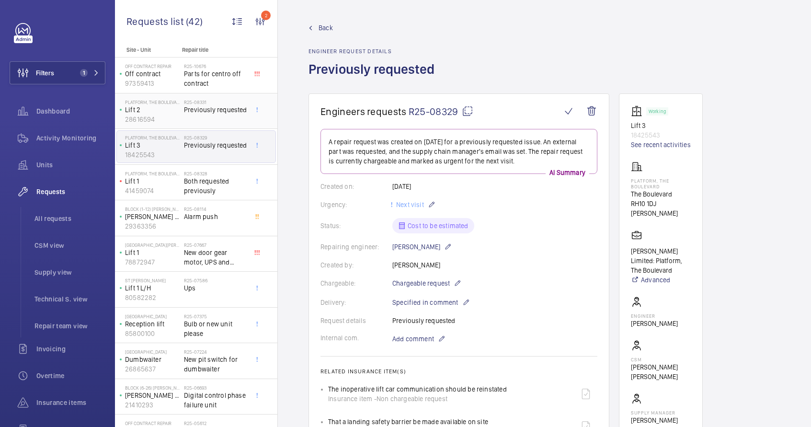
click at [166, 118] on p "28616594" at bounding box center [152, 119] width 55 height 10
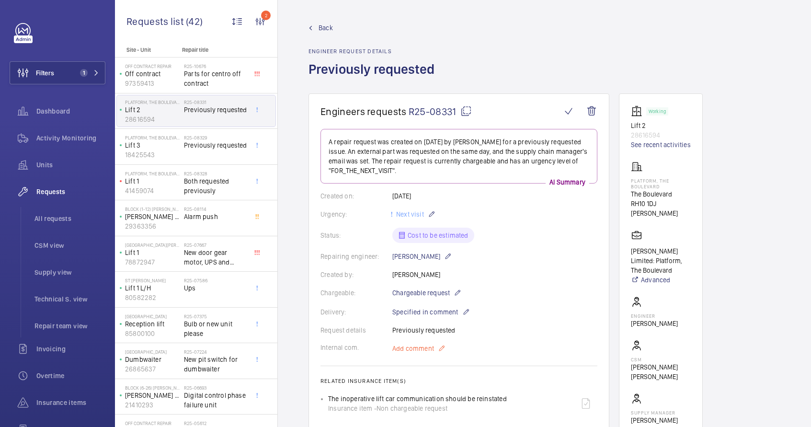
click at [440, 349] on mat-icon at bounding box center [442, 347] width 8 height 11
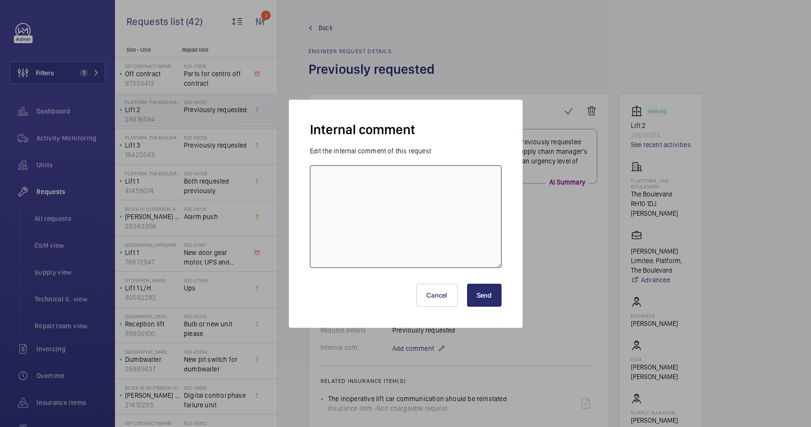
click at [369, 198] on textarea at bounding box center [406, 216] width 192 height 102
paste textarea "#00019538"
click at [324, 179] on textarea "#00019538" at bounding box center [406, 216] width 192 height 102
type textarea "Q00019538"
click at [487, 296] on button "Send" at bounding box center [484, 294] width 34 height 23
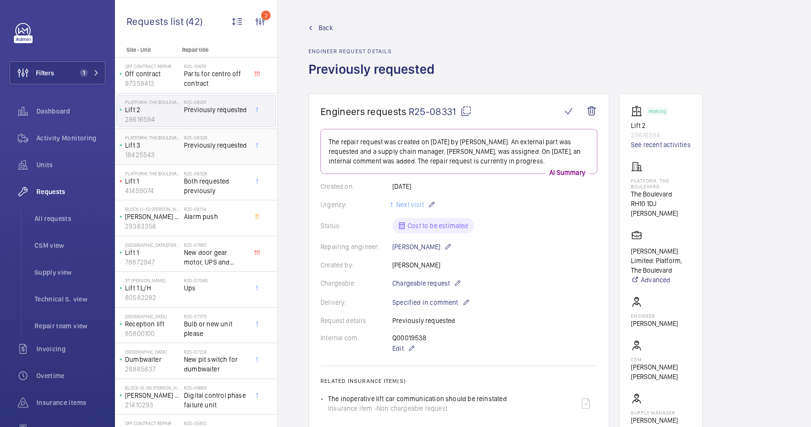
click at [158, 151] on p "18425543" at bounding box center [152, 155] width 55 height 10
click at [177, 148] on p "Lift 3" at bounding box center [152, 145] width 55 height 10
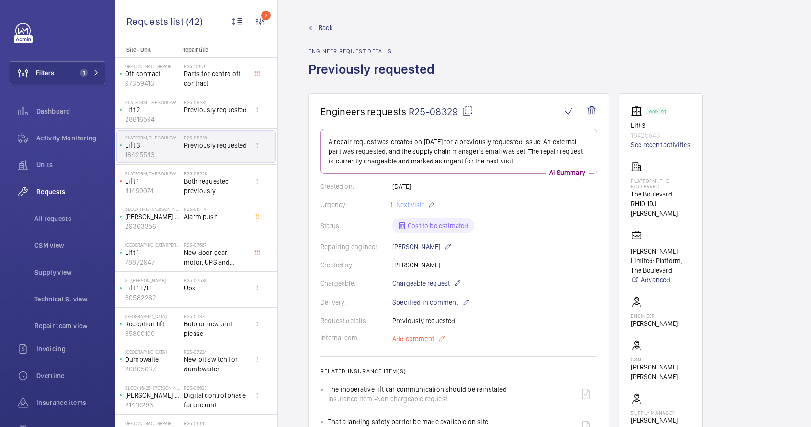
click at [425, 335] on span "Add comment" at bounding box center [413, 339] width 42 height 10
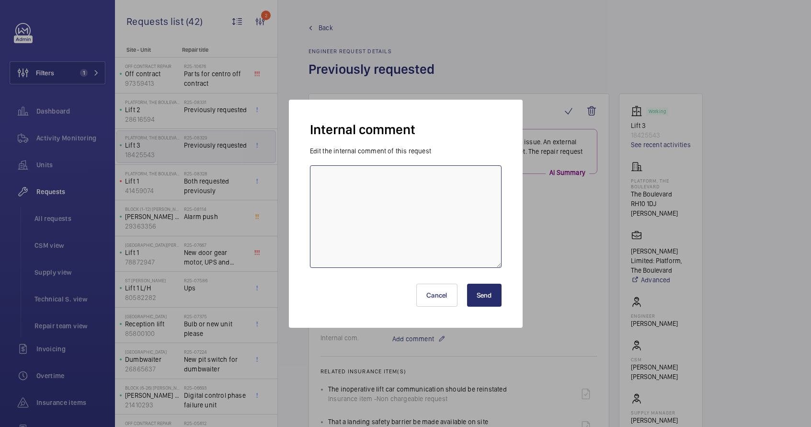
click at [359, 185] on textarea at bounding box center [406, 216] width 192 height 102
paste textarea "Q00019540"
type textarea "Q00019540"
click at [486, 296] on button "Send" at bounding box center [484, 294] width 34 height 23
